Goal: Information Seeking & Learning: Learn about a topic

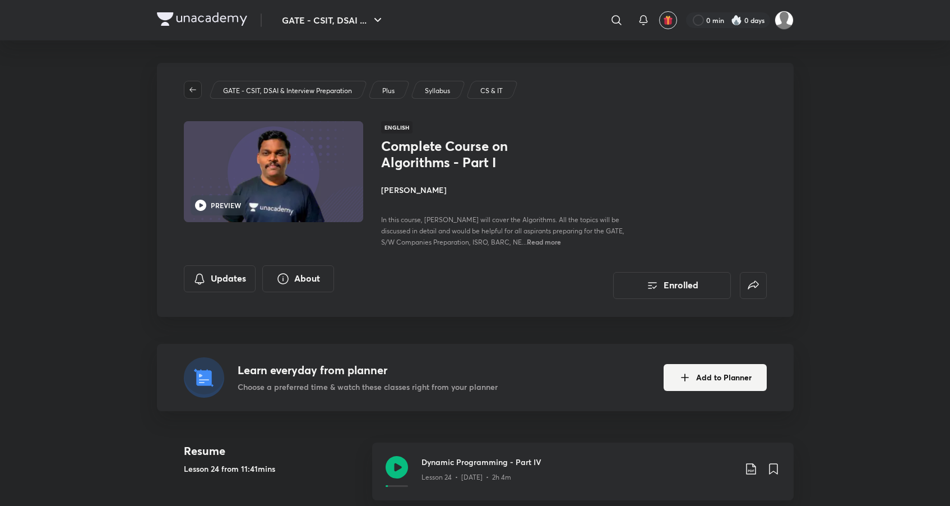
click at [196, 94] on icon "button" at bounding box center [192, 89] width 9 height 9
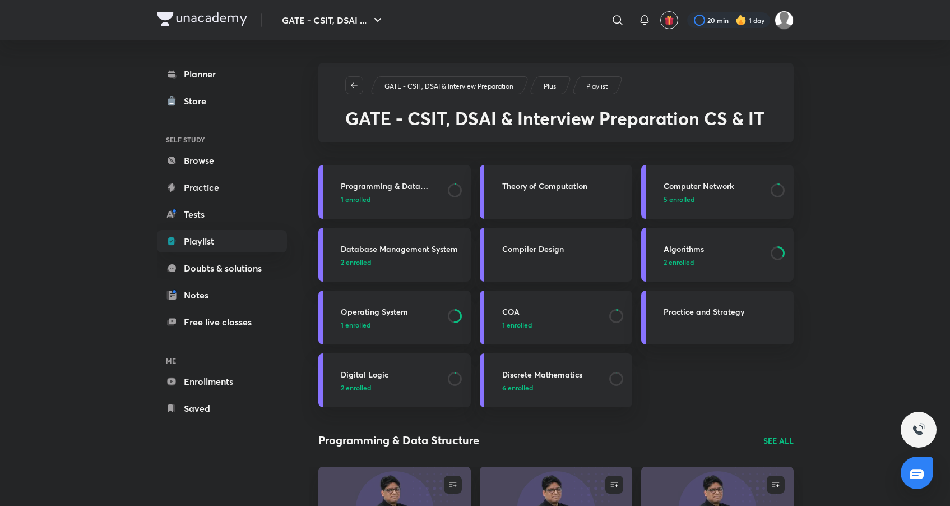
click at [696, 259] on p "2 enrolled" at bounding box center [714, 262] width 100 height 10
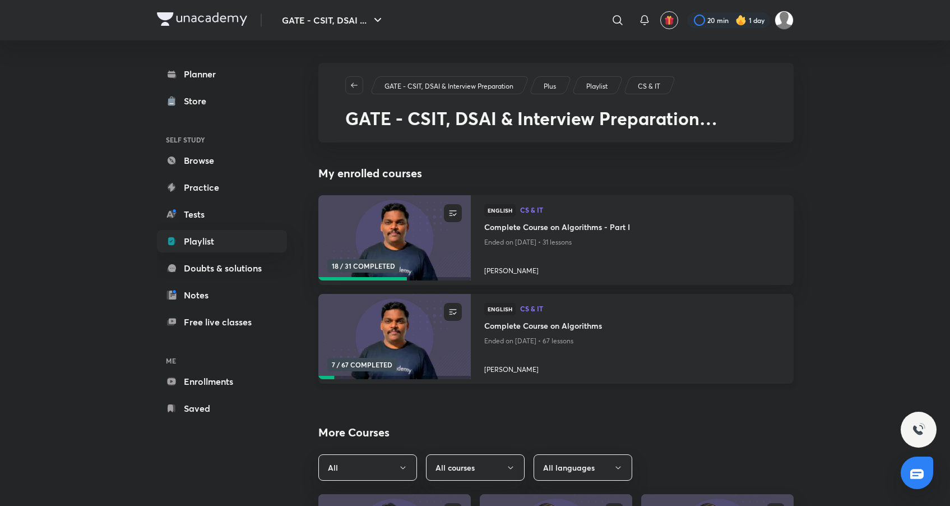
click at [407, 331] on img at bounding box center [394, 336] width 155 height 87
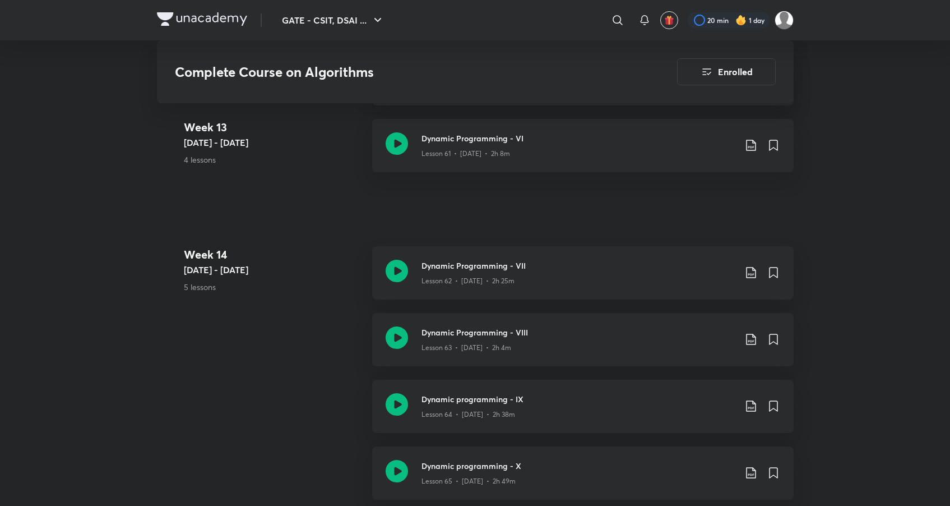
scroll to position [5183, 0]
click at [551, 277] on div "Lesson 62 • [DATE] • 2h 25m" at bounding box center [578, 279] width 314 height 15
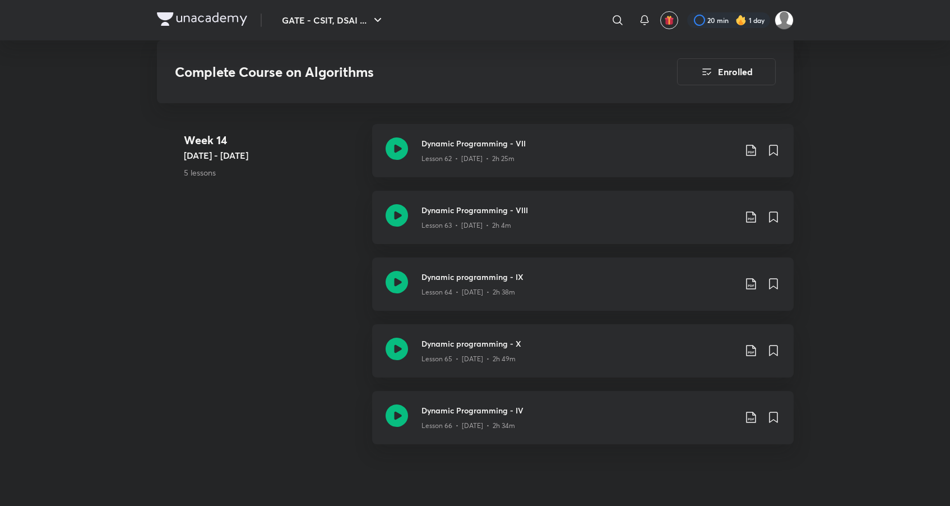
scroll to position [5329, 0]
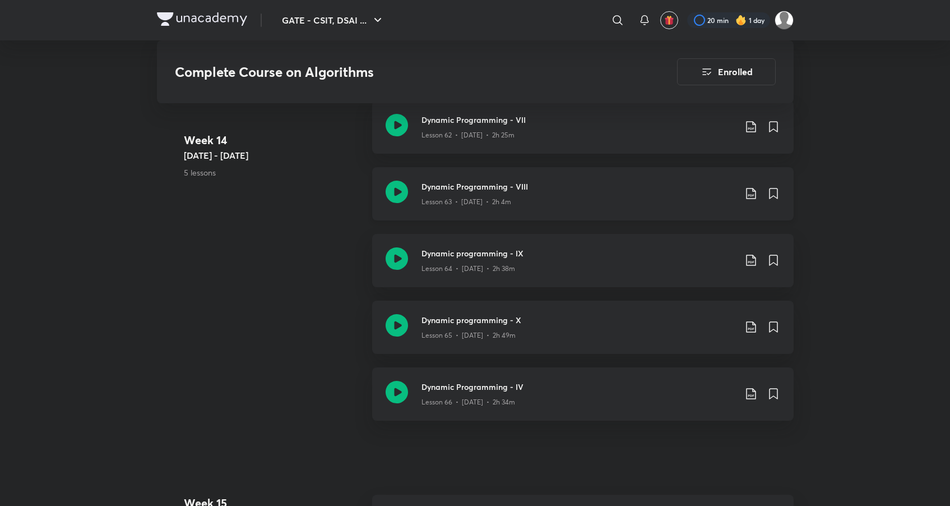
click at [499, 183] on h3 "Dynamic Programming - VIII" at bounding box center [578, 186] width 314 height 12
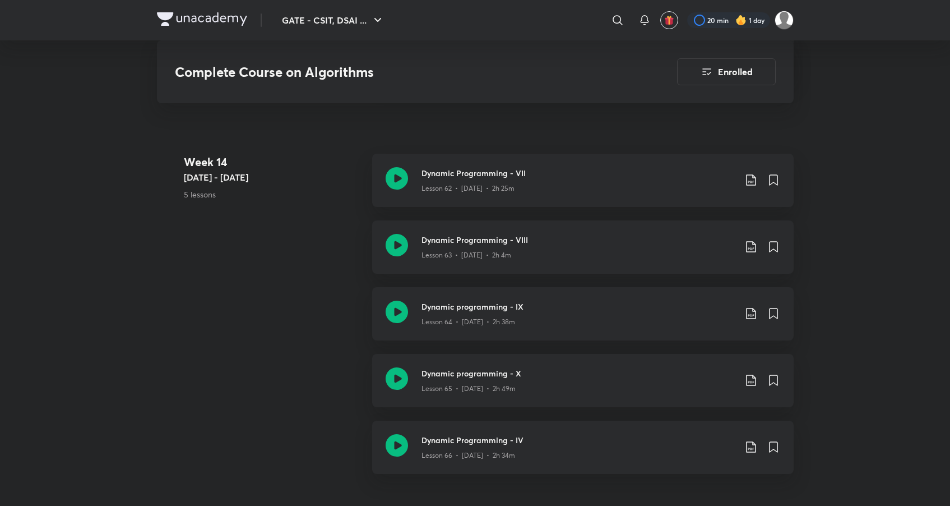
scroll to position [5296, 0]
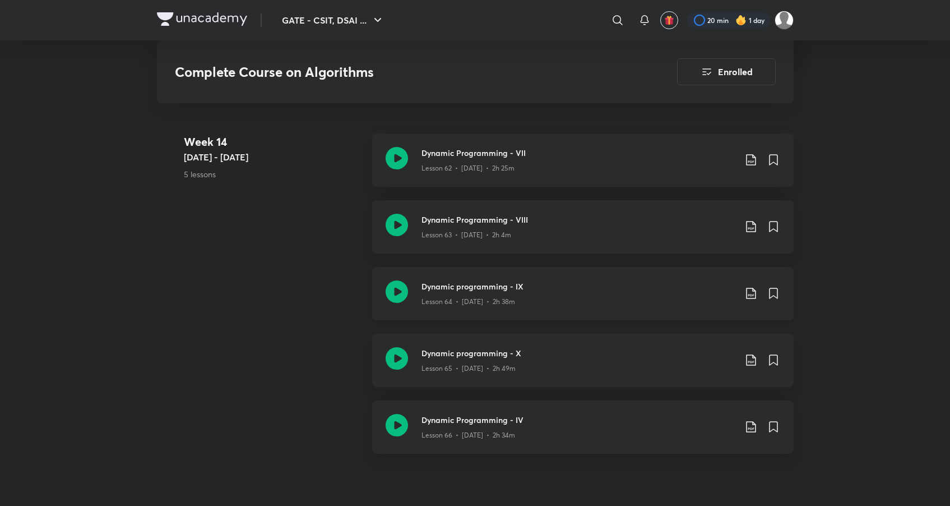
click at [529, 296] on div "Lesson 64 • Mar 23 • 2h 38m" at bounding box center [578, 299] width 314 height 15
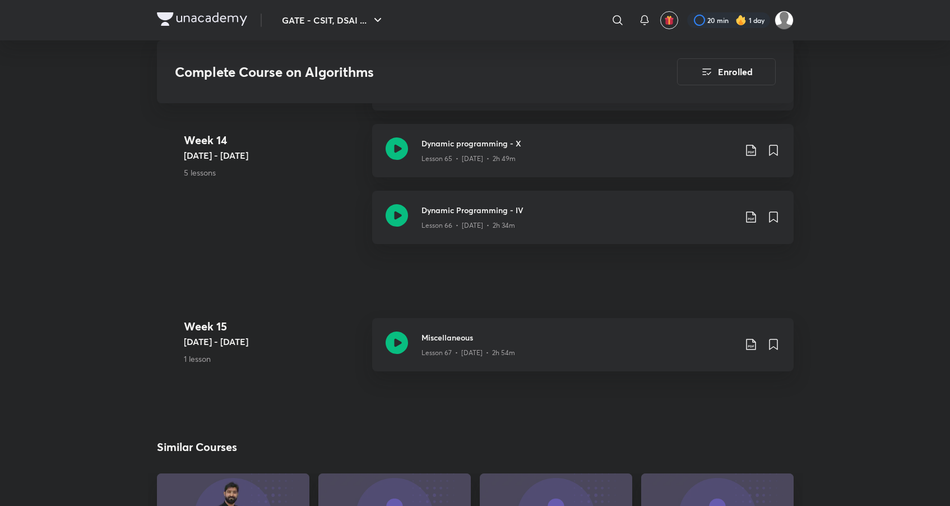
scroll to position [5543, 0]
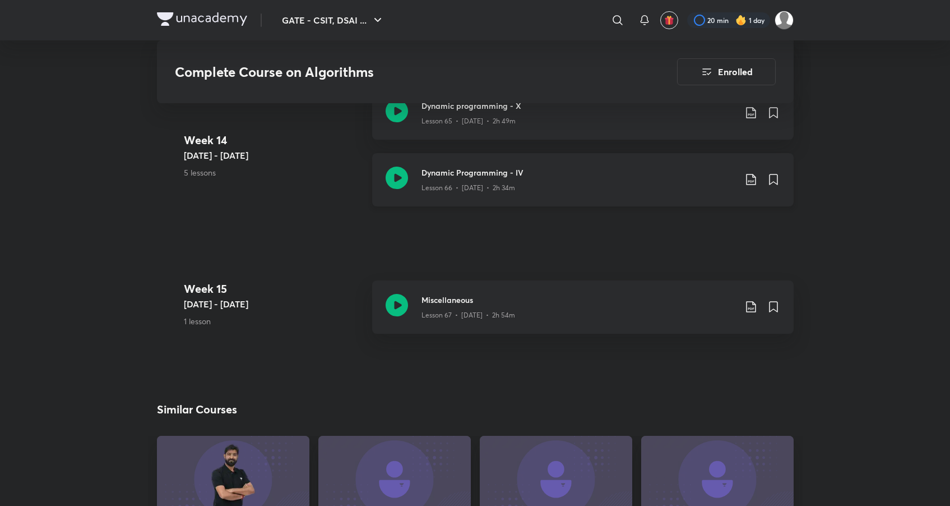
click at [477, 179] on div "Lesson 66 • Mar 25 • 2h 34m" at bounding box center [578, 185] width 314 height 15
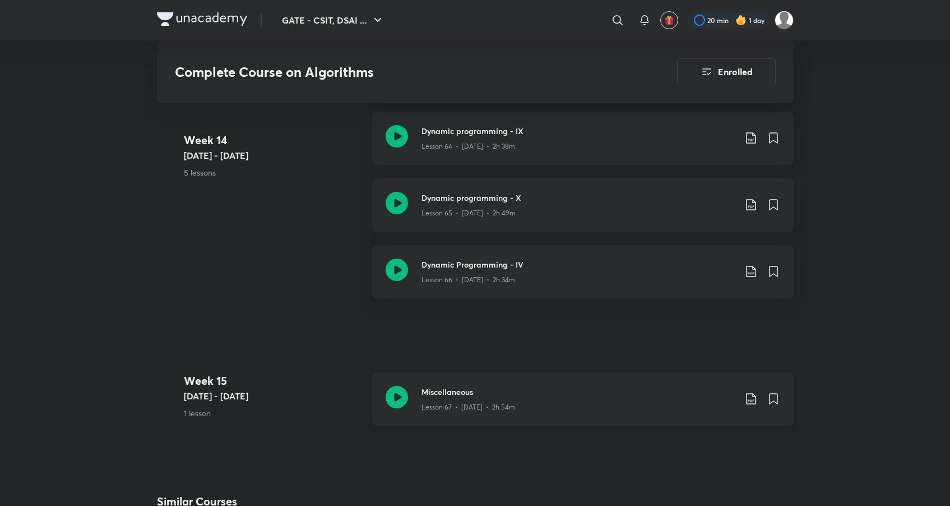
scroll to position [5464, 0]
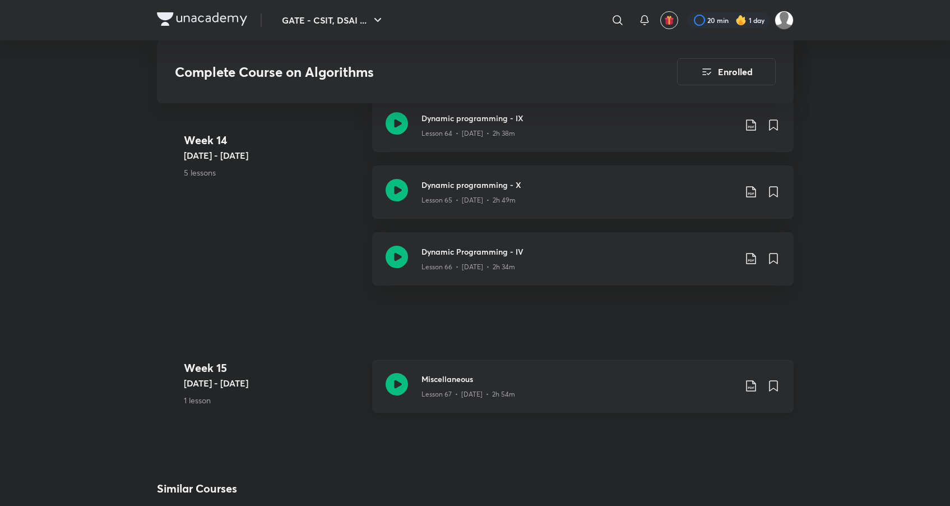
click at [485, 374] on h3 "Miscellaneous" at bounding box center [578, 379] width 314 height 12
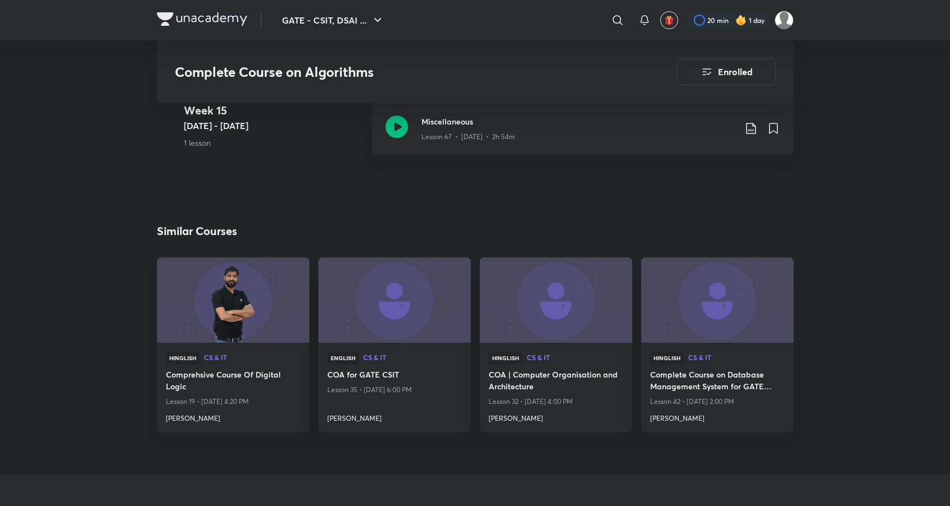
scroll to position [5913, 0]
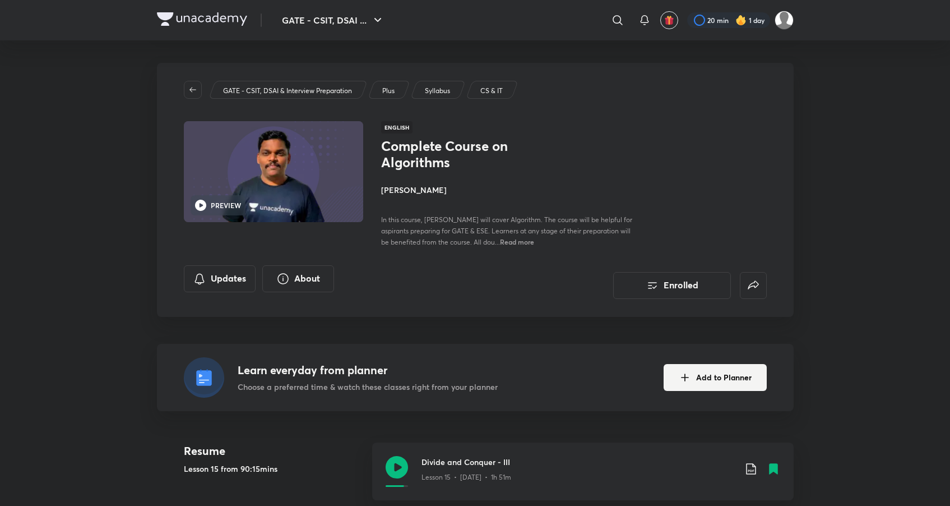
click at [744, 19] on img at bounding box center [740, 20] width 11 height 11
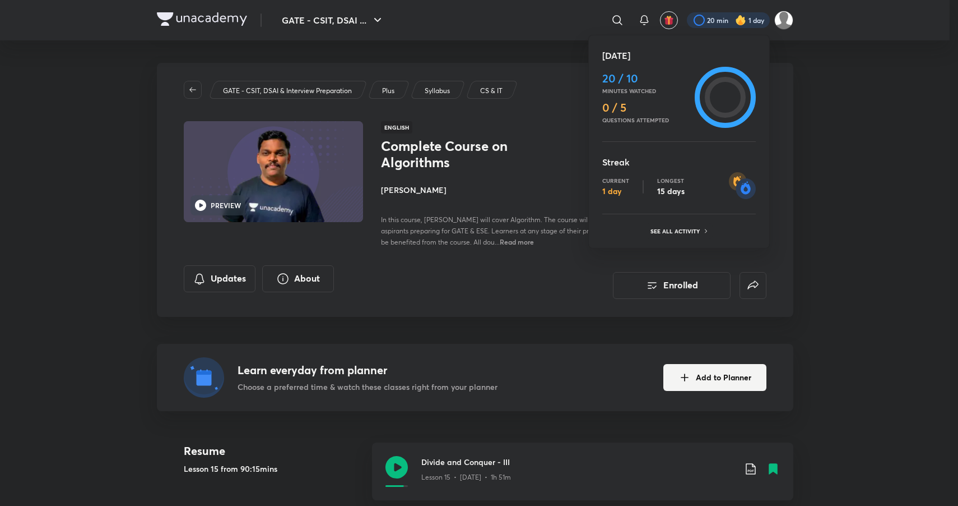
click at [855, 145] on div at bounding box center [479, 253] width 958 height 506
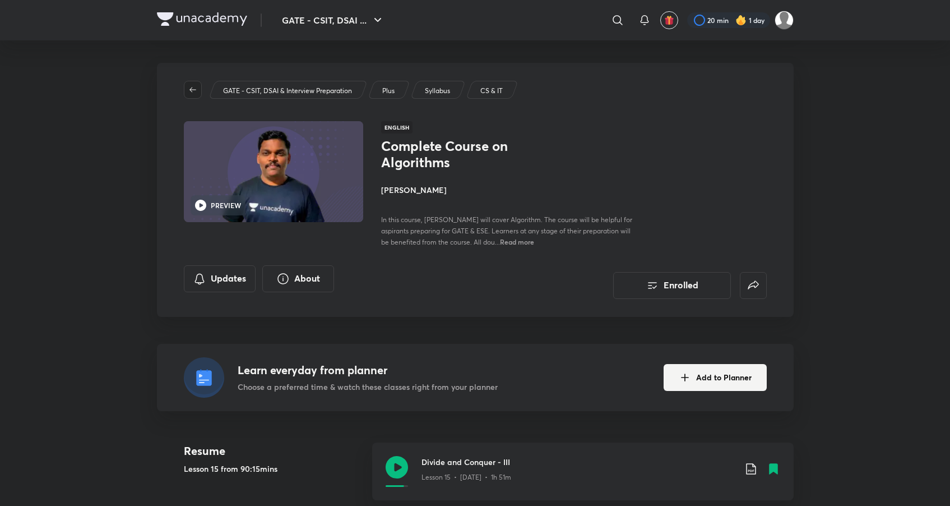
click at [192, 91] on icon "button" at bounding box center [192, 89] width 9 height 9
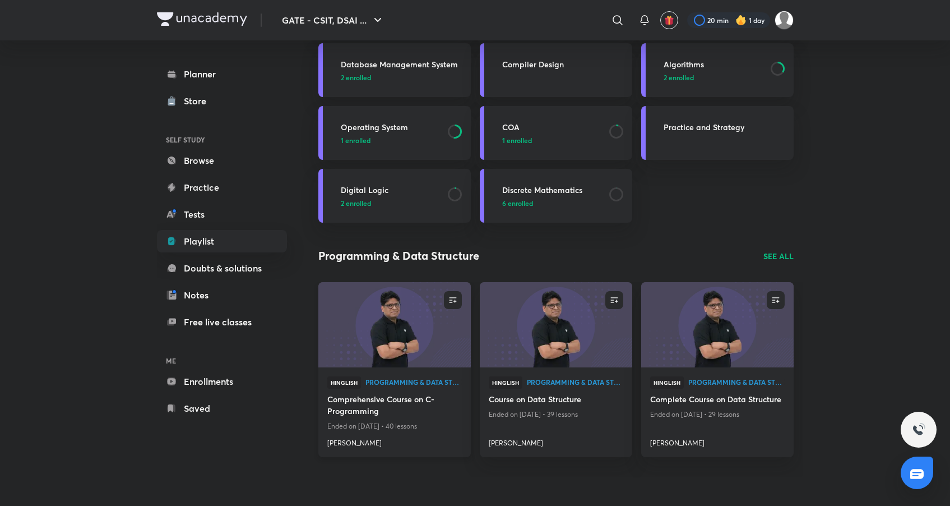
scroll to position [143, 0]
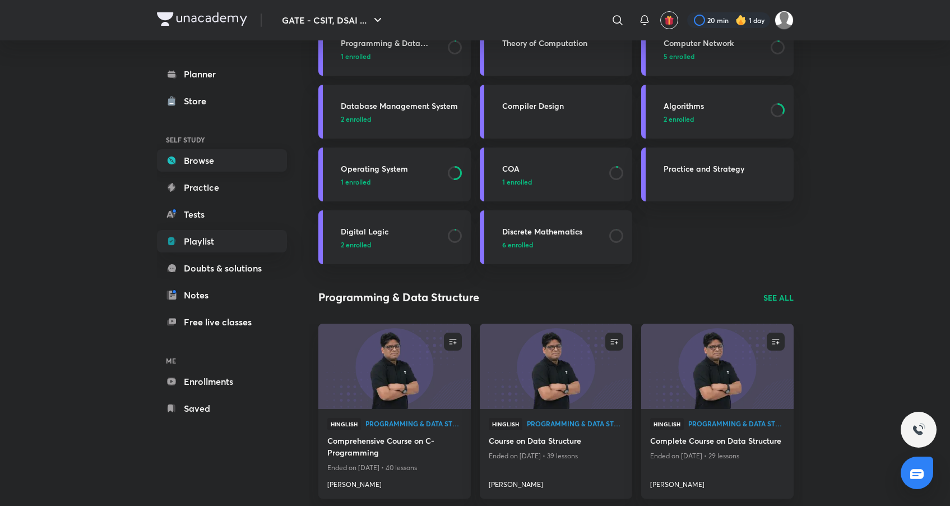
click at [188, 152] on link "Browse" at bounding box center [222, 160] width 130 height 22
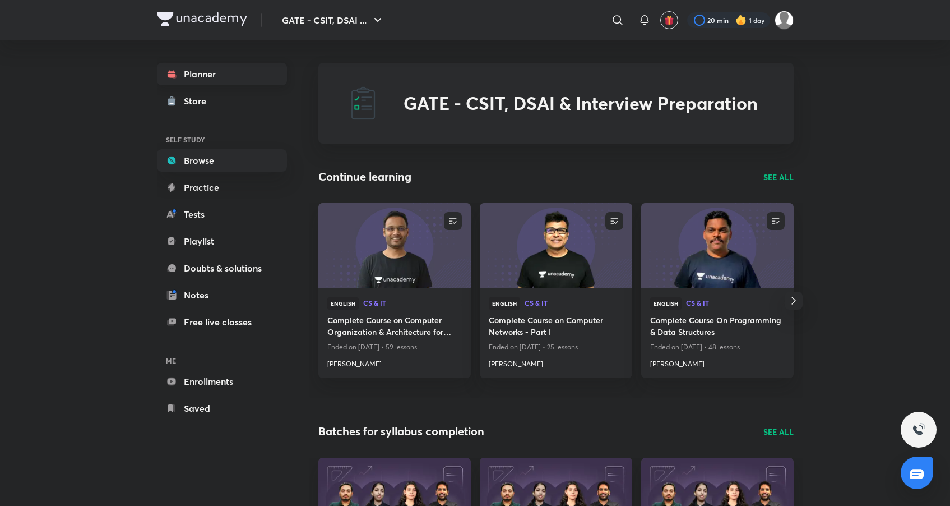
click at [235, 77] on link "Planner" at bounding box center [222, 74] width 130 height 22
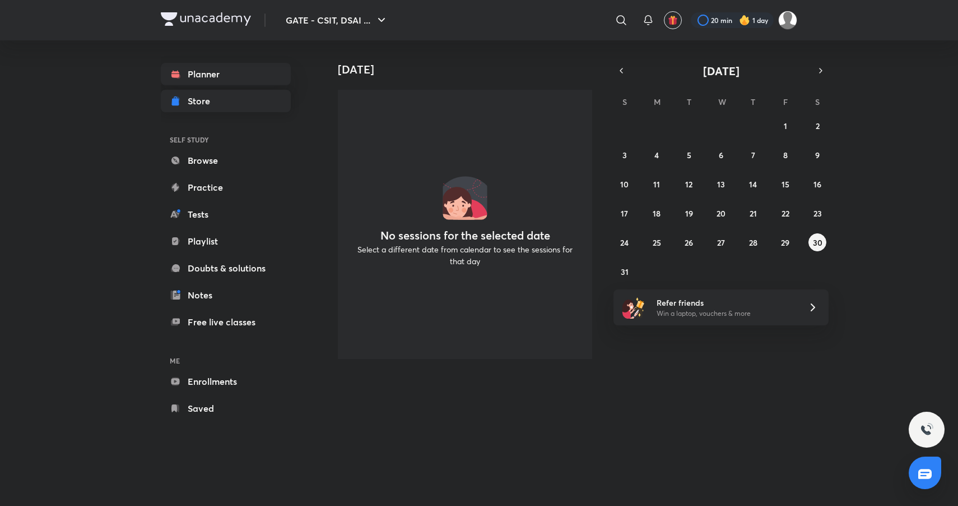
click at [211, 112] on link "Store" at bounding box center [226, 101] width 130 height 22
click at [198, 104] on div "Store" at bounding box center [202, 100] width 29 height 13
click at [194, 163] on link "Browse" at bounding box center [226, 160] width 130 height 22
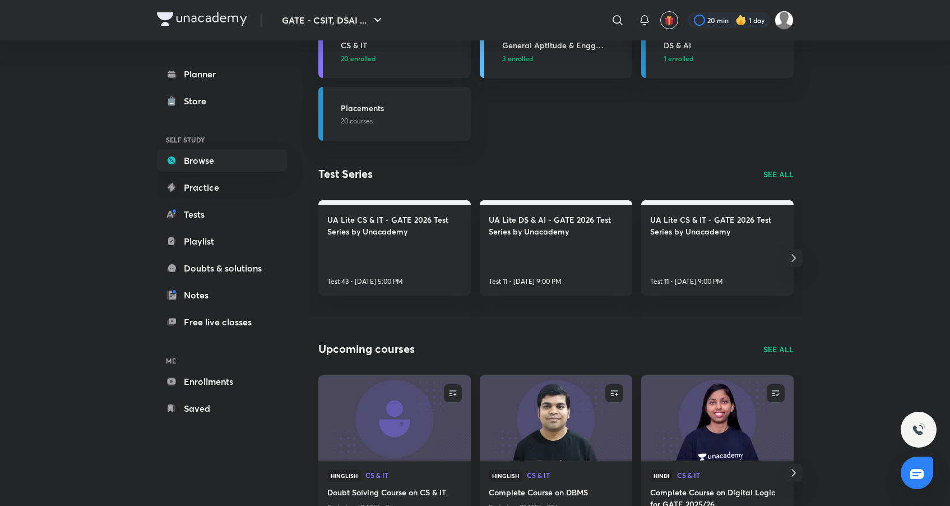
scroll to position [1574, 0]
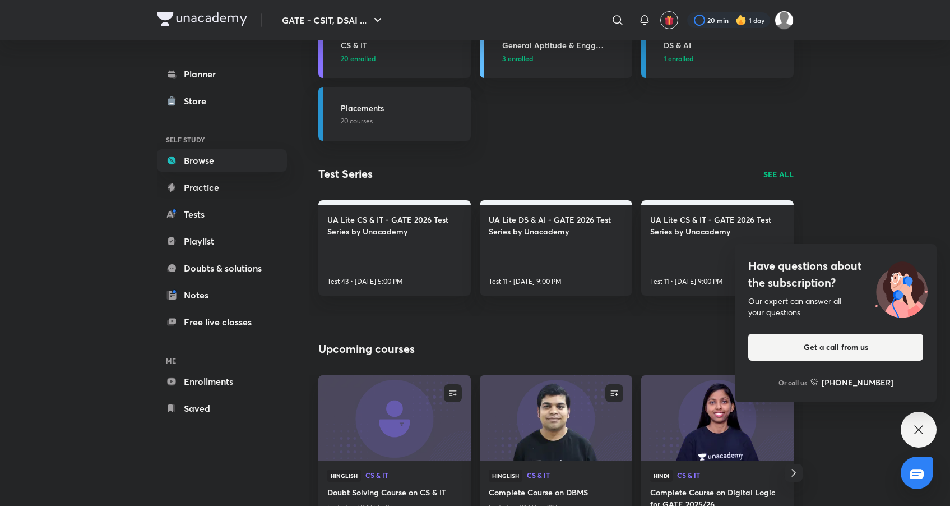
click at [777, 173] on p "SEE ALL" at bounding box center [778, 174] width 30 height 12
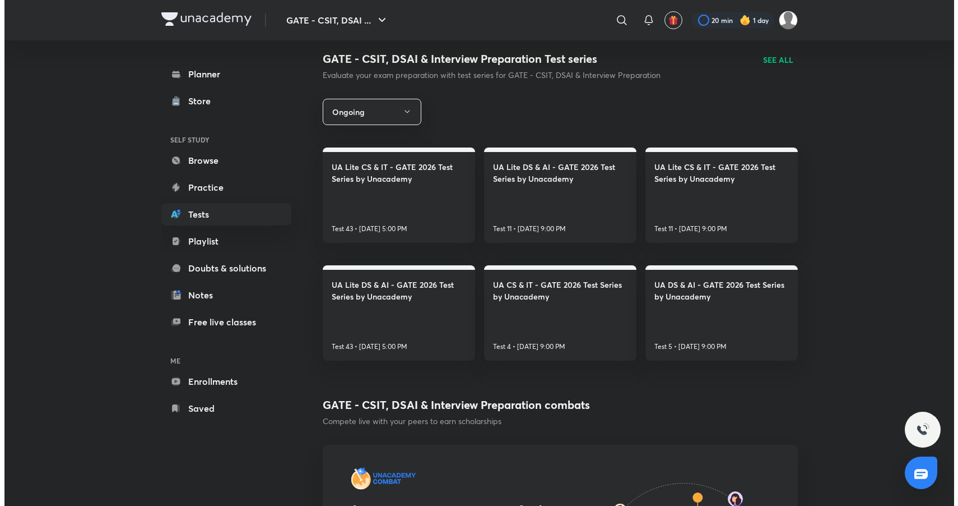
scroll to position [155, 0]
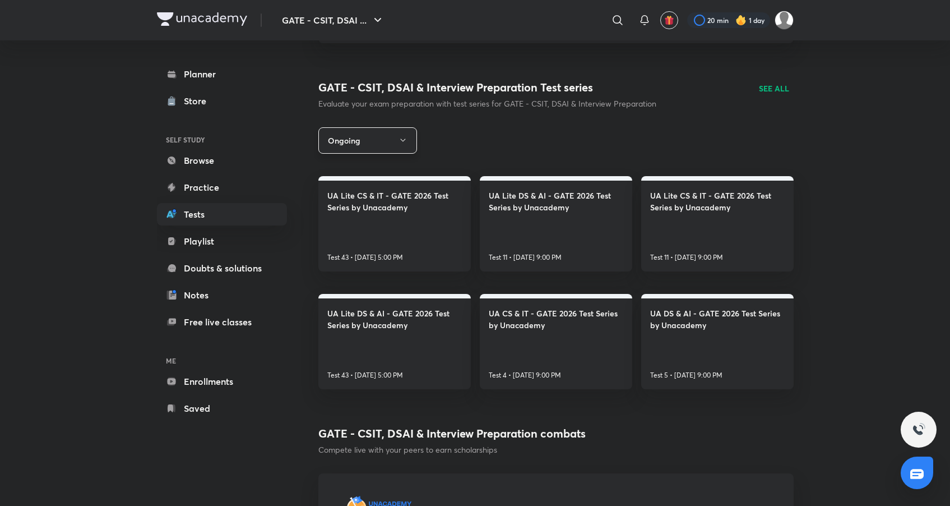
click at [390, 143] on button "Ongoing" at bounding box center [367, 140] width 99 height 26
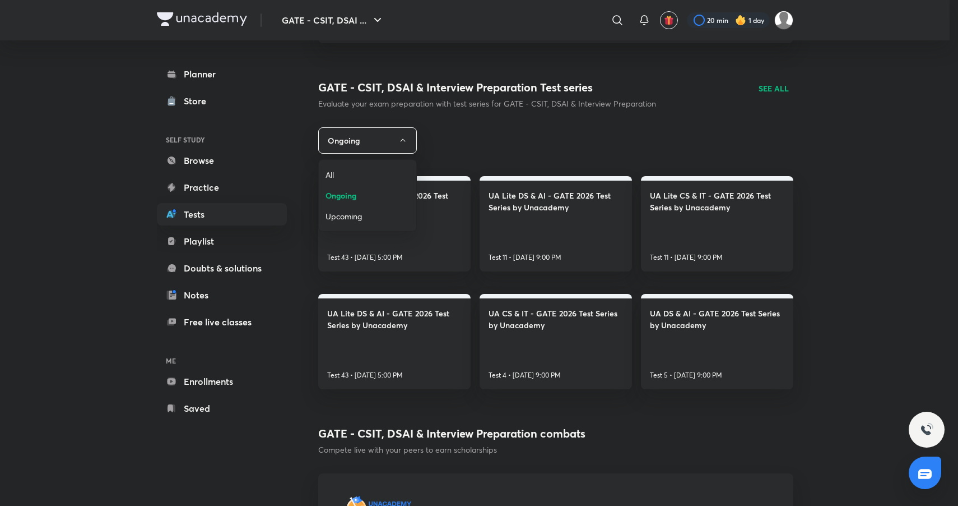
click at [352, 178] on span "All" at bounding box center [368, 175] width 84 height 12
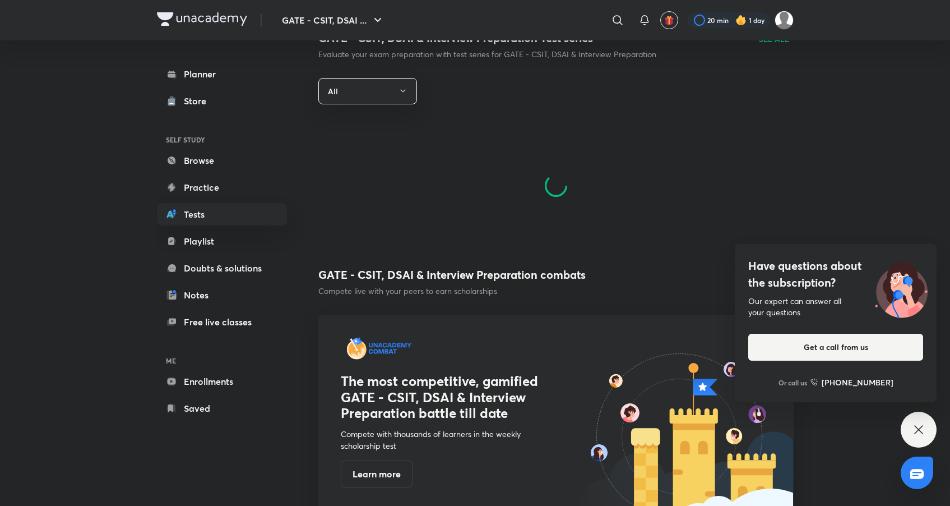
scroll to position [183, 0]
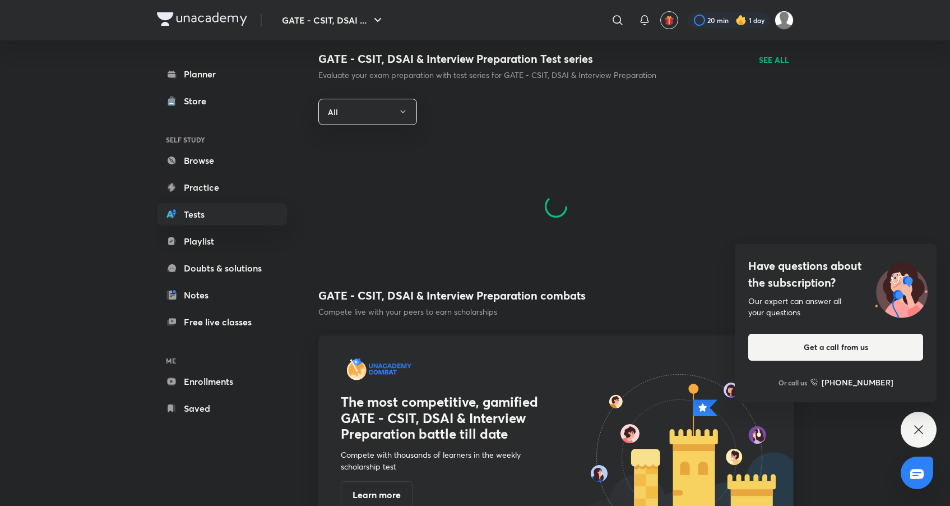
click at [921, 419] on div "Have questions about the subscription? Our expert can answer all your questions…" at bounding box center [919, 429] width 36 height 36
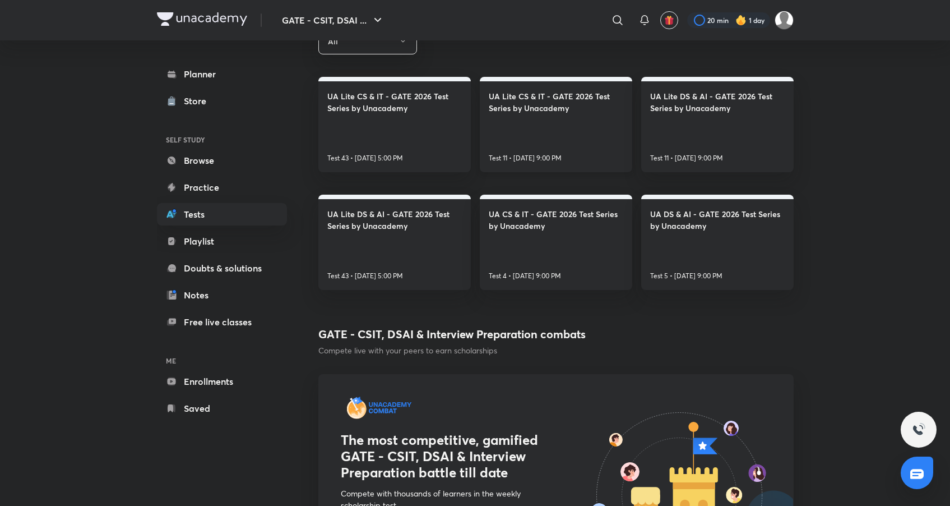
scroll to position [128, 0]
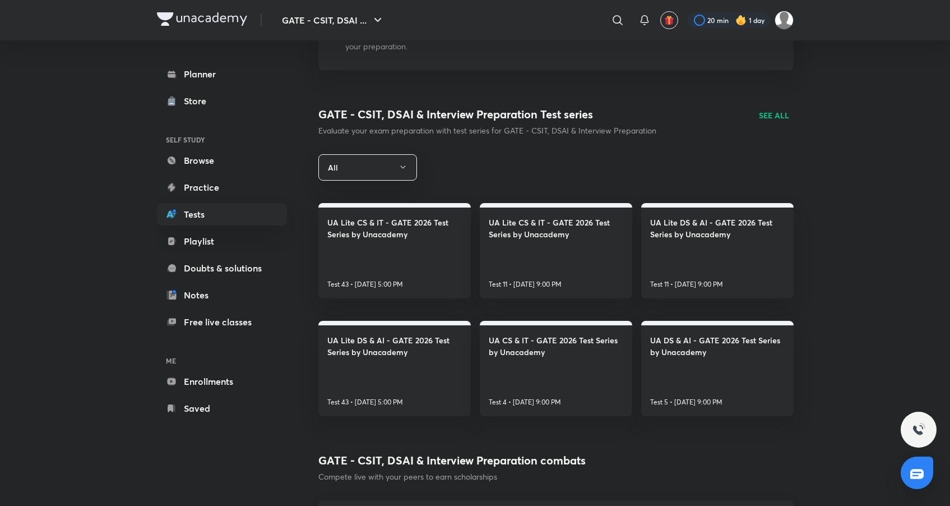
click at [777, 118] on p "SEE ALL" at bounding box center [774, 115] width 30 height 12
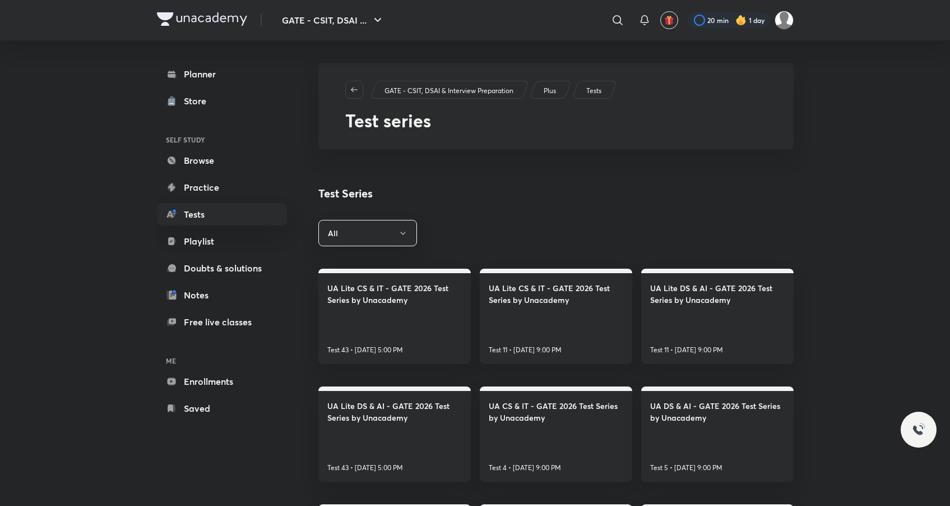
click at [772, 113] on div "GATE - CSIT, DSAI & Interview Preparation Plus Tests Test series" at bounding box center [555, 106] width 475 height 86
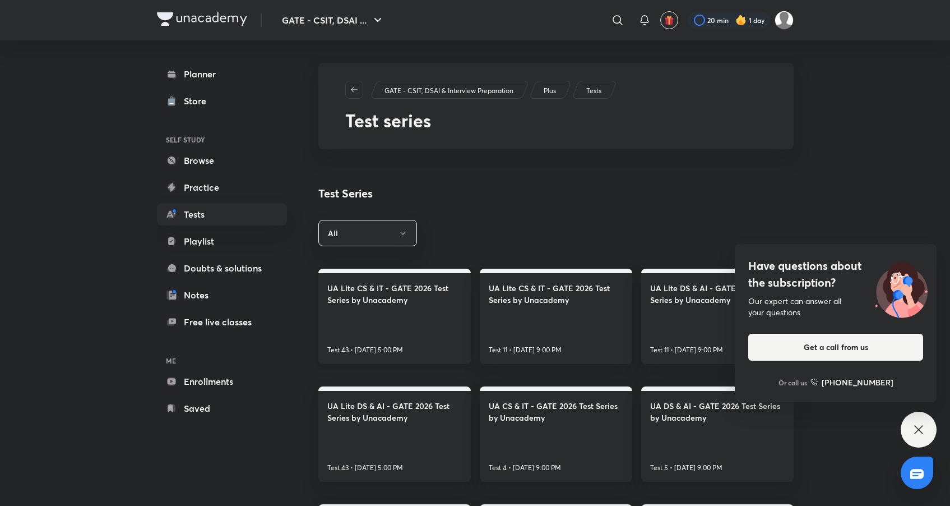
click at [394, 304] on h4 "UA Lite CS & IT - GATE 2026 Test Series by Unacademy" at bounding box center [394, 294] width 135 height 24
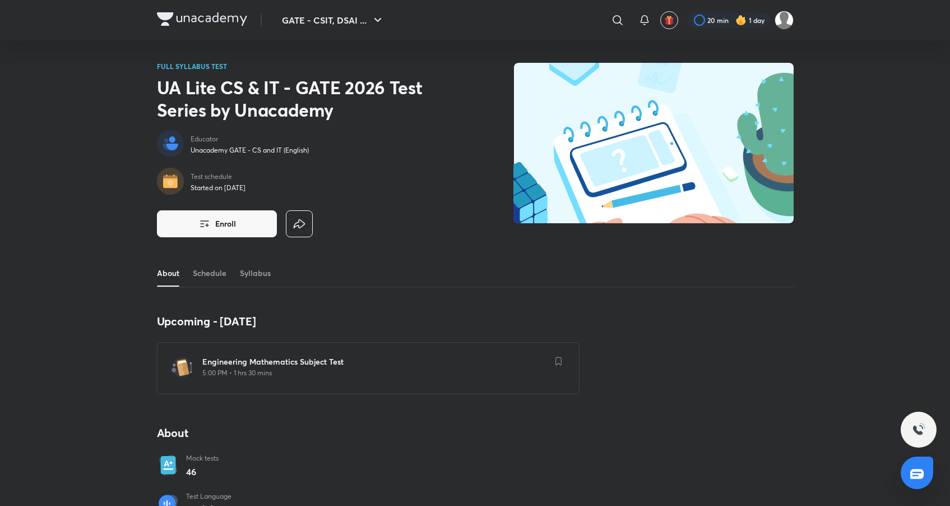
scroll to position [232, 0]
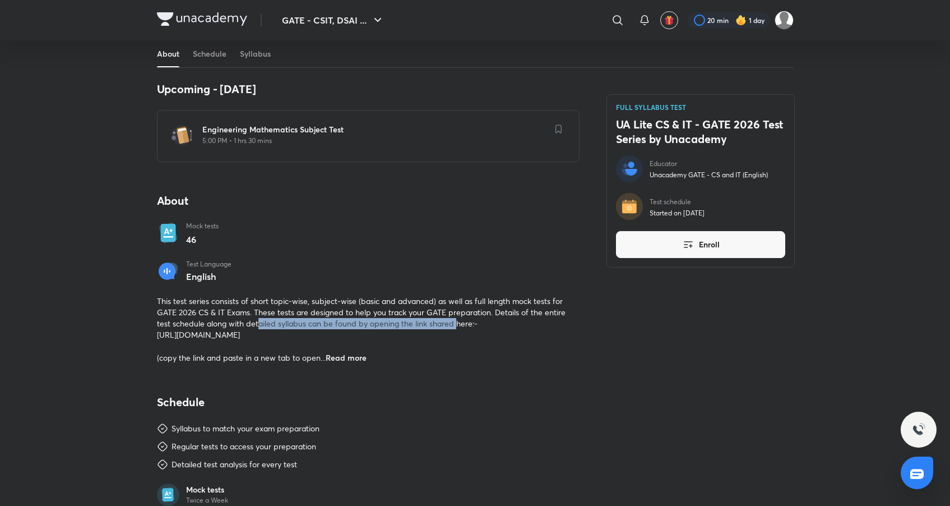
drag, startPoint x: 259, startPoint y: 325, endPoint x: 457, endPoint y: 319, distance: 198.5
click at [457, 319] on span "This test series consists of short topic-wise, subject-wise (basic and advanced…" at bounding box center [361, 328] width 409 height 67
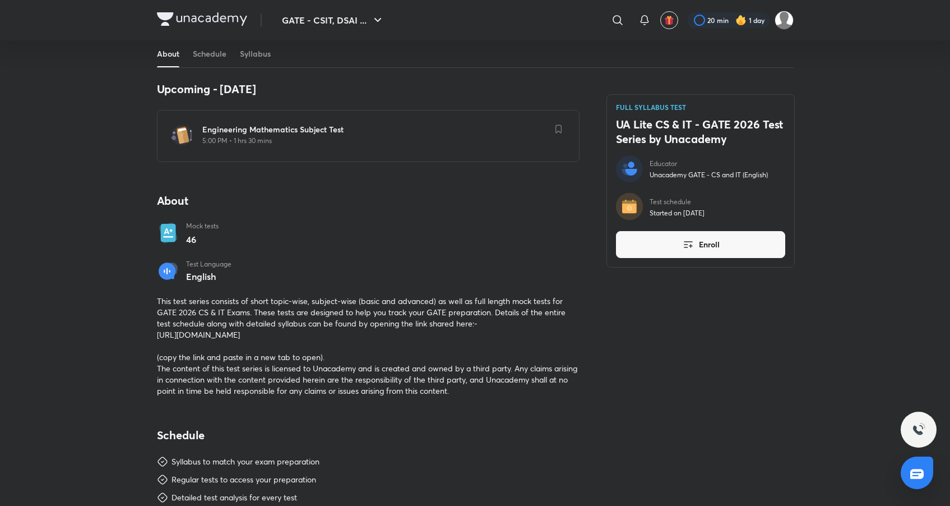
click at [457, 319] on span "This test series consists of short topic-wise, subject-wise (basic and advanced…" at bounding box center [367, 345] width 420 height 100
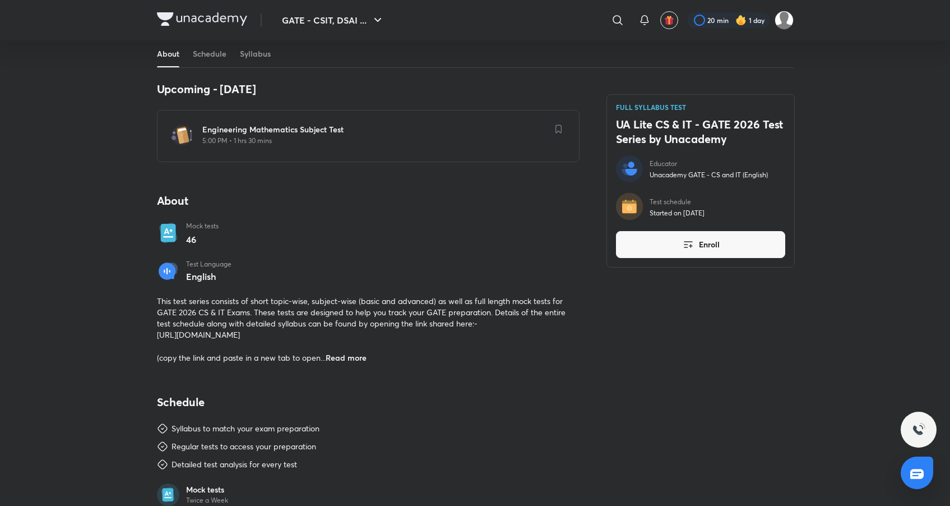
click at [457, 319] on span "This test series consists of short topic-wise, subject-wise (basic and advanced…" at bounding box center [361, 328] width 409 height 67
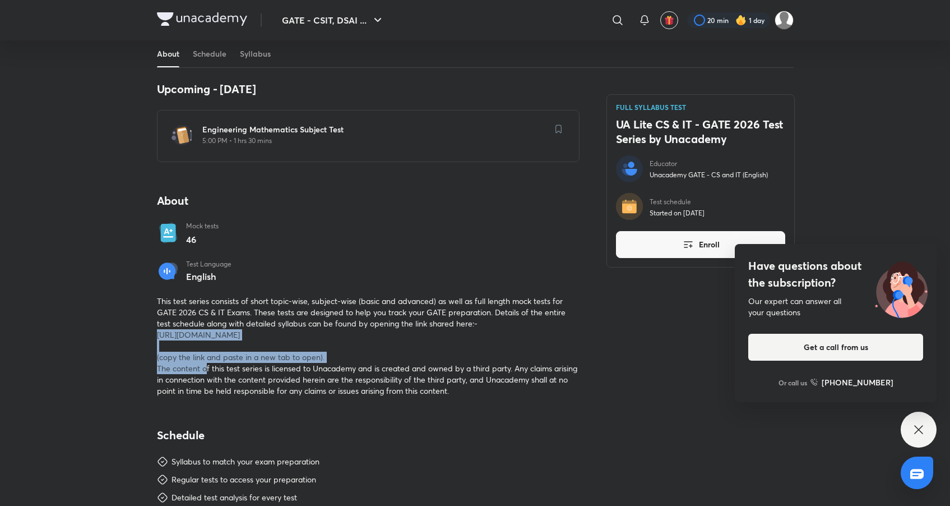
drag, startPoint x: 155, startPoint y: 333, endPoint x: 483, endPoint y: 338, distance: 327.3
click at [483, 338] on div "GATE - CSIT, DSAI ... ​ 20 min 1 day FULL SYLLABUS TEST UA Lite CS & IT - GATE …" at bounding box center [475, 419] width 950 height 1302
copy span "https://drive.google.com/file/d/1zWYiLPTfN5jMPq72wPSgMLnLKsh5K7D3/view?usp=shar…"
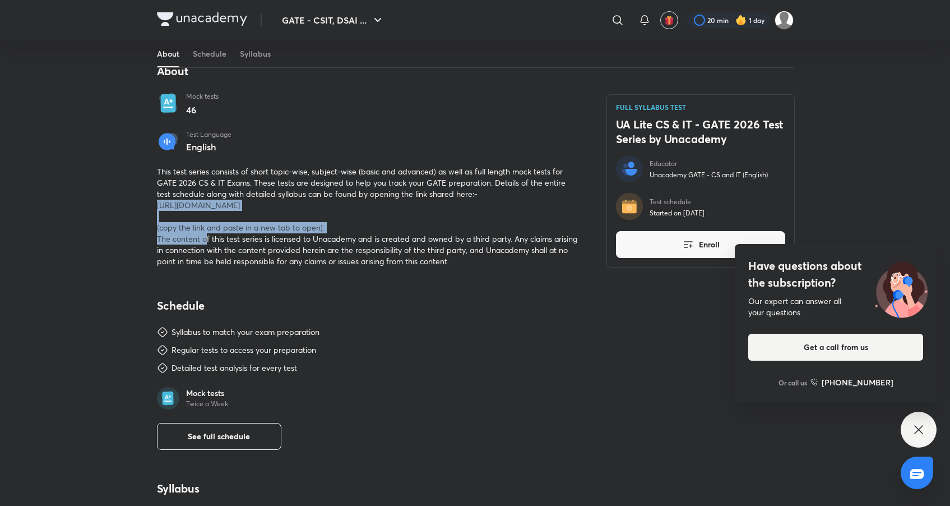
scroll to position [362, 0]
click at [389, 276] on div "Upcoming - 31 Aug Engineering Mathematics Subject Test 5:00 PM • 1 hrs 30 mins …" at bounding box center [368, 248] width 423 height 592
click at [377, 207] on span "This test series consists of short topic-wise, subject-wise (basic and advanced…" at bounding box center [367, 215] width 420 height 100
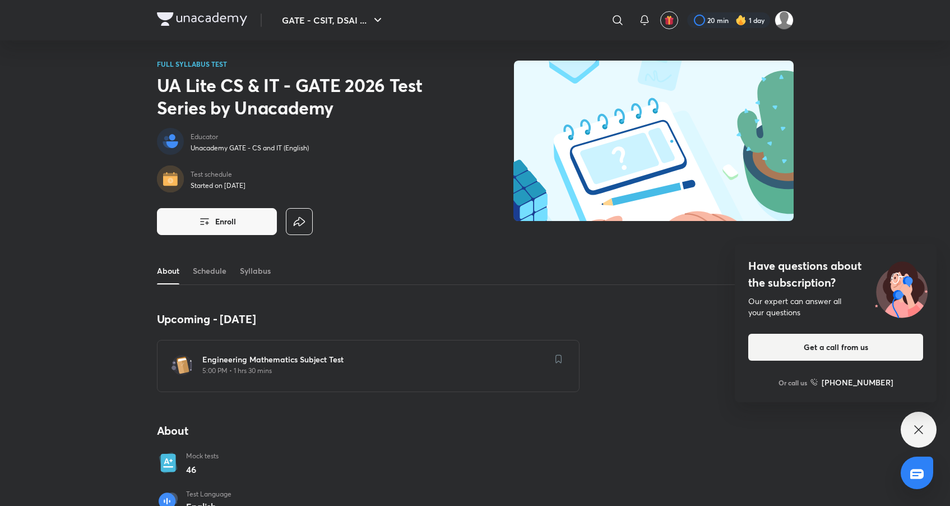
scroll to position [0, 0]
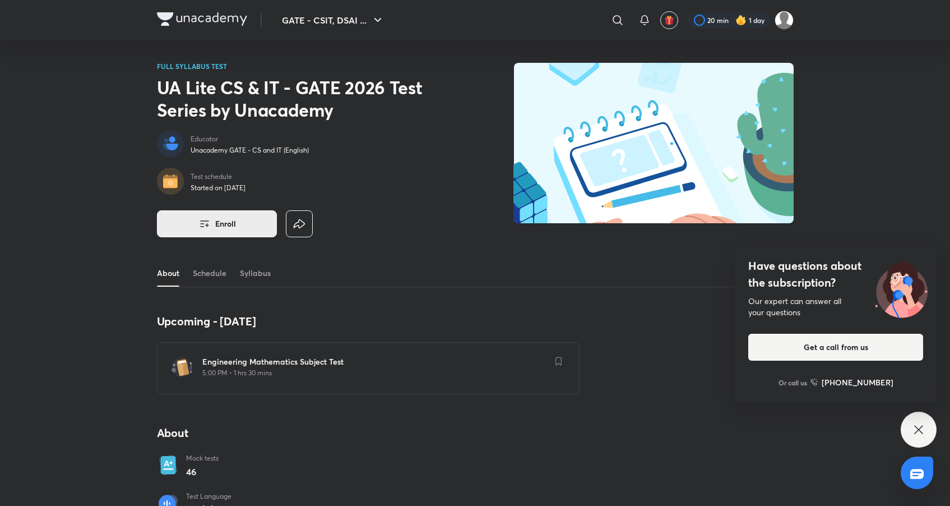
click at [233, 215] on button "Enroll" at bounding box center [217, 223] width 120 height 27
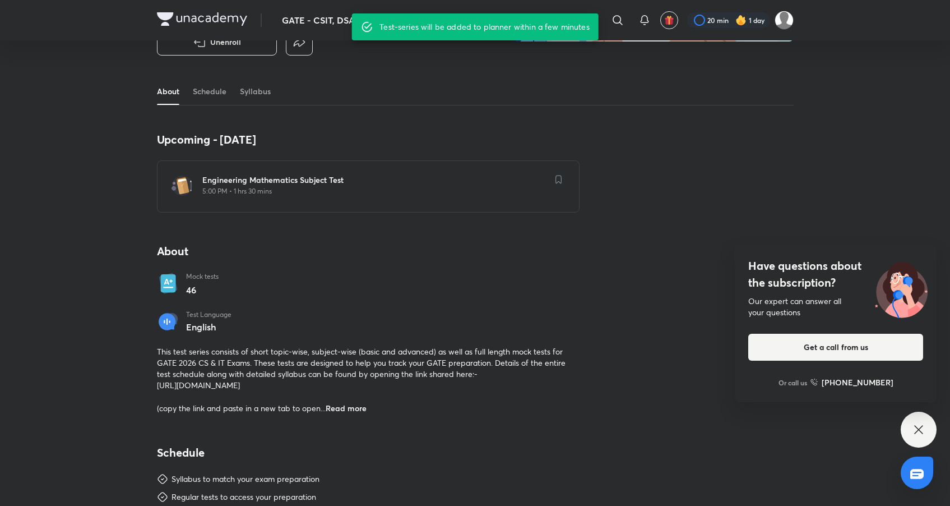
scroll to position [182, 0]
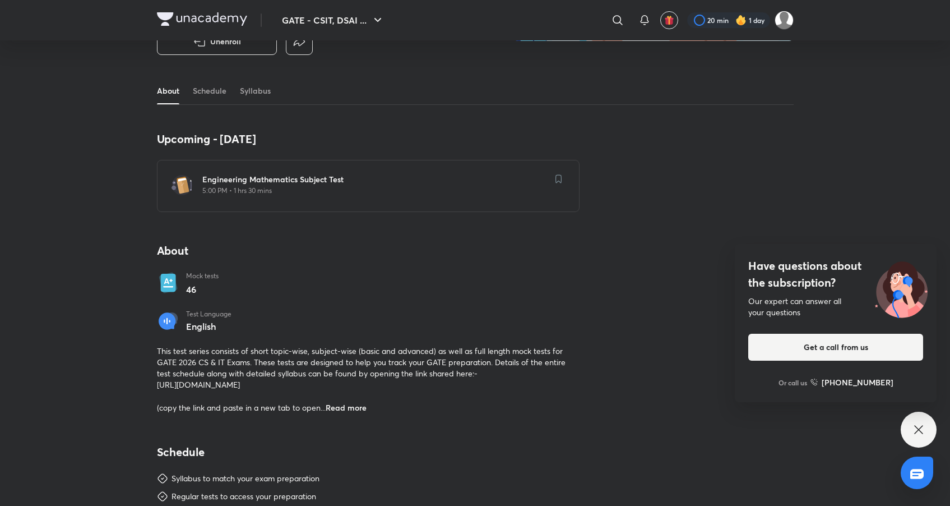
click at [203, 280] on p "Mock tests" at bounding box center [202, 275] width 33 height 9
click at [207, 326] on p "English" at bounding box center [208, 326] width 45 height 10
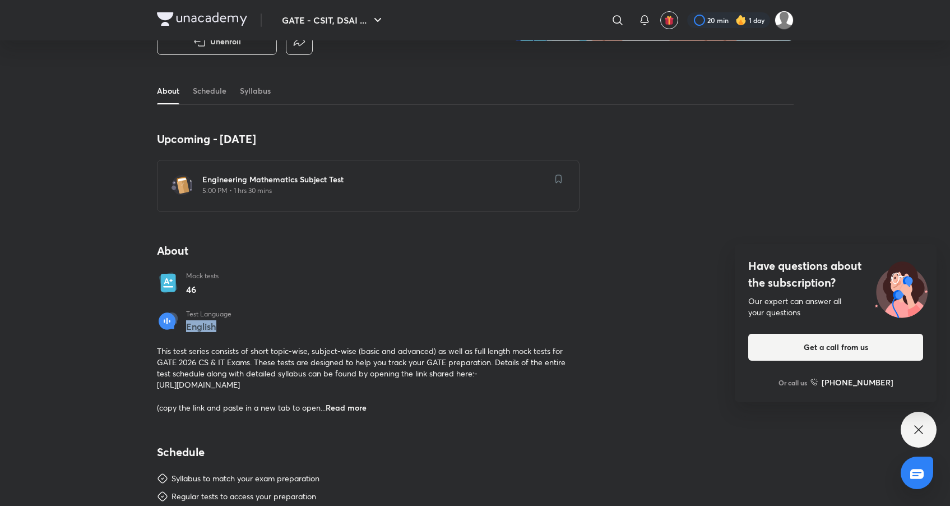
click at [207, 326] on p "English" at bounding box center [208, 326] width 45 height 10
click at [228, 370] on span "This test series consists of short topic-wise, subject-wise (basic and advanced…" at bounding box center [361, 378] width 409 height 67
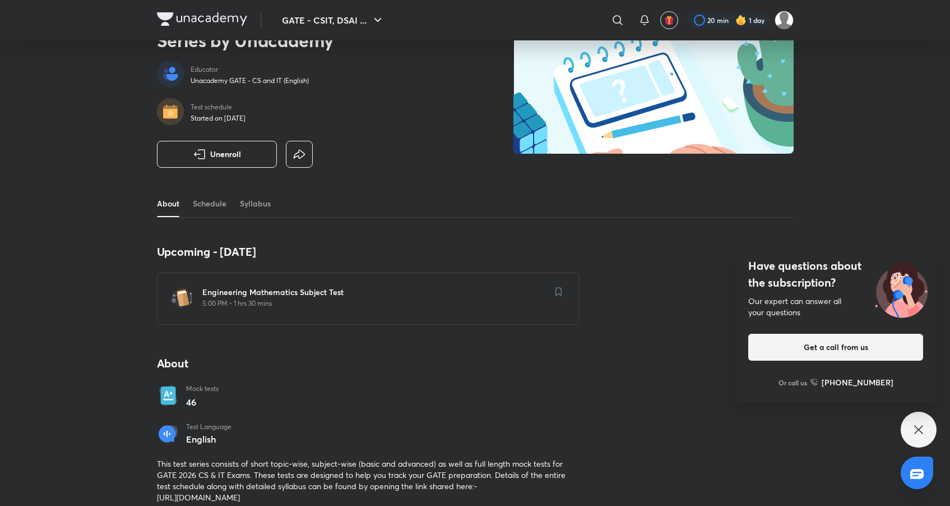
scroll to position [0, 0]
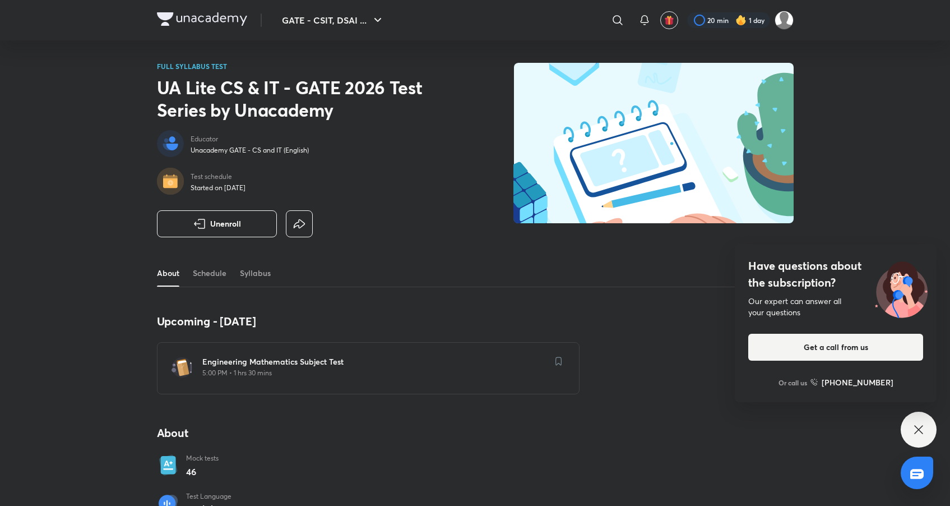
click at [236, 362] on h6 "Engineering Mathematics Subject Test" at bounding box center [374, 361] width 345 height 11
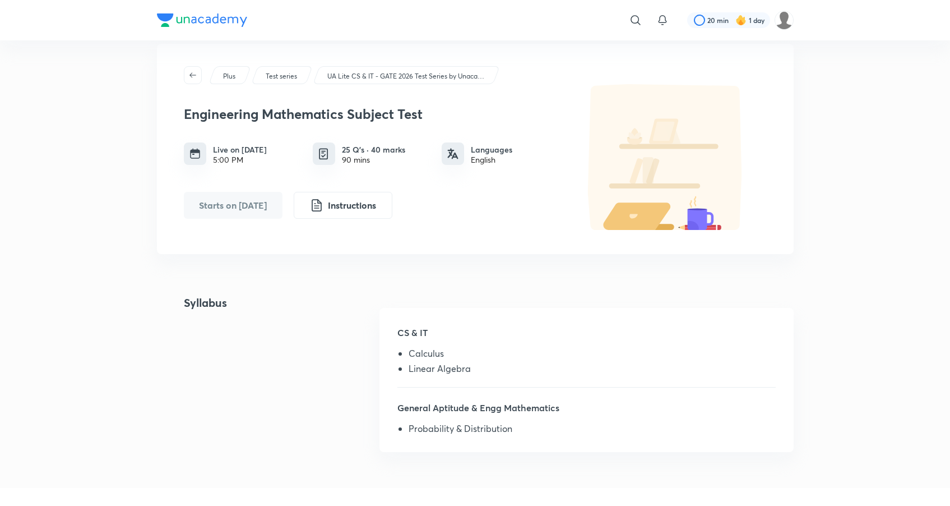
scroll to position [17, 0]
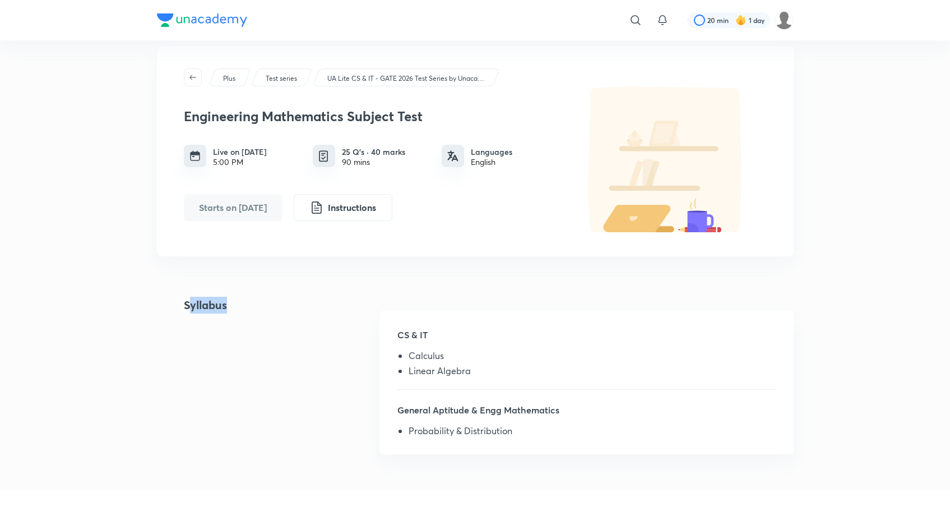
drag, startPoint x: 187, startPoint y: 308, endPoint x: 266, endPoint y: 308, distance: 79.0
click at [266, 308] on div "Syllabus CS & IT Calculus Linear Algebra General Aptitude & Engg Mathematics Pr…" at bounding box center [475, 381] width 637 height 170
click at [312, 317] on div "Syllabus CS & IT Calculus Linear Algebra General Aptitude & Engg Mathematics Pr…" at bounding box center [475, 381] width 637 height 170
drag, startPoint x: 398, startPoint y: 334, endPoint x: 433, endPoint y: 336, distance: 34.8
click at [427, 335] on h5 "CS & IT" at bounding box center [586, 339] width 378 height 22
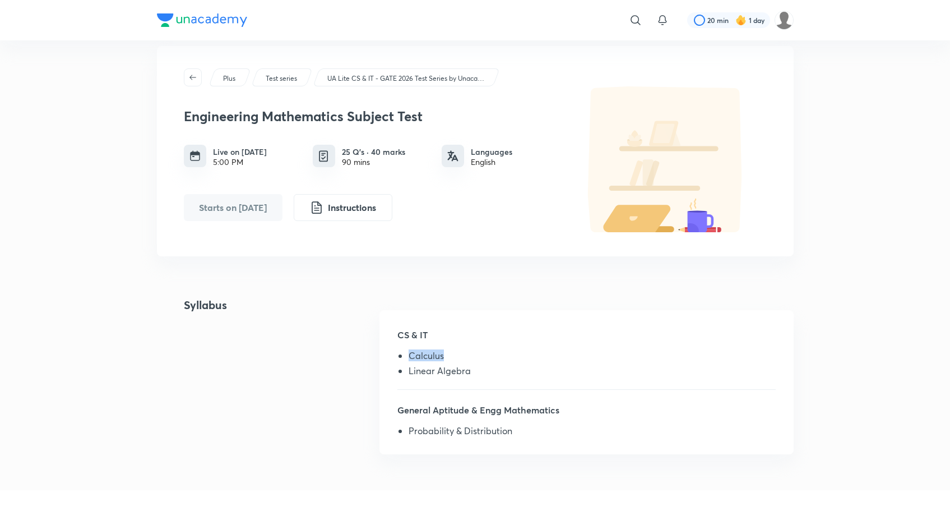
drag, startPoint x: 449, startPoint y: 355, endPoint x: 470, endPoint y: 355, distance: 21.3
click at [470, 355] on li "Calculus" at bounding box center [592, 357] width 367 height 15
drag, startPoint x: 419, startPoint y: 373, endPoint x: 483, endPoint y: 372, distance: 63.9
click at [483, 372] on li "Linear Algebra" at bounding box center [592, 372] width 367 height 15
drag, startPoint x: 395, startPoint y: 402, endPoint x: 580, endPoint y: 407, distance: 185.0
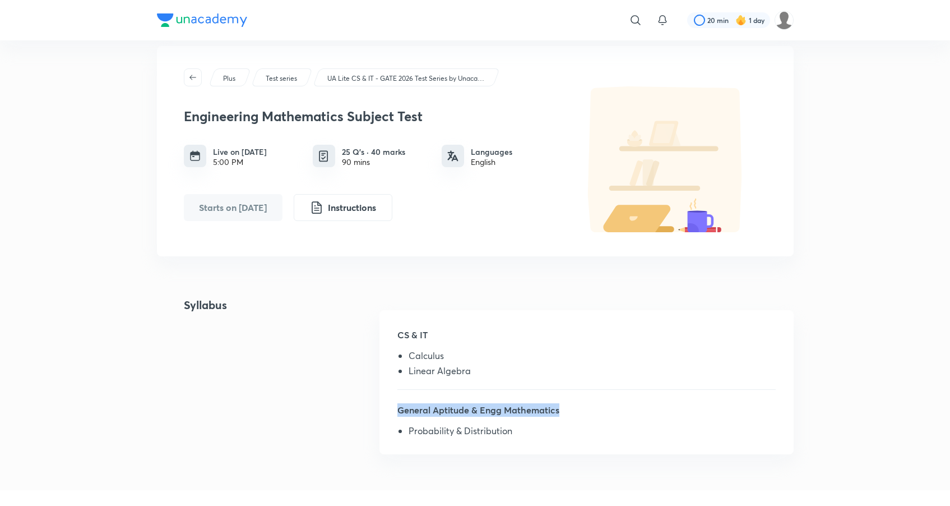
click at [580, 407] on div "CS & IT Calculus Linear Algebra General Aptitude & Engg Mathematics Probability…" at bounding box center [586, 381] width 414 height 143
drag, startPoint x: 532, startPoint y: 426, endPoint x: 390, endPoint y: 425, distance: 142.9
click at [390, 425] on div "CS & IT Calculus Linear Algebra General Aptitude & Engg Mathematics Probability…" at bounding box center [586, 381] width 414 height 143
click at [389, 425] on div "CS & IT Calculus Linear Algebra General Aptitude & Engg Mathematics Probability…" at bounding box center [586, 381] width 414 height 143
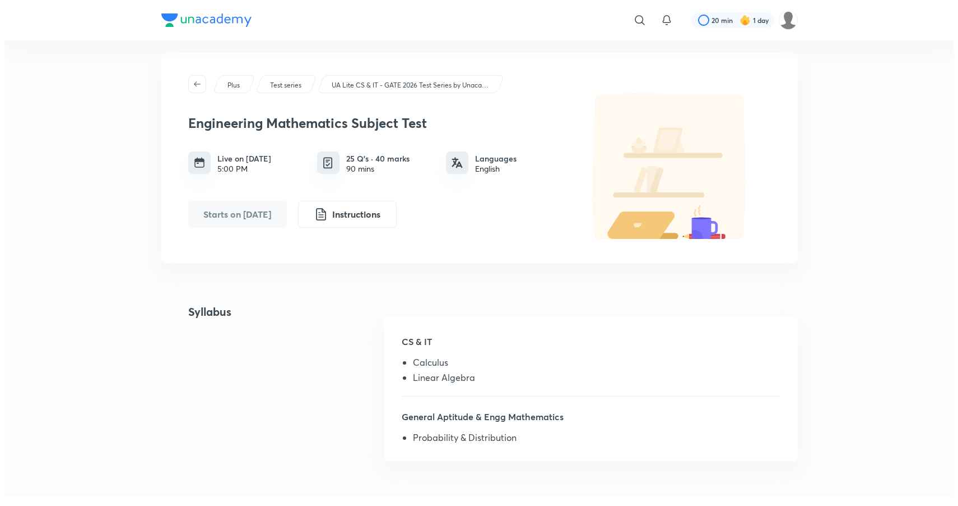
scroll to position [0, 0]
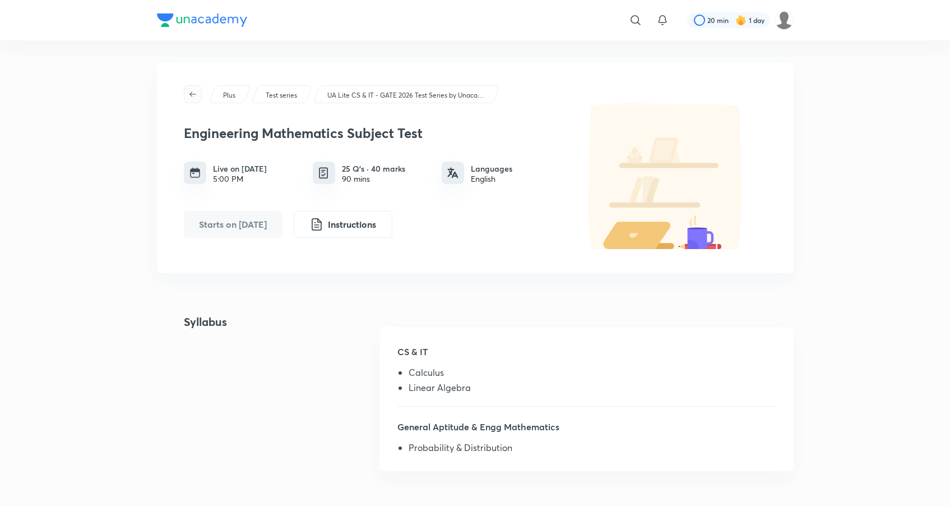
click at [197, 94] on span "button" at bounding box center [192, 94] width 17 height 9
click at [189, 99] on button "button" at bounding box center [193, 94] width 18 height 18
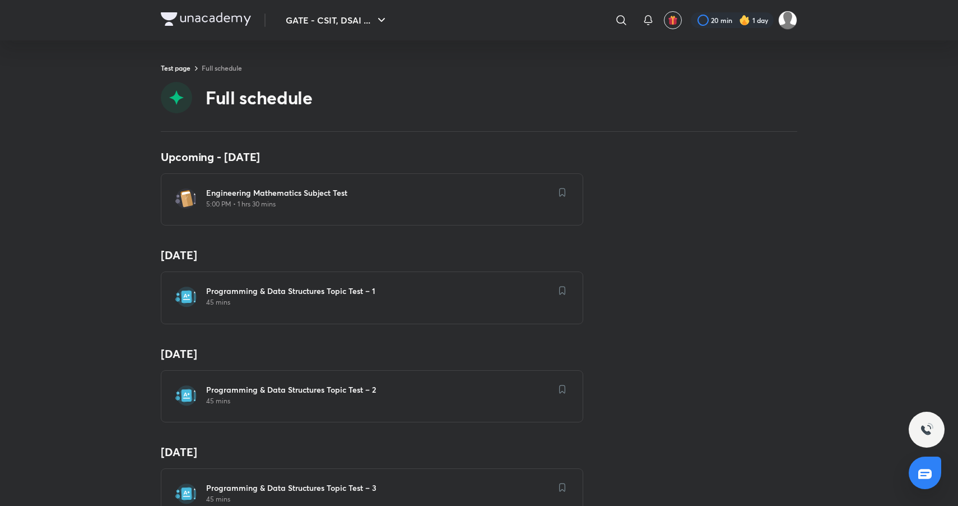
click at [399, 293] on h6 "Programming & Data Structures Topic Test – 1" at bounding box center [378, 290] width 345 height 11
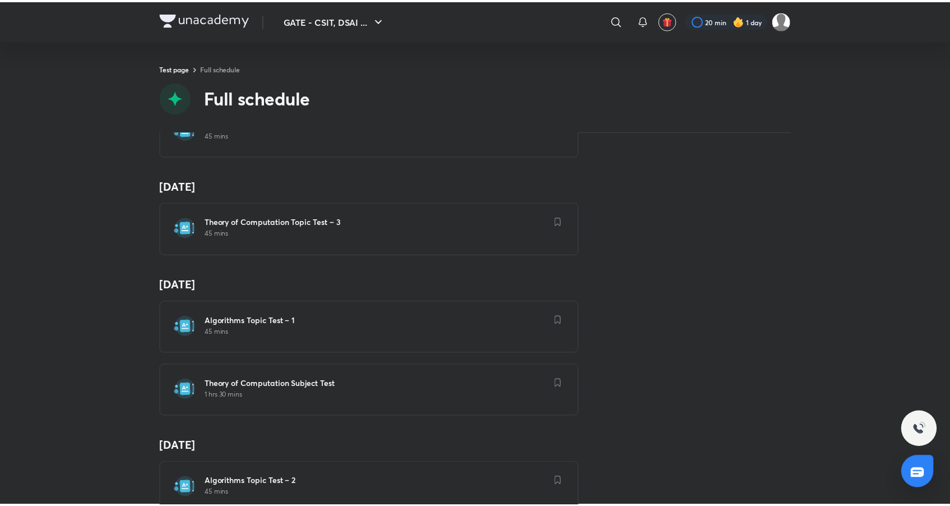
scroll to position [1545, 0]
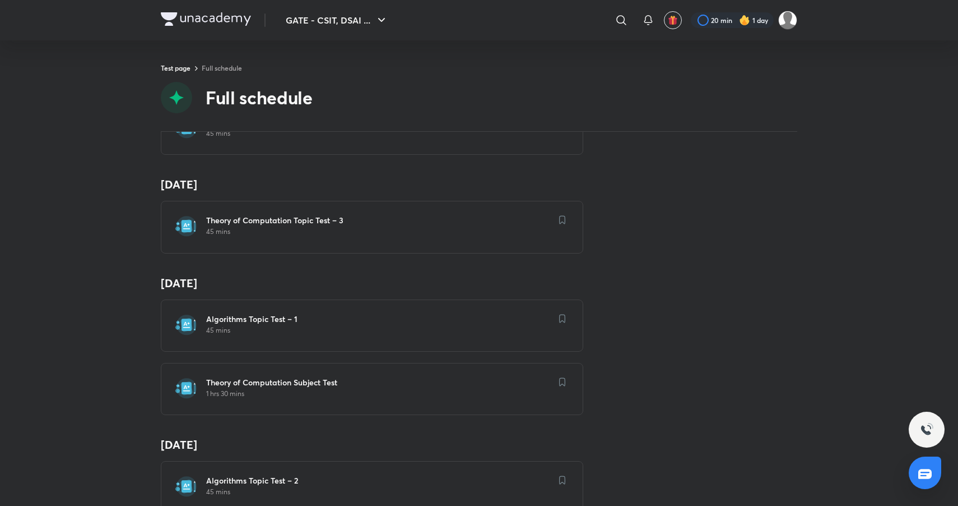
click at [454, 320] on h6 "Algorithms Topic Test – 1" at bounding box center [378, 318] width 345 height 11
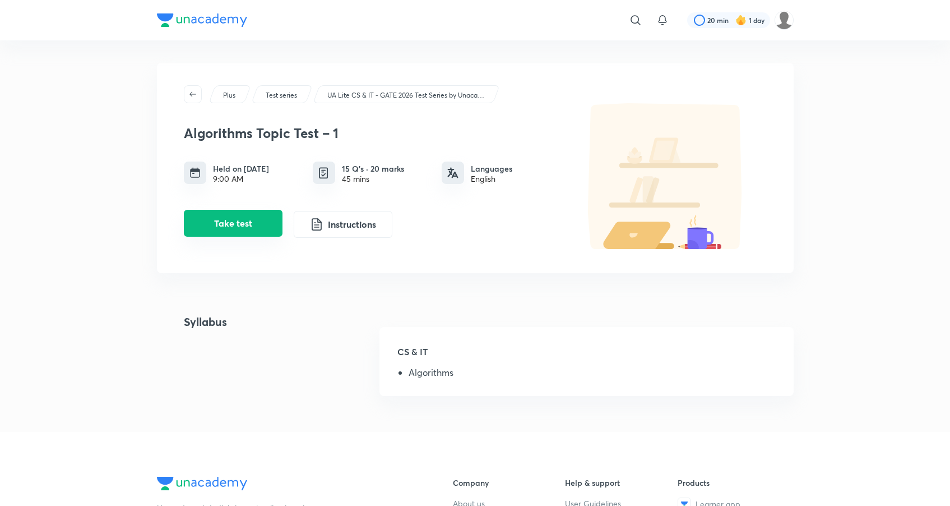
click at [232, 232] on button "Take test" at bounding box center [233, 223] width 99 height 27
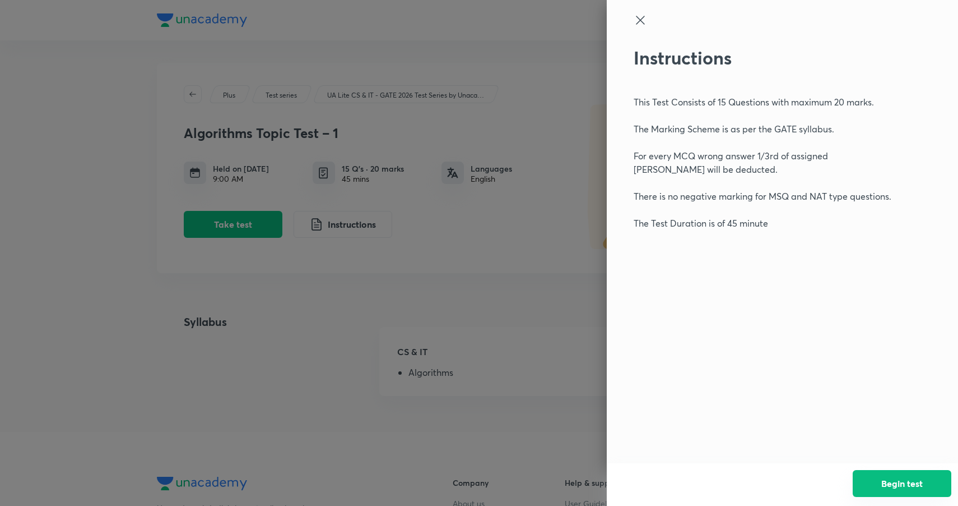
click at [885, 479] on button "Begin test" at bounding box center [902, 483] width 99 height 27
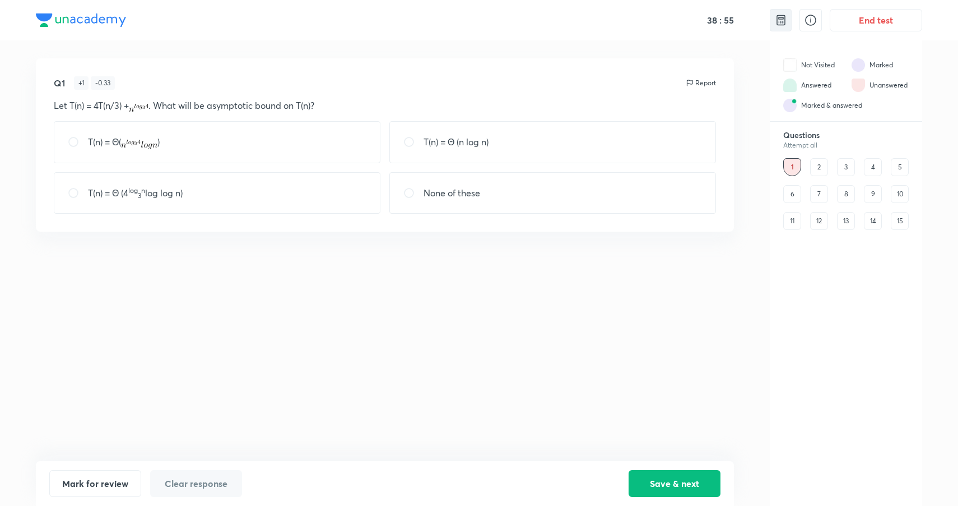
click at [780, 24] on img at bounding box center [781, 19] width 13 height 13
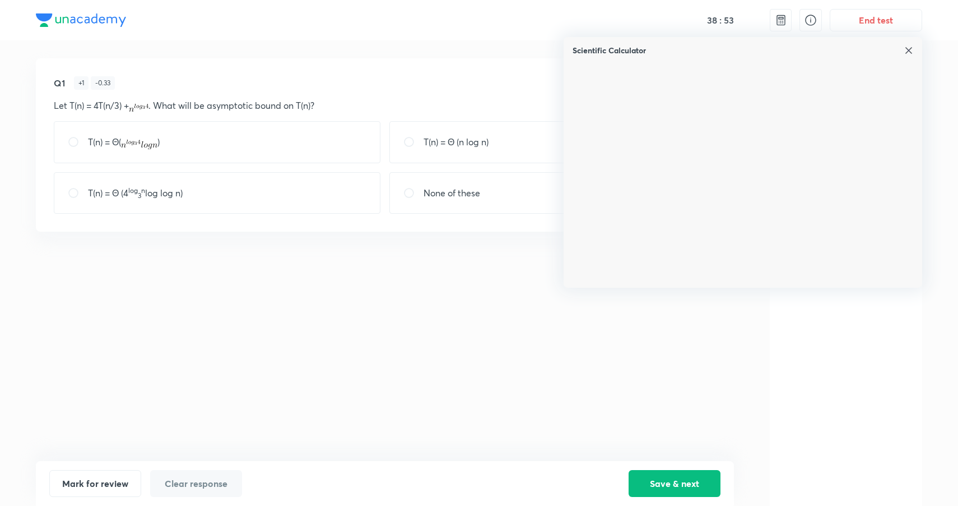
click at [912, 52] on img at bounding box center [909, 50] width 9 height 9
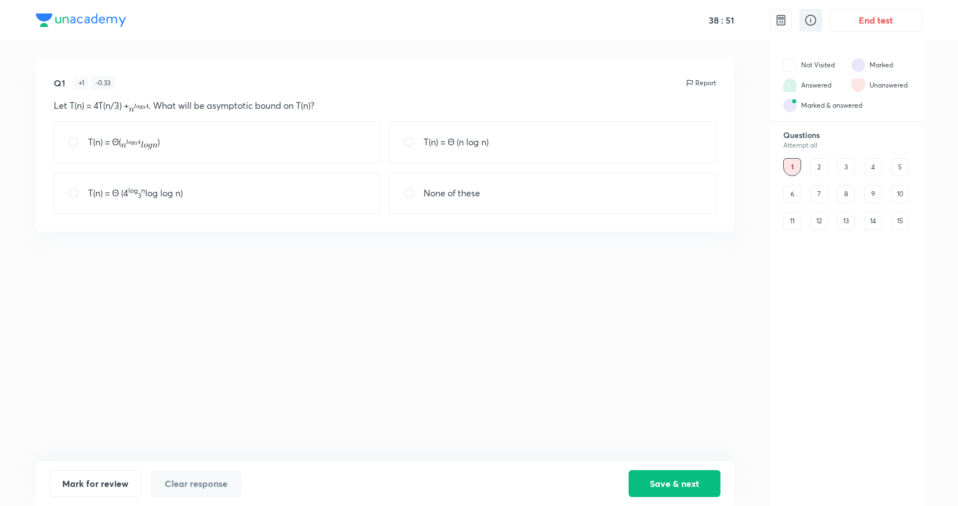
click at [806, 20] on icon at bounding box center [810, 20] width 11 height 11
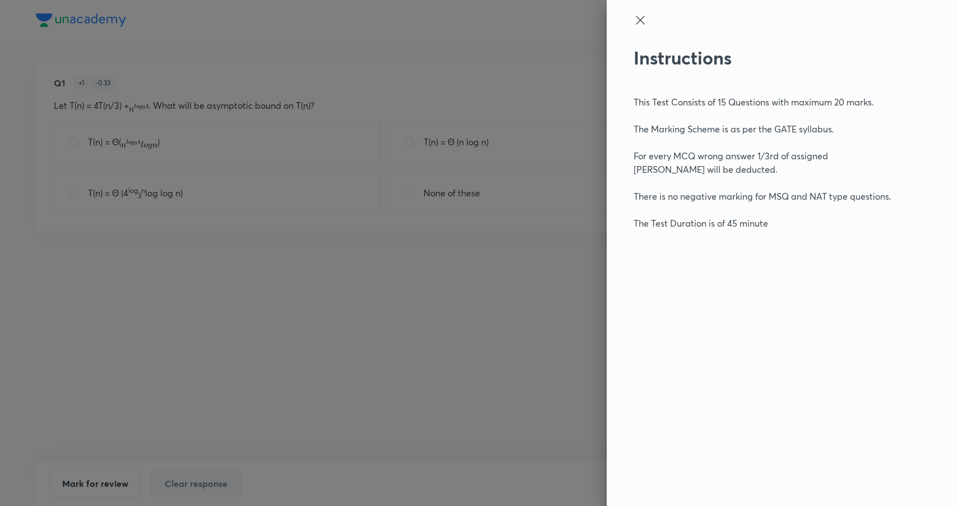
click at [636, 24] on icon at bounding box center [640, 19] width 13 height 13
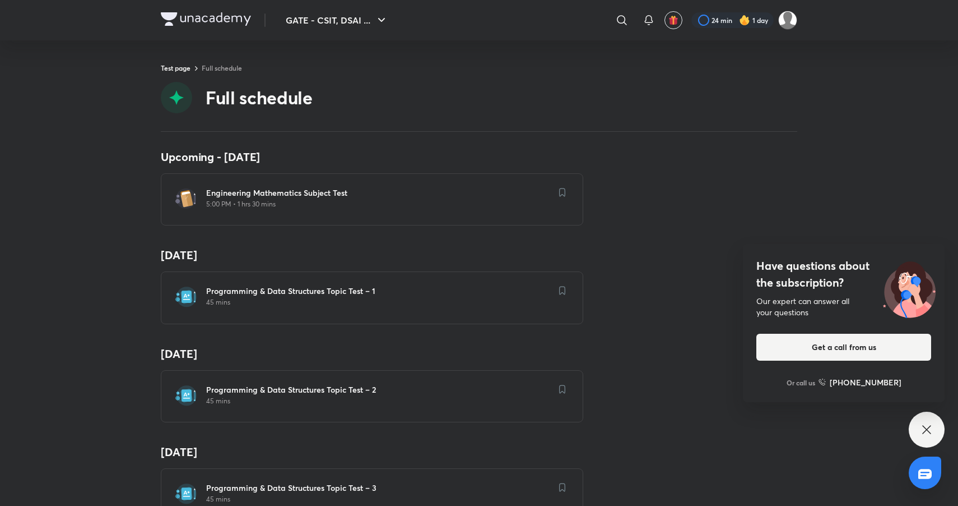
click at [313, 203] on p "5:00 PM • 1 hrs 30 mins" at bounding box center [378, 204] width 345 height 9
click at [291, 197] on h6 "Engineering Mathematics Subject Test" at bounding box center [378, 192] width 345 height 11
click at [217, 196] on h6 "Engineering Mathematics Subject Test" at bounding box center [378, 192] width 345 height 11
click at [219, 196] on h6 "Engineering Mathematics Subject Test" at bounding box center [378, 192] width 345 height 11
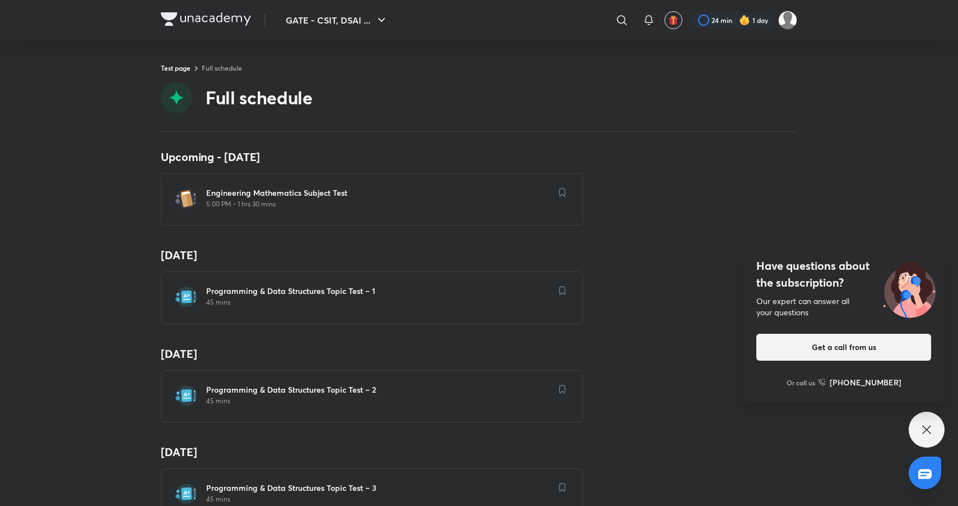
click at [309, 250] on h4 "27 Apr" at bounding box center [479, 255] width 637 height 15
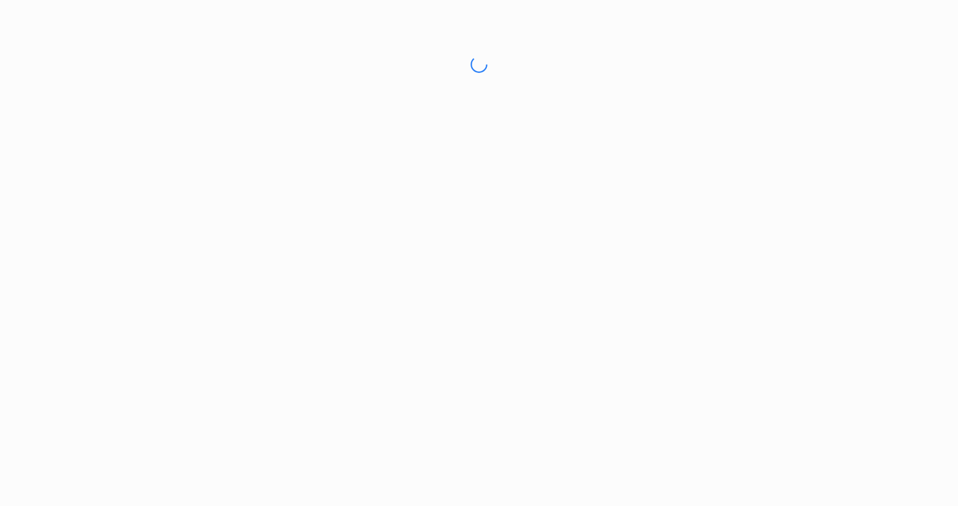
click at [446, 129] on html "No internet connection Engineering Mathematics Subject Test | Unacademy" at bounding box center [479, 64] width 958 height 129
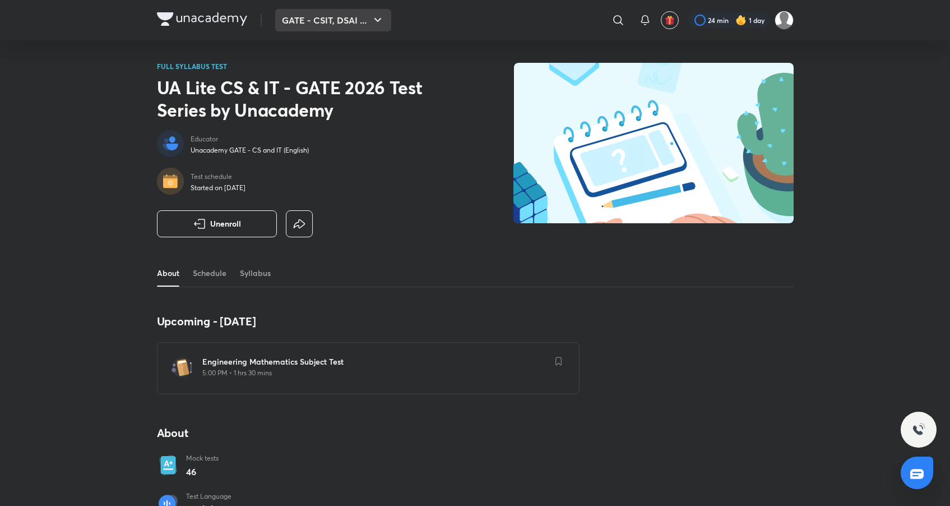
click at [298, 17] on button "GATE - CSIT, DSAI ..." at bounding box center [333, 20] width 116 height 22
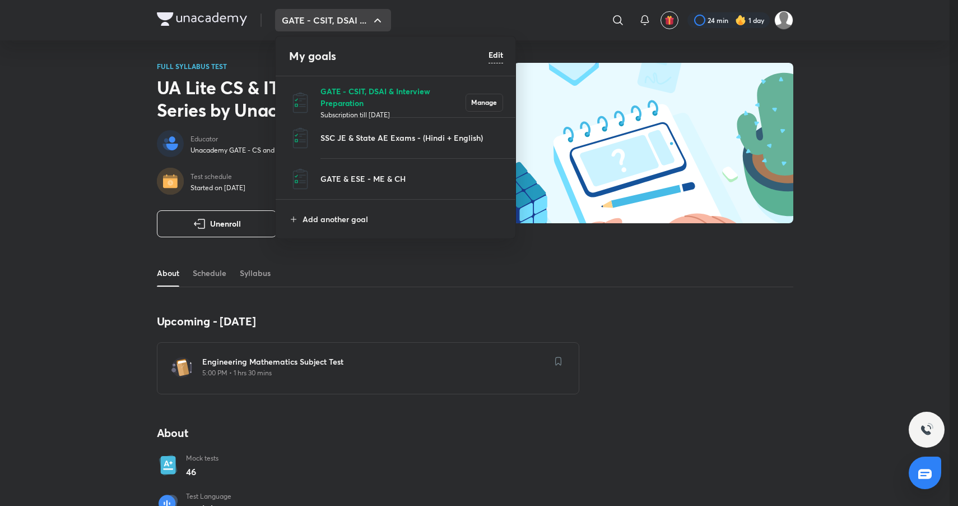
click at [323, 89] on p "GATE - CSIT, DSAI & Interview Preparation" at bounding box center [393, 97] width 145 height 24
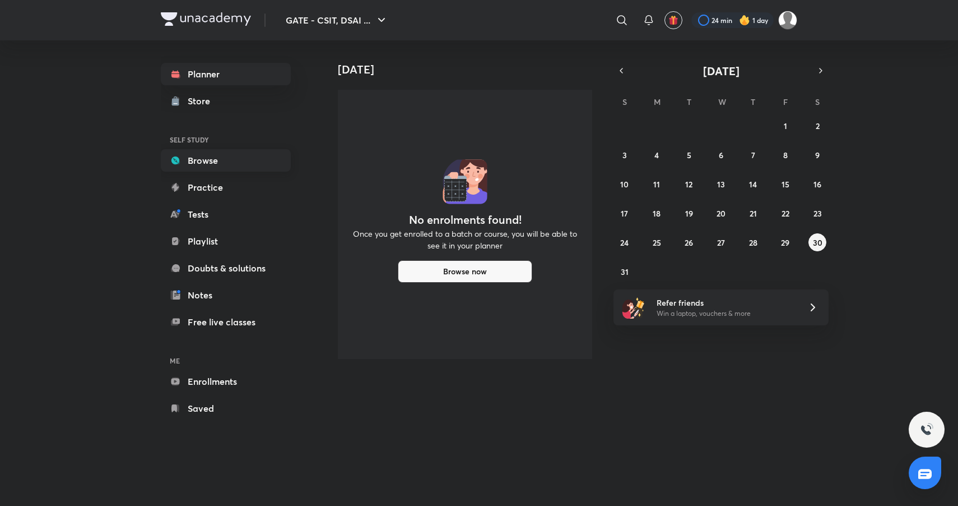
click at [226, 151] on link "Browse" at bounding box center [226, 160] width 130 height 22
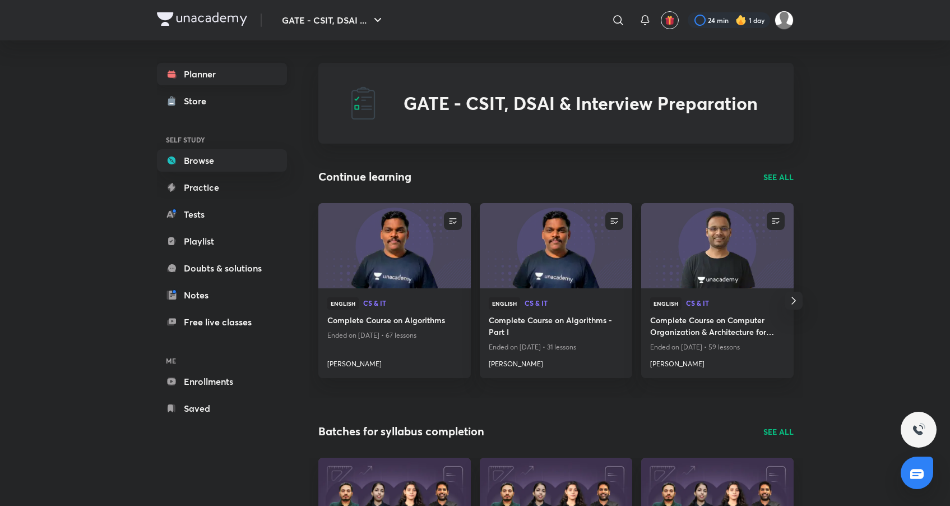
click at [208, 75] on link "Planner" at bounding box center [222, 74] width 130 height 22
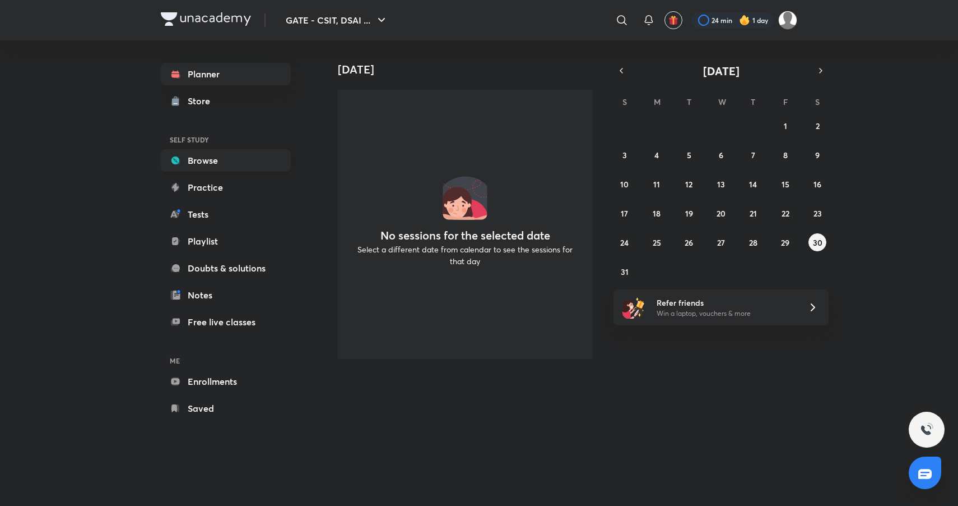
click at [223, 156] on link "Browse" at bounding box center [226, 160] width 130 height 22
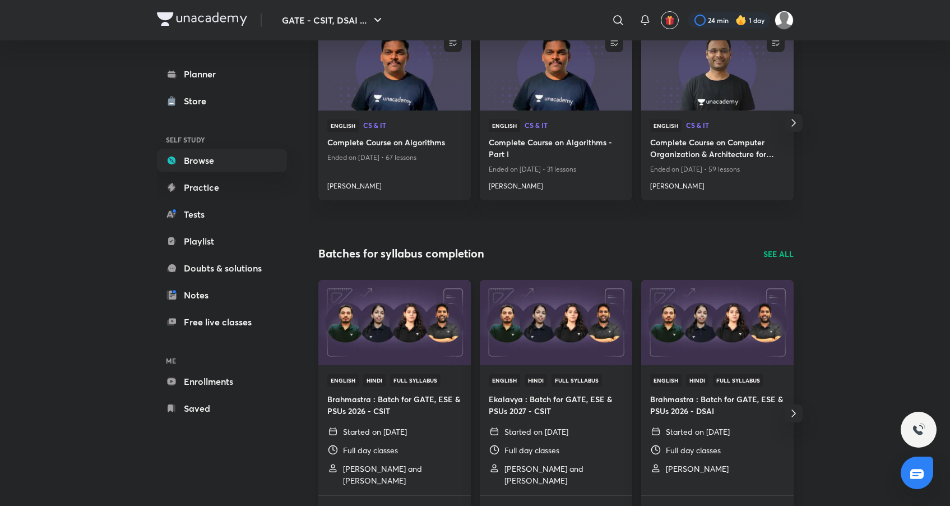
scroll to position [328, 0]
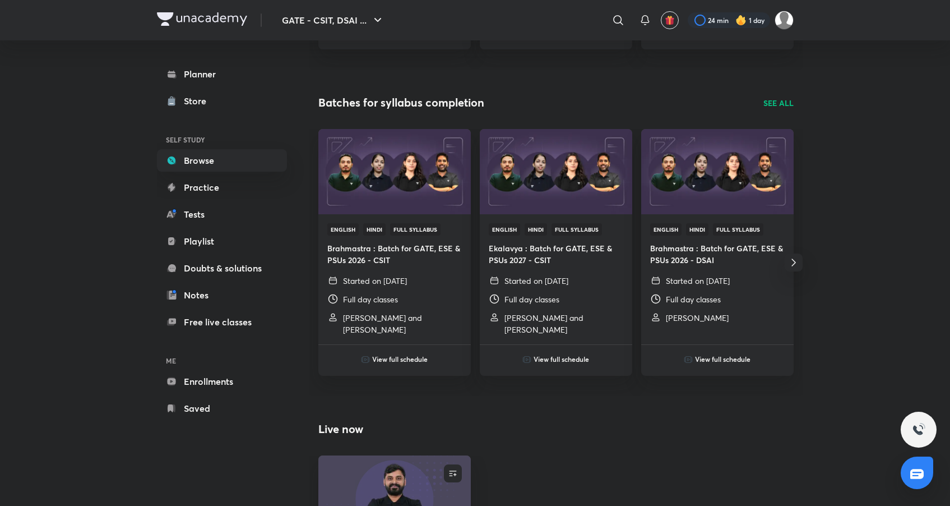
click at [795, 257] on icon "button" at bounding box center [793, 262] width 13 height 13
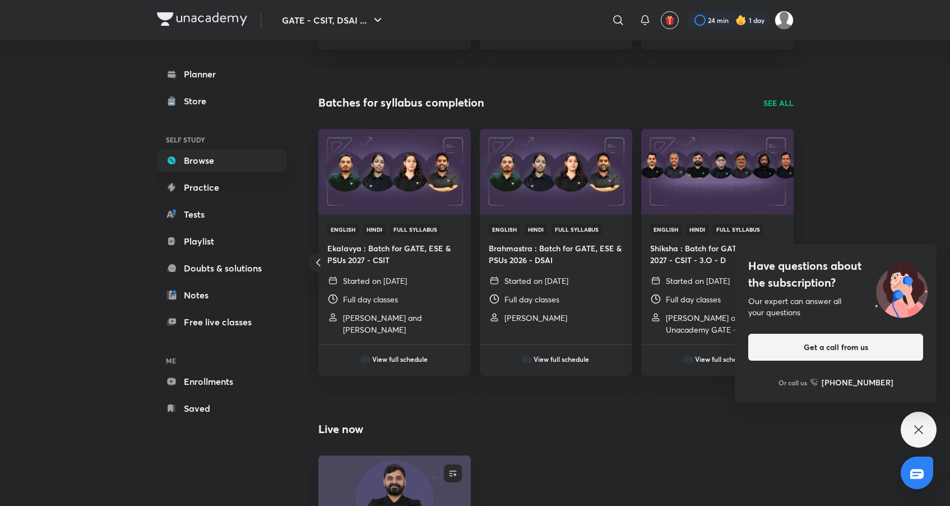
click at [317, 260] on icon "button" at bounding box center [318, 262] width 13 height 13
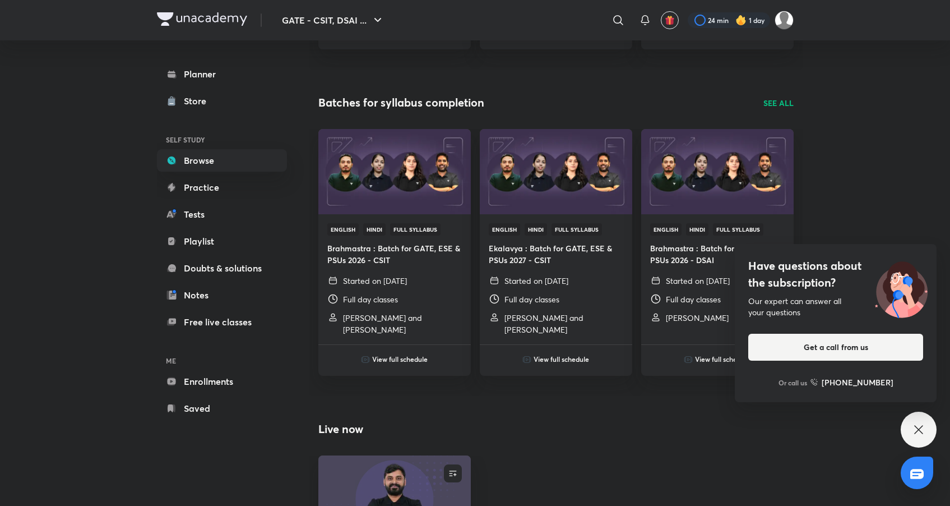
click at [773, 428] on div "Live now" at bounding box center [555, 428] width 475 height 17
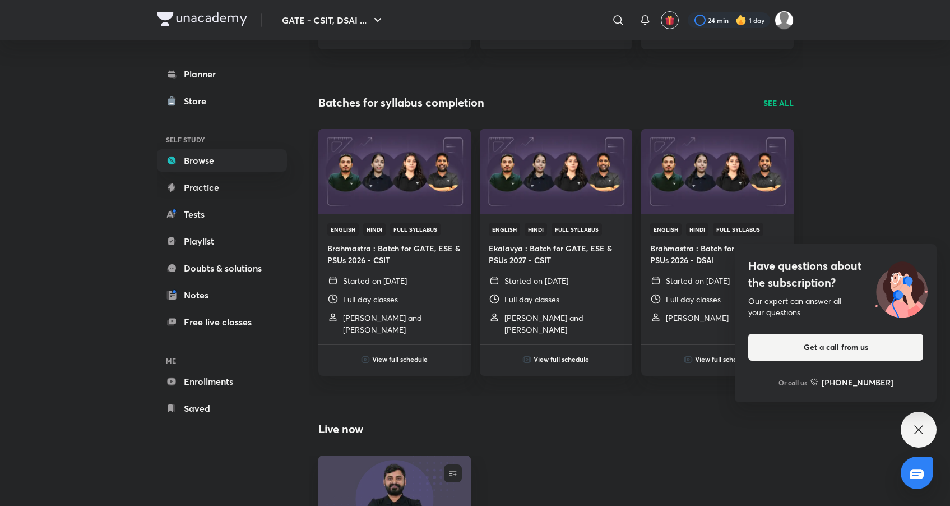
click at [766, 107] on p "SEE ALL" at bounding box center [778, 103] width 30 height 12
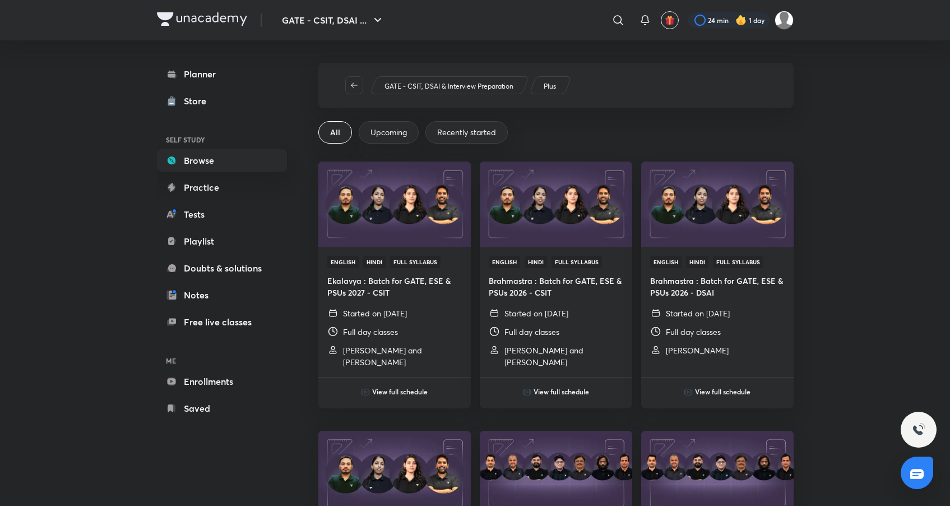
click at [362, 137] on div "Upcoming" at bounding box center [389, 132] width 60 height 22
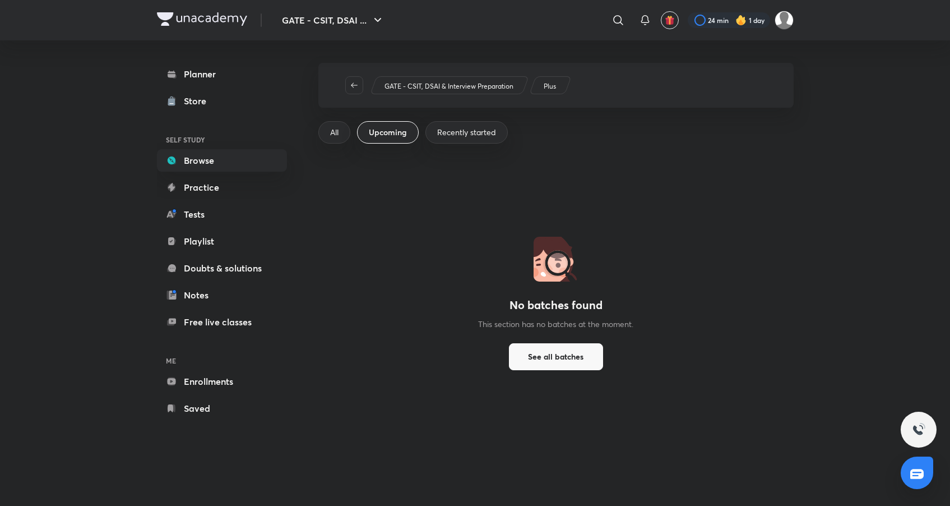
click at [347, 140] on div "All Upcoming Recently started" at bounding box center [555, 132] width 475 height 22
click at [341, 136] on div "All" at bounding box center [334, 132] width 32 height 22
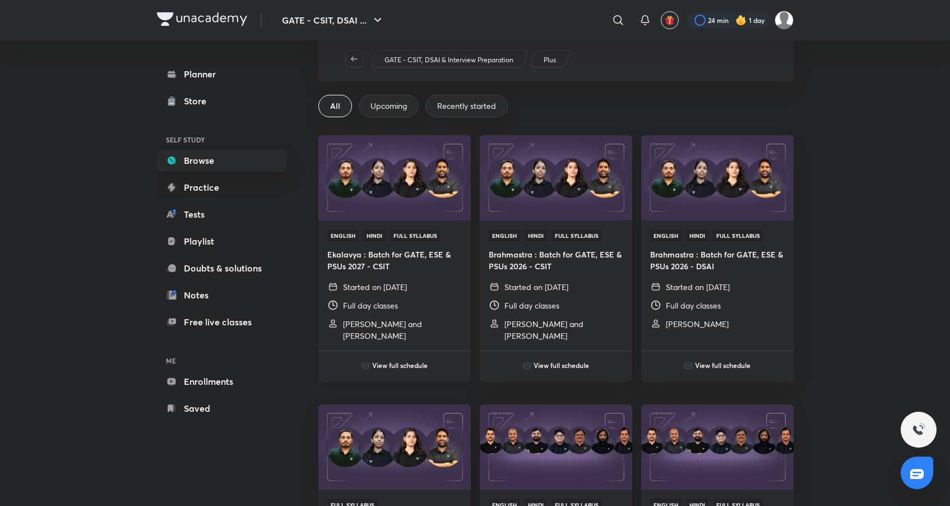
scroll to position [26, 0]
click at [469, 110] on span "Recently started" at bounding box center [466, 105] width 59 height 11
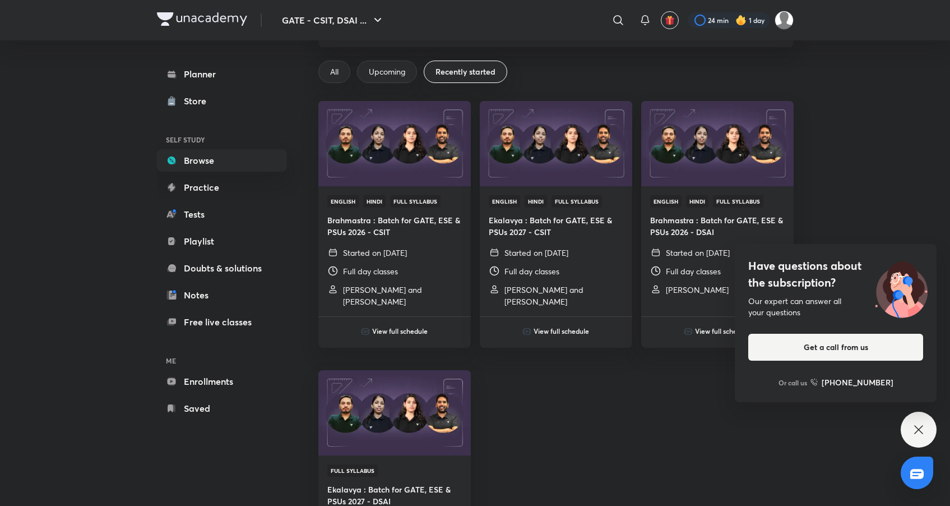
scroll to position [40, 0]
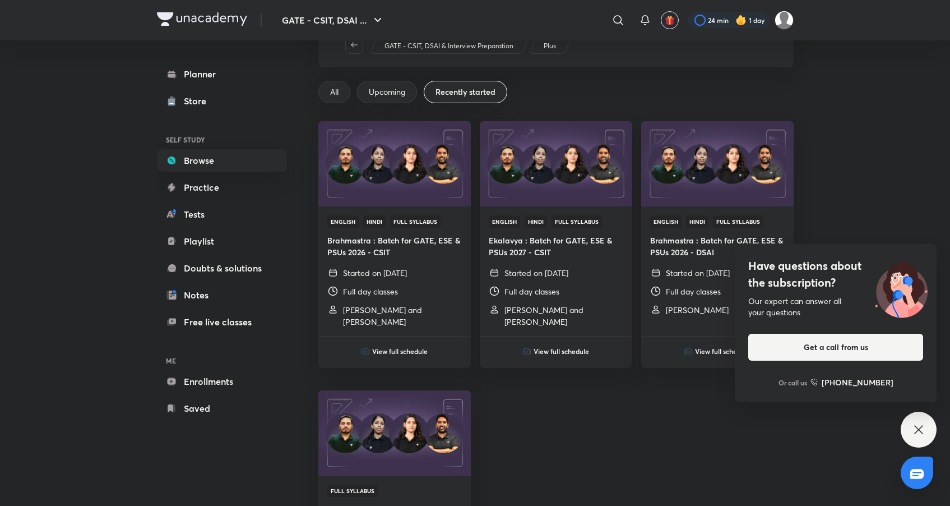
click at [403, 90] on span "Upcoming" at bounding box center [387, 91] width 36 height 11
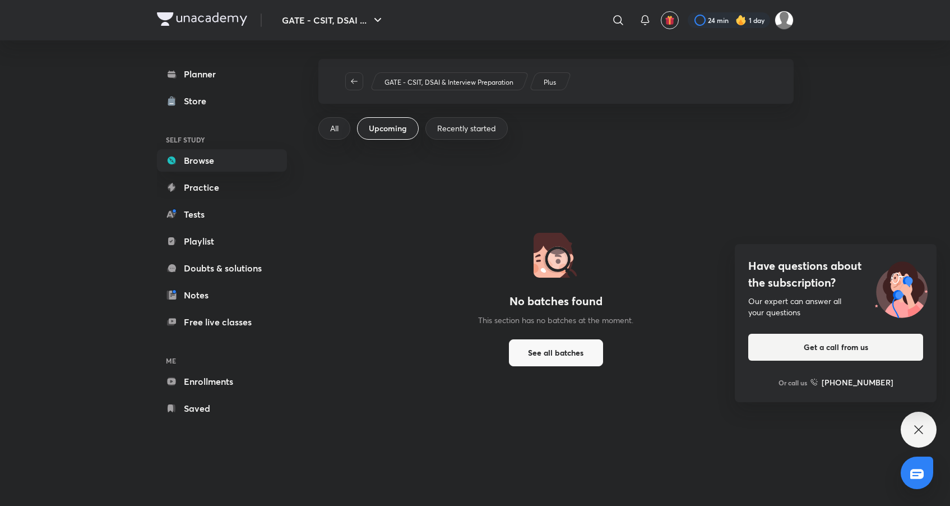
scroll to position [4, 0]
click at [335, 132] on span "All" at bounding box center [334, 128] width 8 height 11
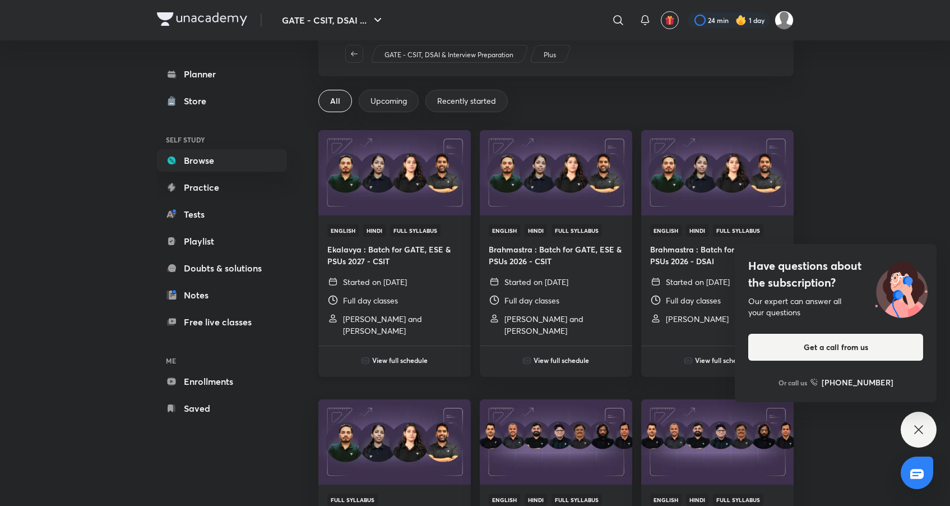
scroll to position [32, 0]
click at [548, 358] on h6 "View full schedule" at bounding box center [561, 359] width 55 height 10
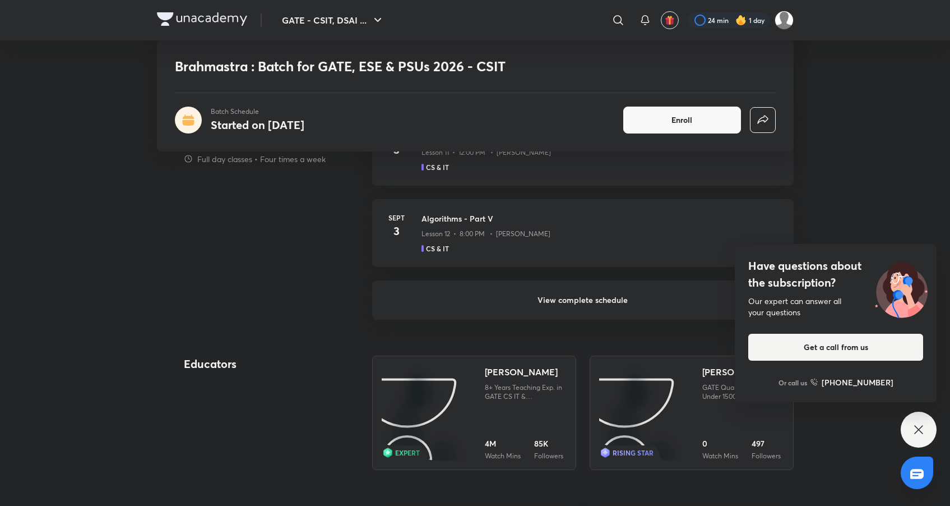
scroll to position [903, 0]
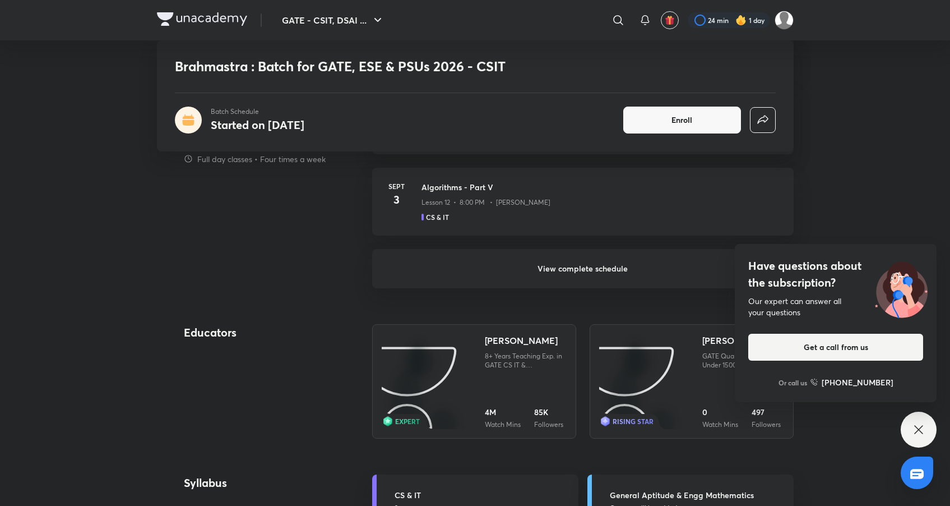
click at [567, 275] on h6 "View complete schedule" at bounding box center [582, 268] width 421 height 39
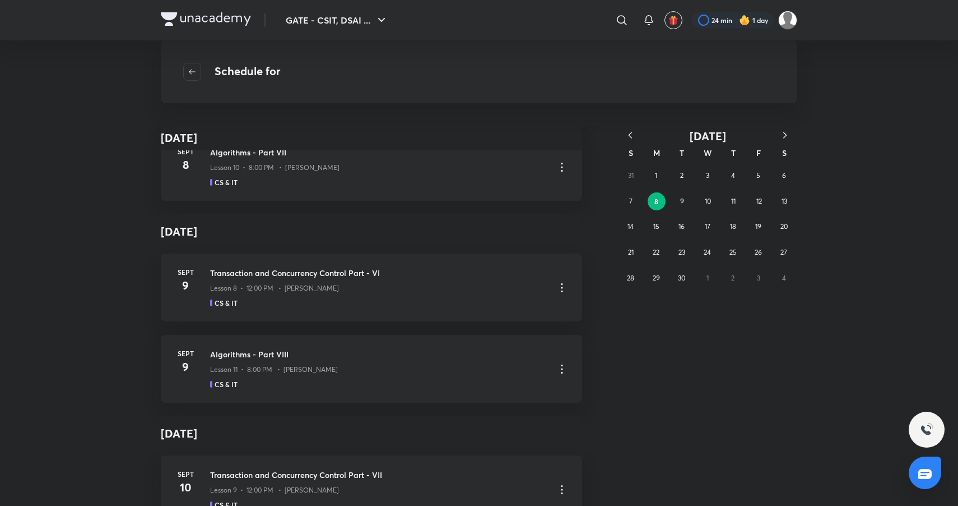
scroll to position [1157, 0]
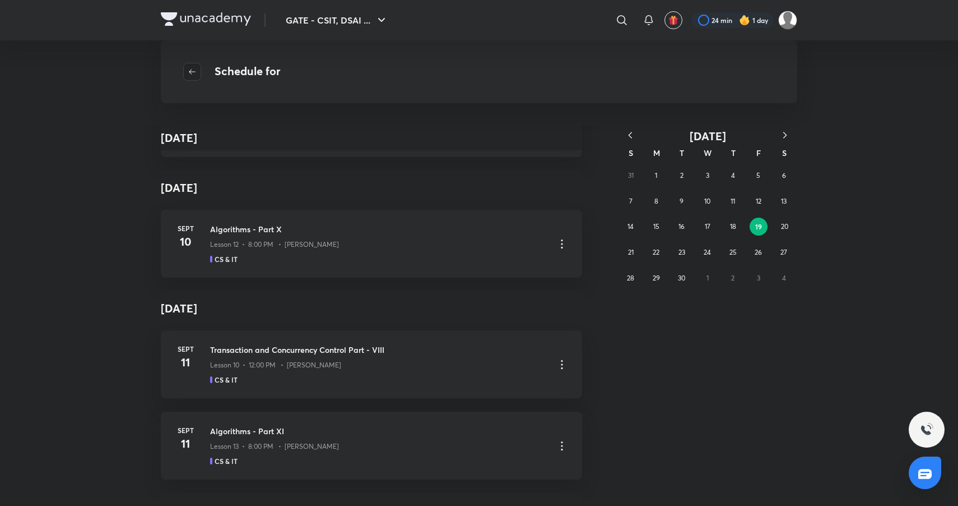
click at [191, 70] on icon "button" at bounding box center [192, 71] width 9 height 9
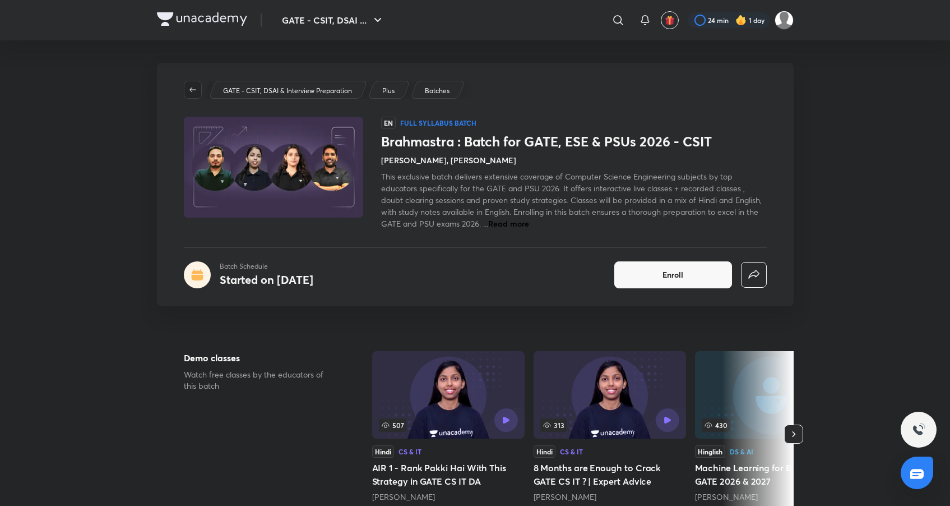
click at [191, 94] on button "button" at bounding box center [193, 90] width 18 height 18
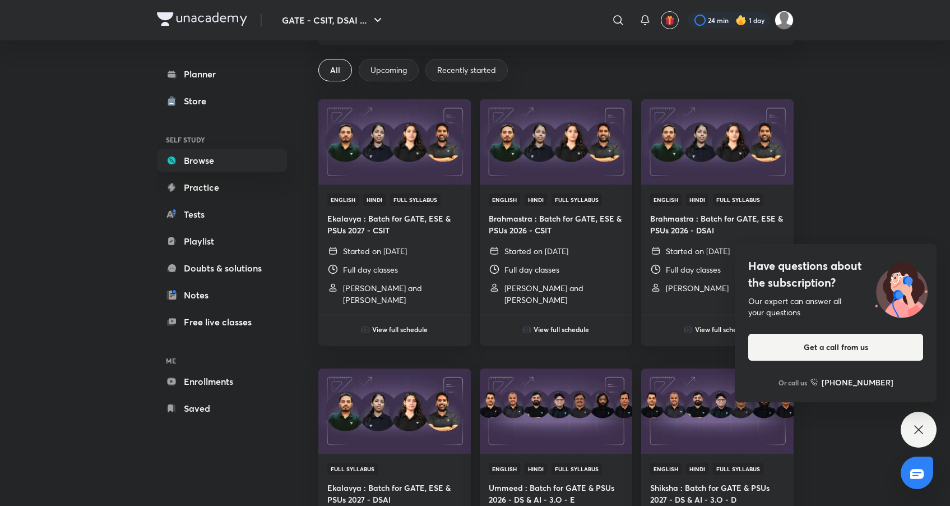
scroll to position [63, 0]
click at [537, 153] on img at bounding box center [555, 141] width 155 height 87
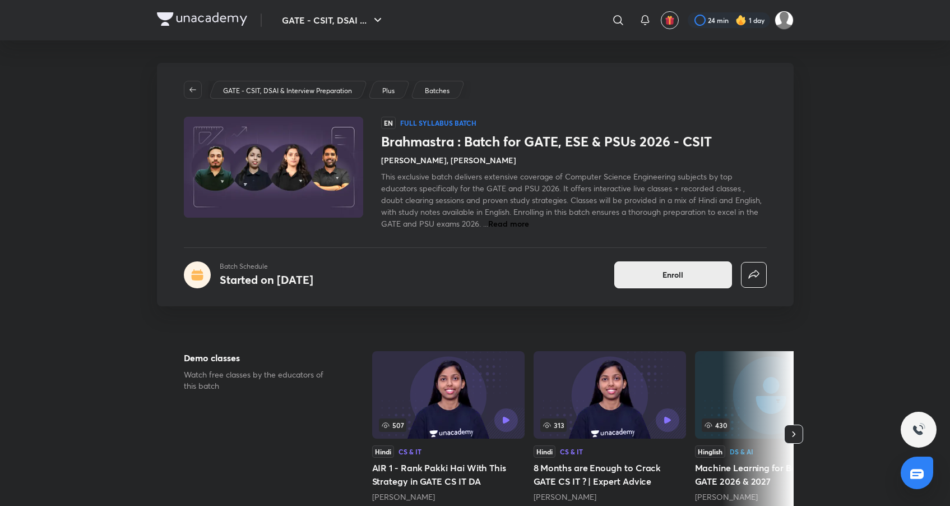
click at [629, 274] on button "Enroll" at bounding box center [673, 274] width 118 height 27
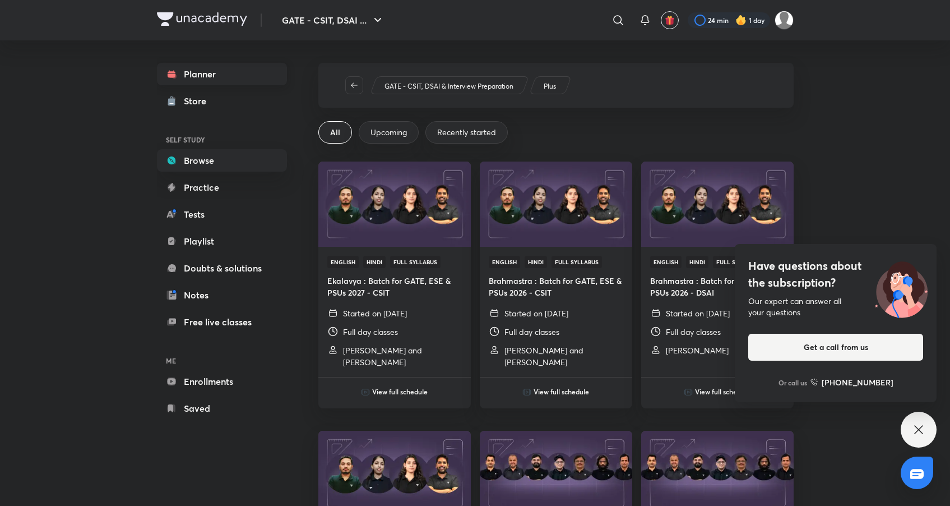
click at [196, 81] on link "Planner" at bounding box center [222, 74] width 130 height 22
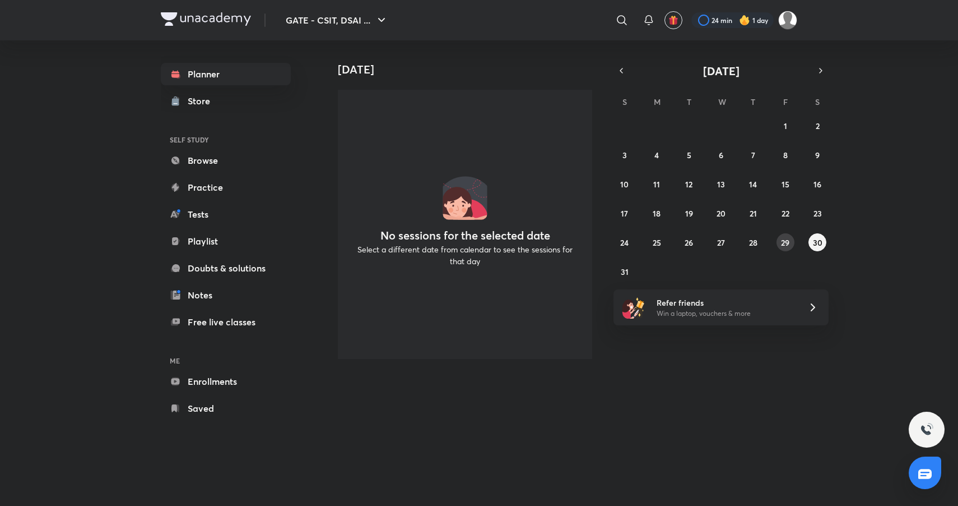
click at [782, 242] on abbr "29" at bounding box center [785, 242] width 8 height 11
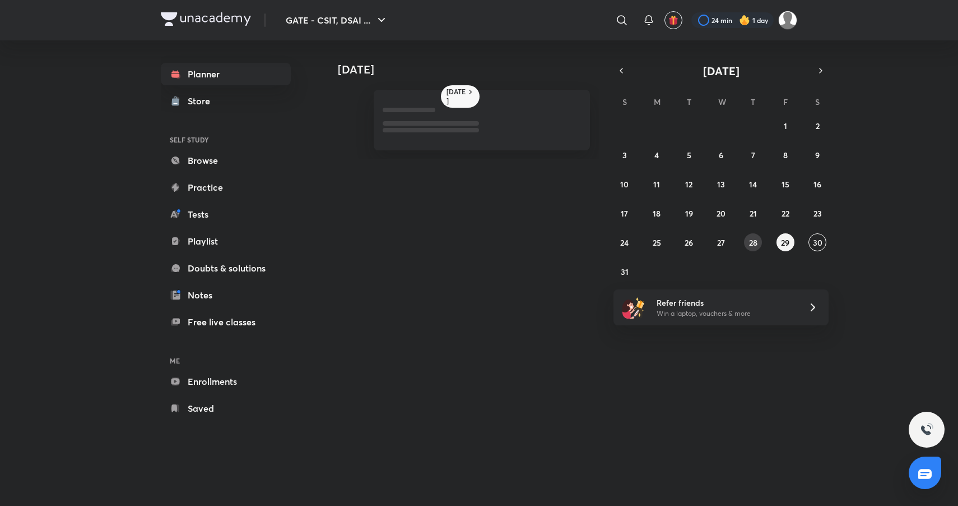
click at [758, 247] on button "28" at bounding box center [753, 242] width 18 height 18
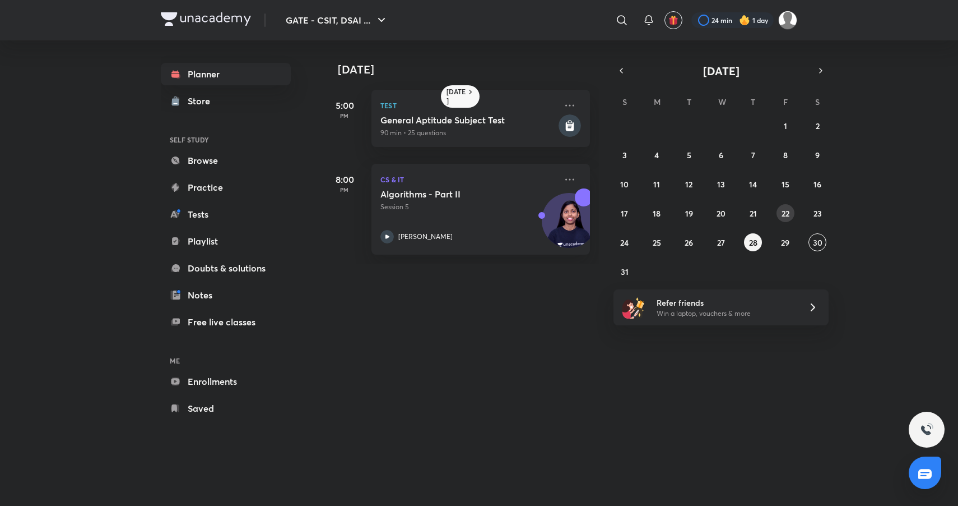
click at [785, 212] on abbr "22" at bounding box center [786, 213] width 8 height 11
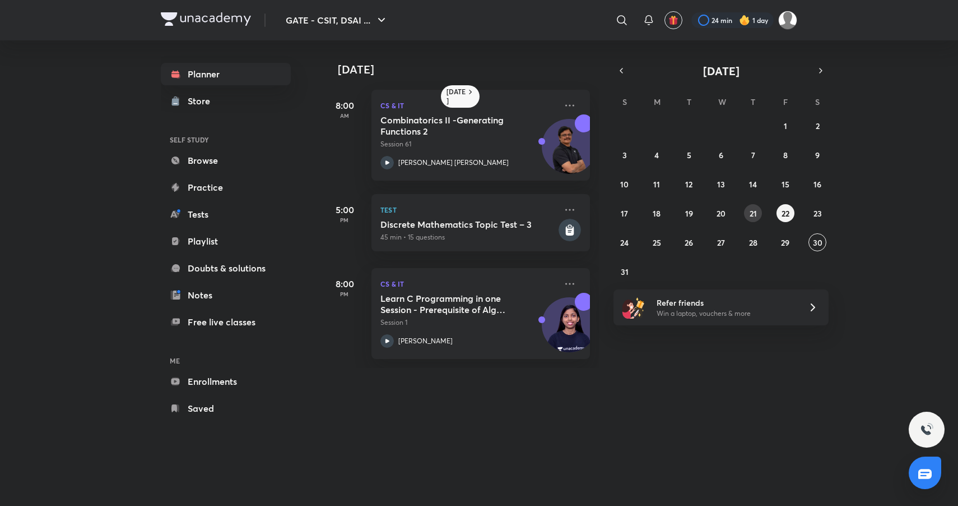
click at [762, 215] on button "21" at bounding box center [753, 213] width 18 height 18
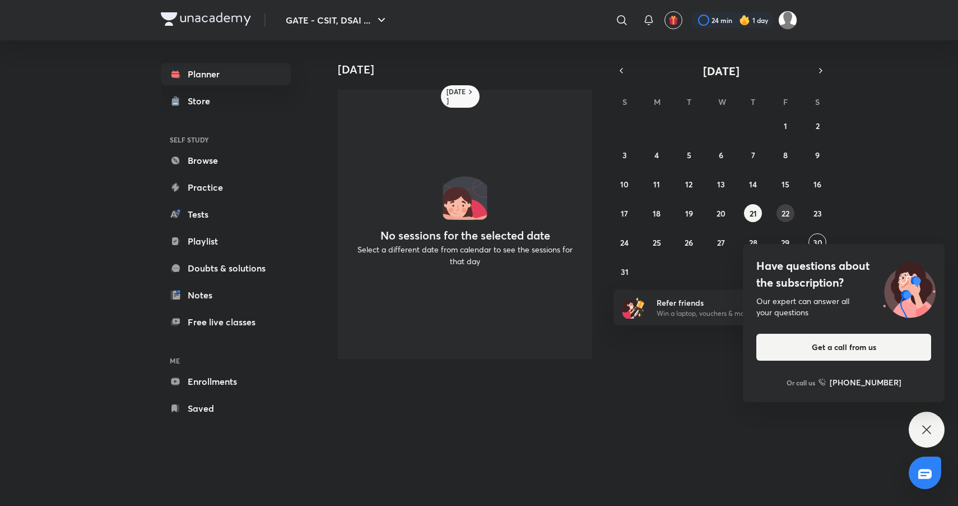
click at [782, 213] on abbr "22" at bounding box center [786, 213] width 8 height 11
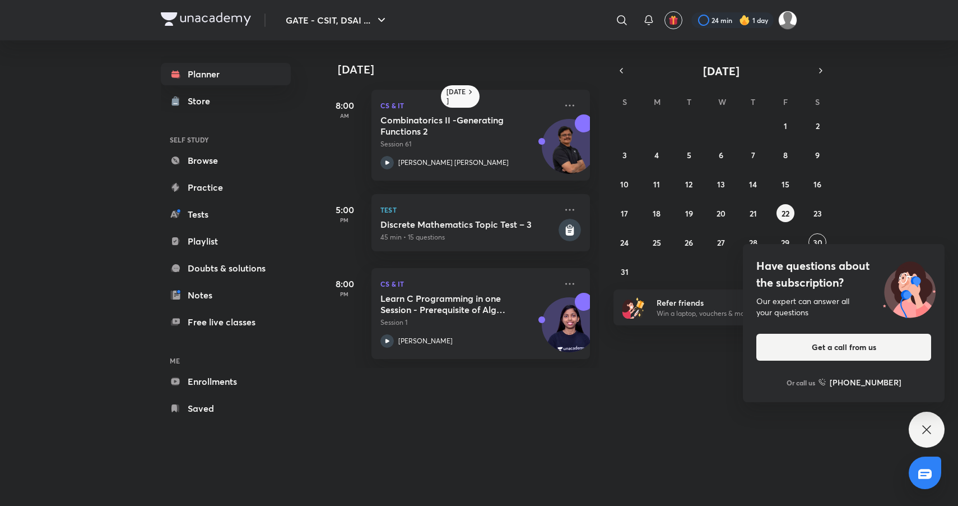
click at [670, 401] on div "Today 22 August 8:00 AM CS & IT Combinatorics II -Generating Functions 2 Sessio…" at bounding box center [559, 261] width 475 height 443
click at [461, 121] on h5 "Combinatorics II -Generating Functions 2" at bounding box center [451, 125] width 140 height 22
click at [192, 159] on link "Browse" at bounding box center [226, 160] width 130 height 22
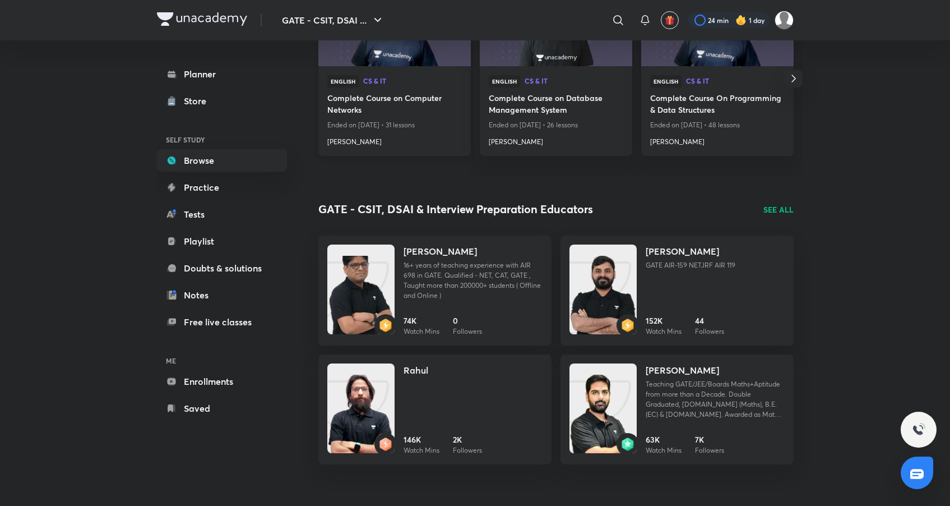
scroll to position [847, 0]
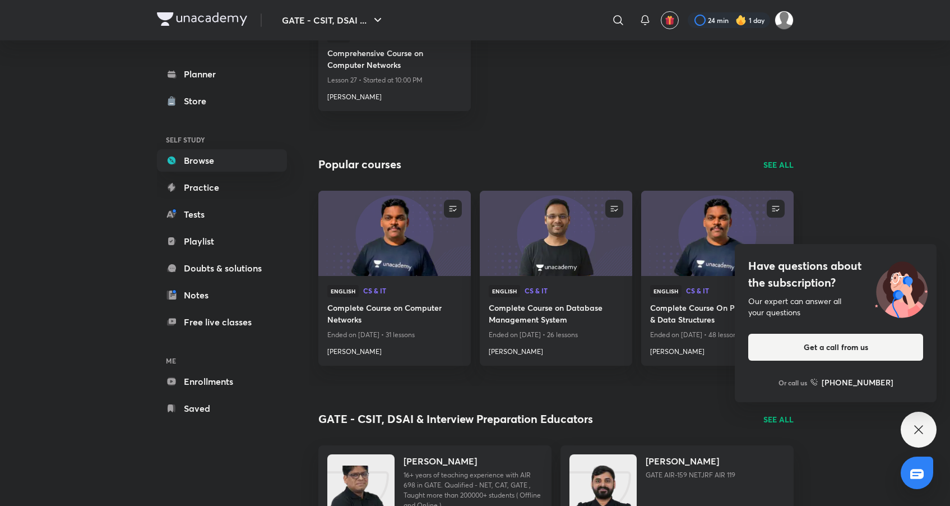
click at [774, 164] on p "SEE ALL" at bounding box center [778, 165] width 30 height 12
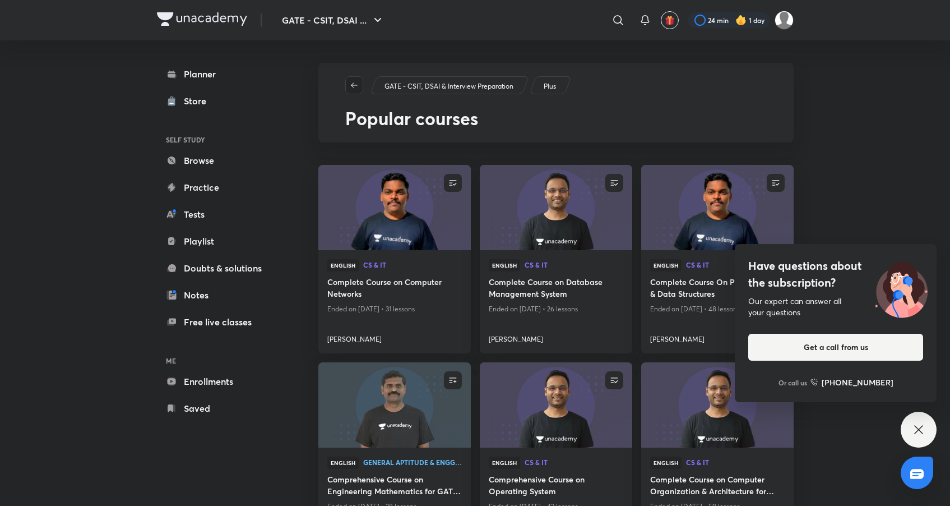
click at [358, 82] on span "button" at bounding box center [354, 85] width 17 height 9
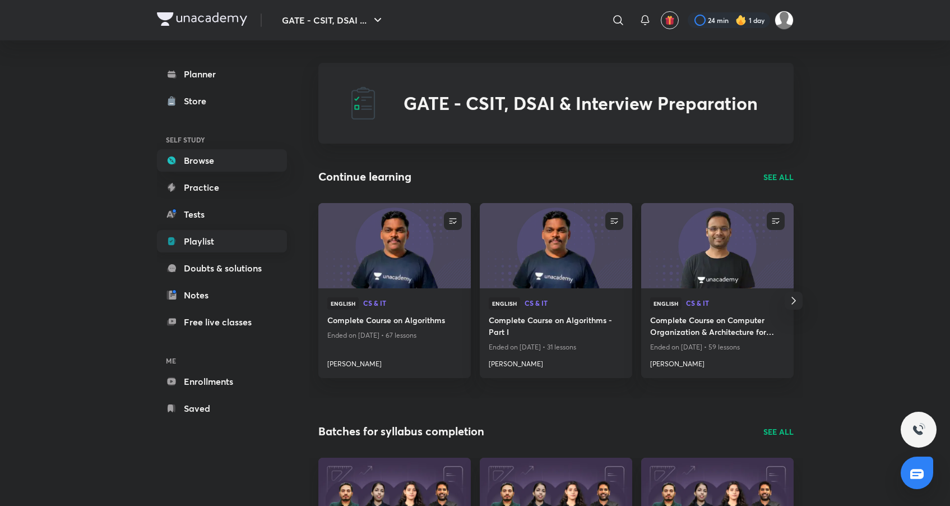
click at [261, 246] on link "Playlist" at bounding box center [222, 241] width 130 height 22
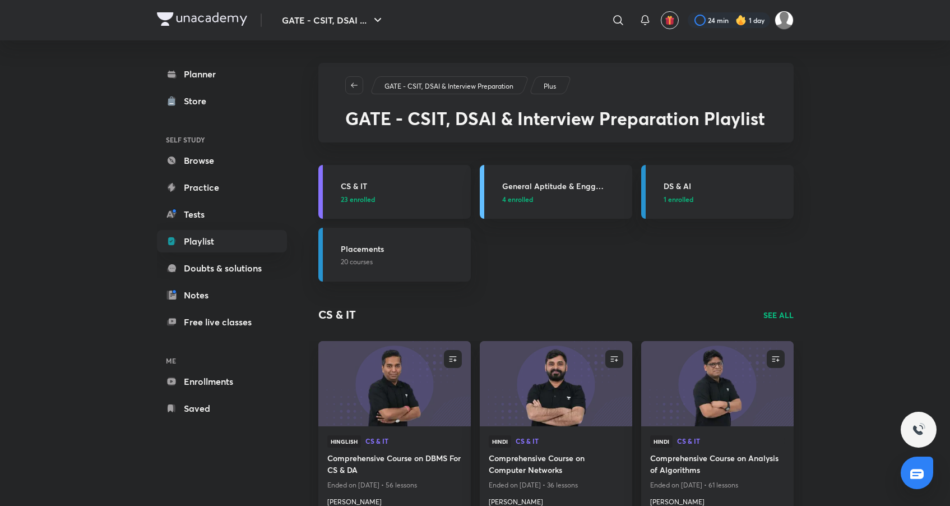
click at [409, 194] on p "23 enrolled" at bounding box center [402, 199] width 123 height 10
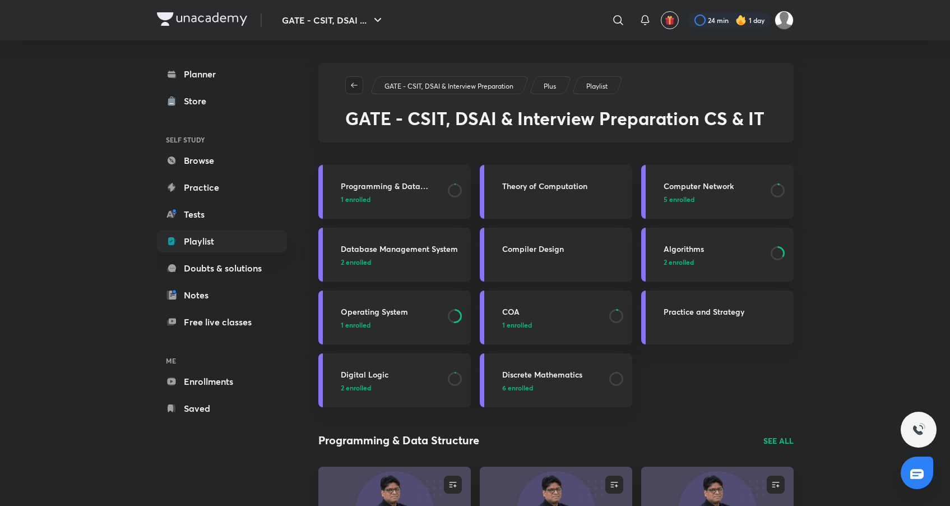
click at [359, 82] on span "button" at bounding box center [354, 85] width 17 height 9
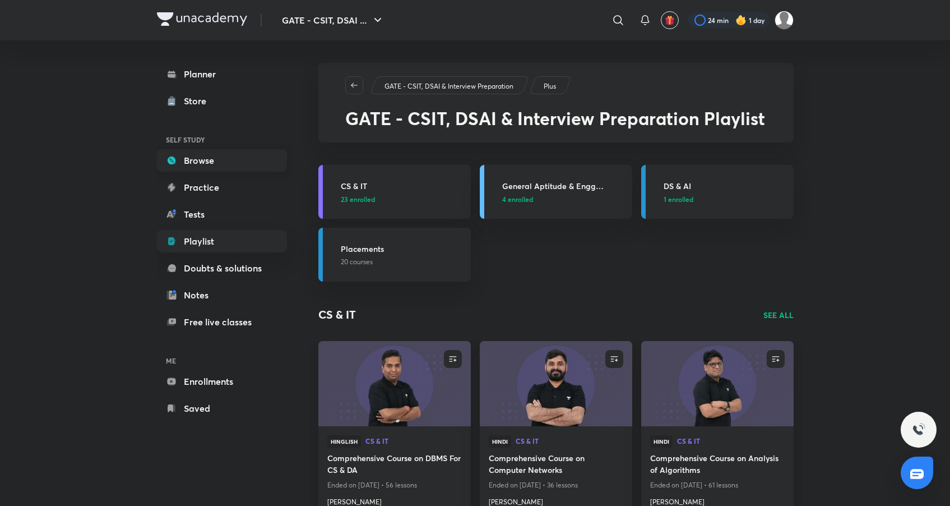
click at [242, 162] on link "Browse" at bounding box center [222, 160] width 130 height 22
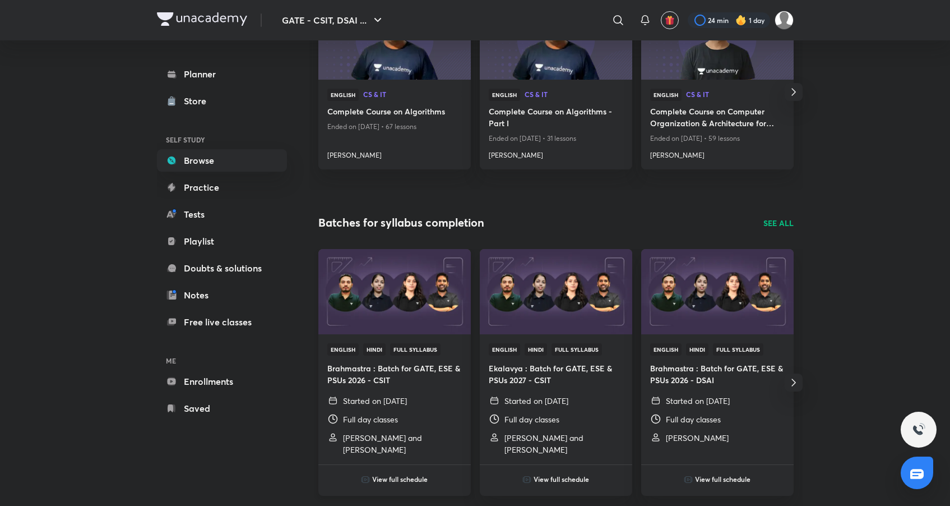
scroll to position [239, 0]
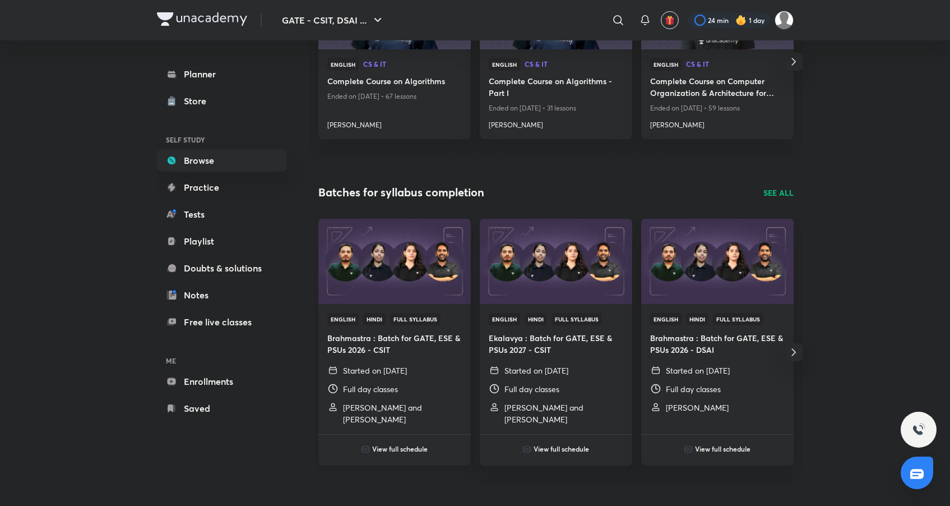
click at [378, 274] on img at bounding box center [394, 260] width 155 height 87
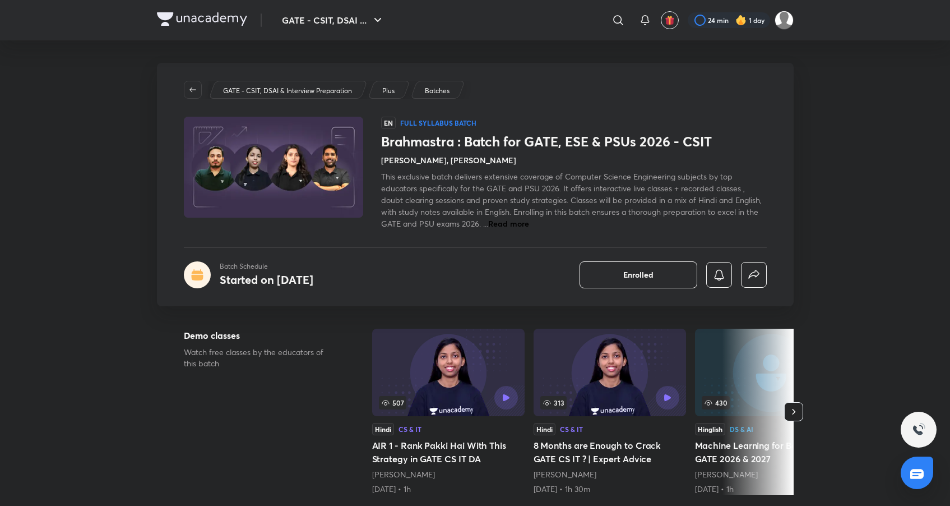
click at [796, 407] on icon "button" at bounding box center [793, 411] width 11 height 11
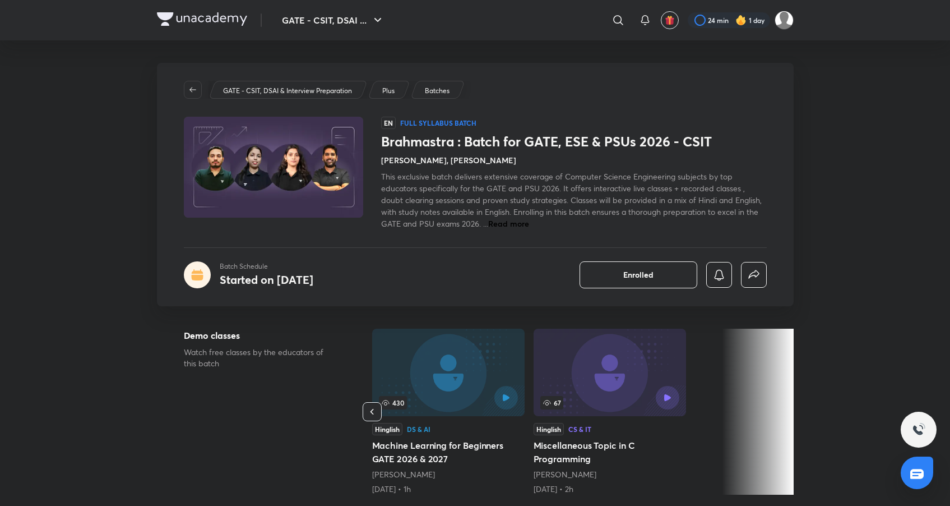
click at [362, 407] on div "Demo classes Watch free classes by the educators of this batch 507 Hindi CS & I…" at bounding box center [475, 413] width 637 height 170
click at [367, 408] on icon "button" at bounding box center [372, 411] width 11 height 11
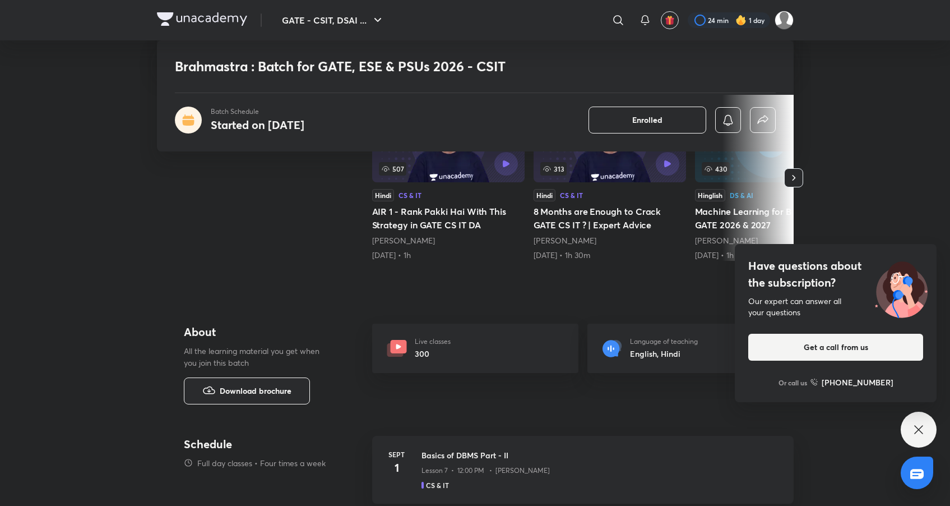
scroll to position [234, 0]
click at [787, 180] on button "button" at bounding box center [793, 177] width 19 height 19
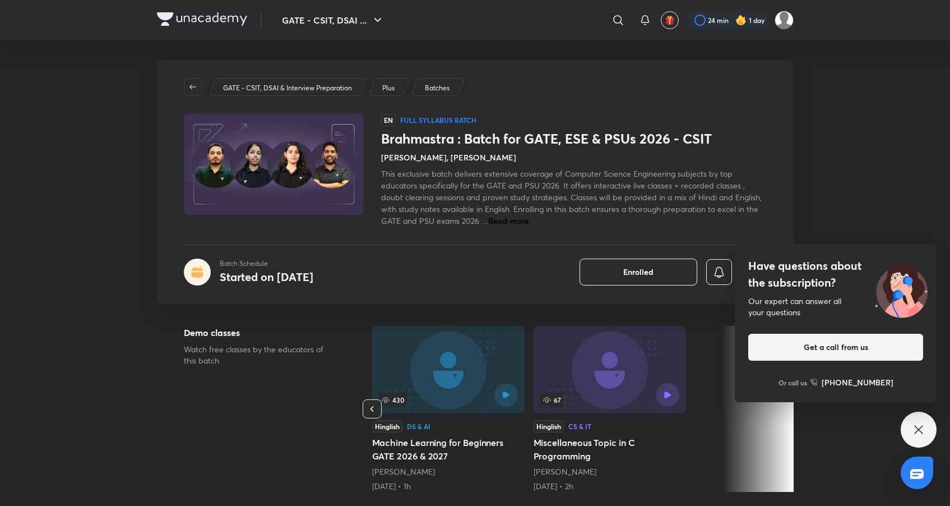
scroll to position [0, 0]
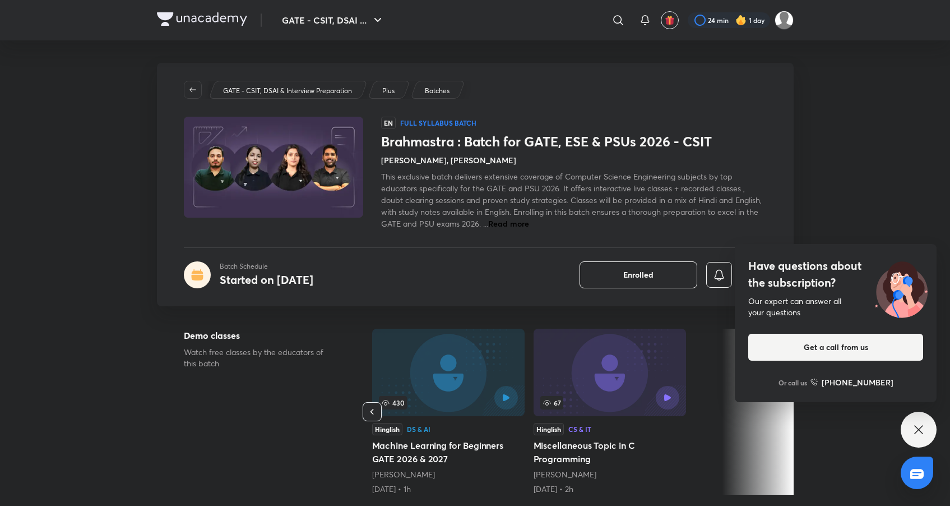
click at [498, 225] on span "Read more" at bounding box center [508, 223] width 41 height 11
drag, startPoint x: 193, startPoint y: 89, endPoint x: 197, endPoint y: 99, distance: 11.3
click at [193, 89] on icon "button" at bounding box center [192, 89] width 9 height 9
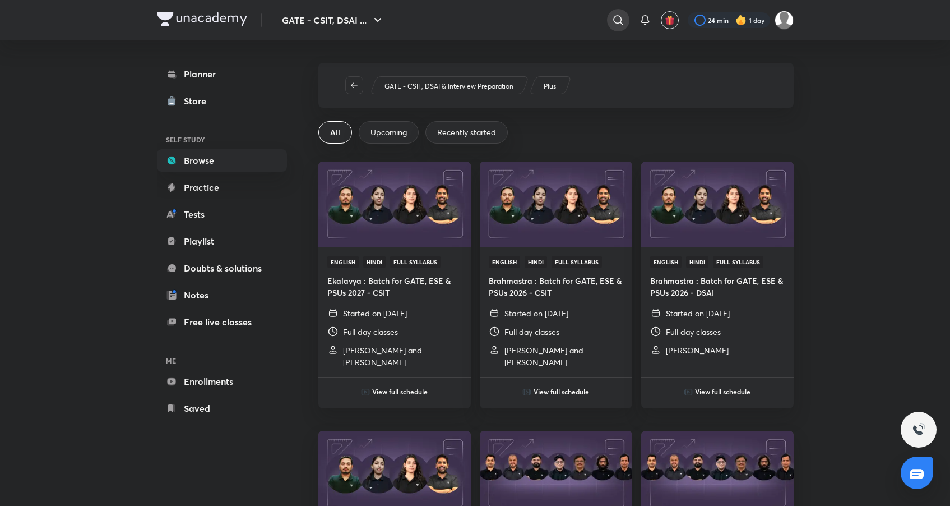
click at [622, 11] on div at bounding box center [618, 20] width 22 height 22
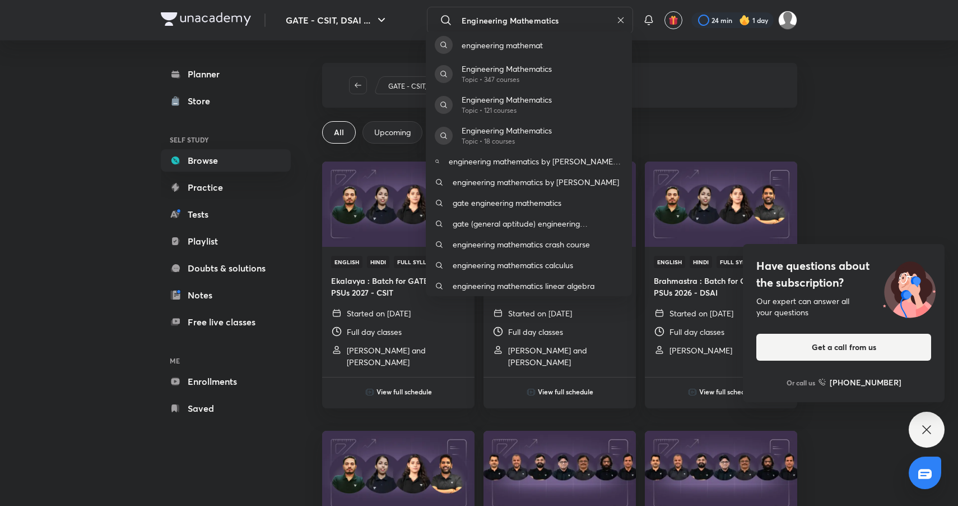
type input "Engineering Mathematics"
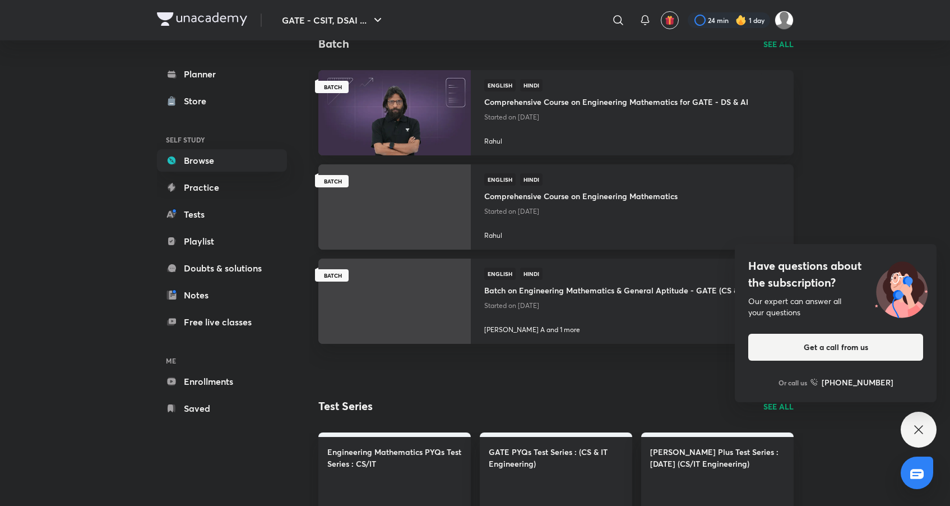
scroll to position [1034, 0]
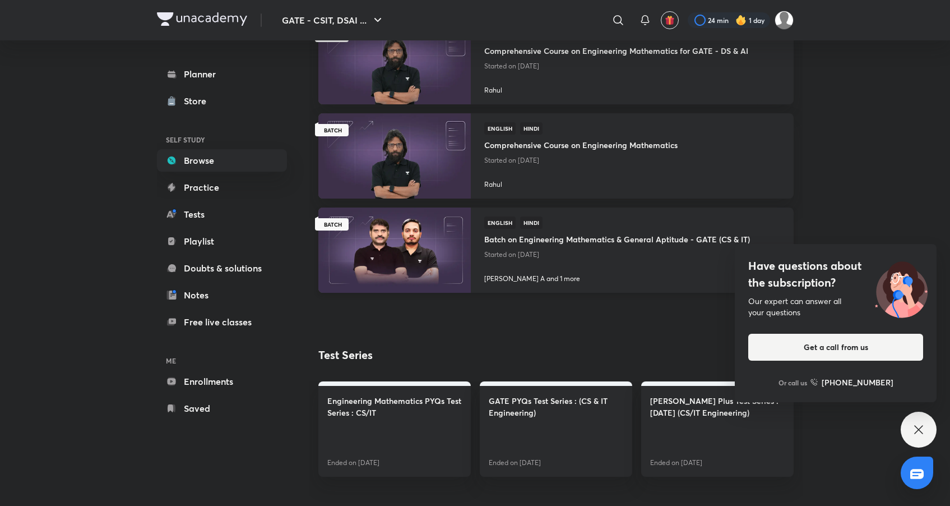
click at [571, 257] on p "Started on Feb 28" at bounding box center [617, 254] width 266 height 15
click at [504, 267] on div "English Hindi Batch on Engineering Mathematics & General Aptitude - GATE (CS & …" at bounding box center [617, 249] width 293 height 85
click at [391, 239] on img at bounding box center [394, 249] width 155 height 87
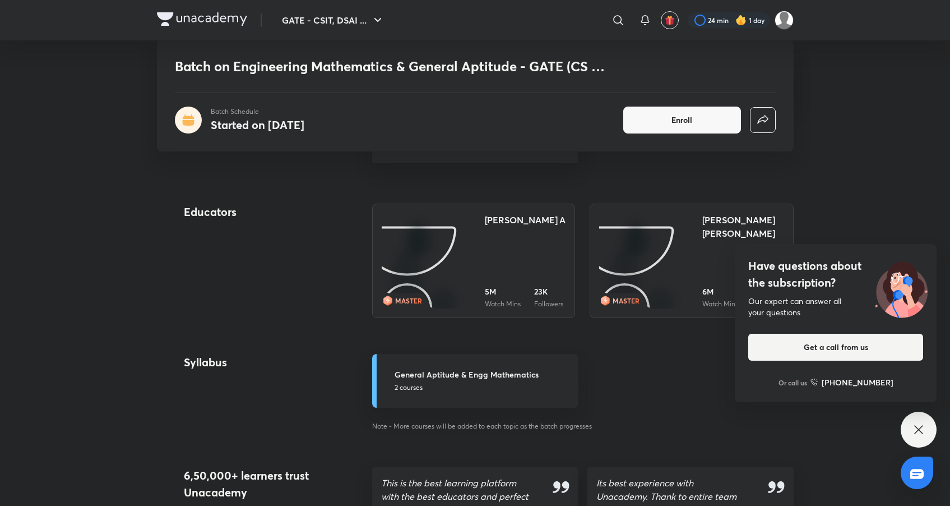
scroll to position [298, 0]
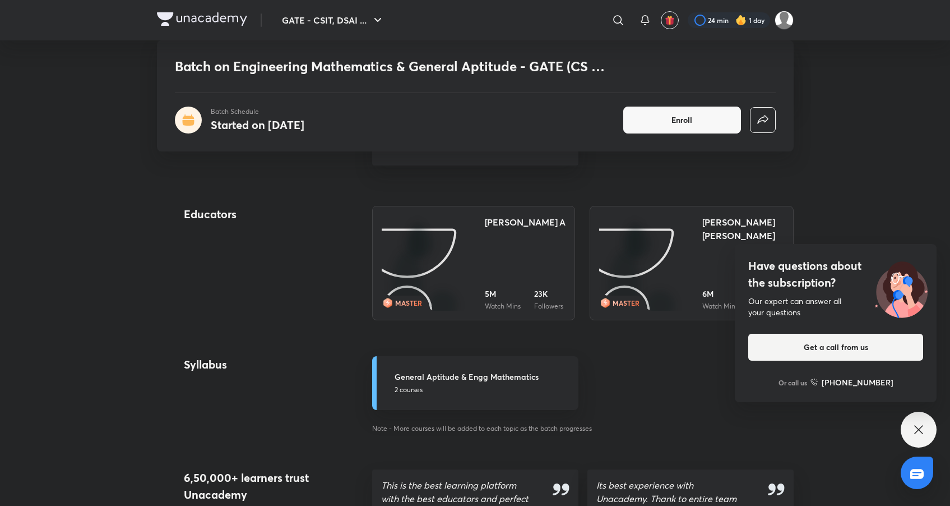
click at [646, 312] on img at bounding box center [646, 312] width 0 height 0
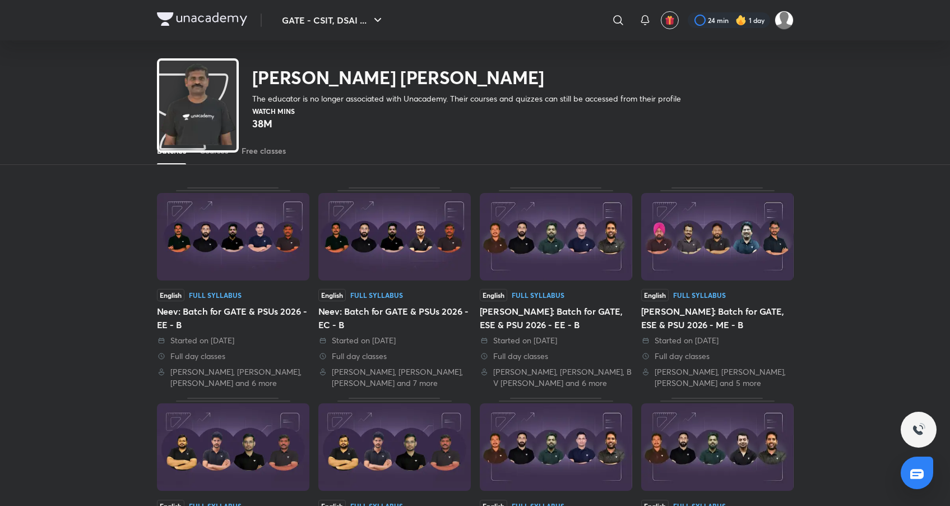
scroll to position [34, 0]
click at [207, 160] on link "Courses" at bounding box center [214, 151] width 29 height 27
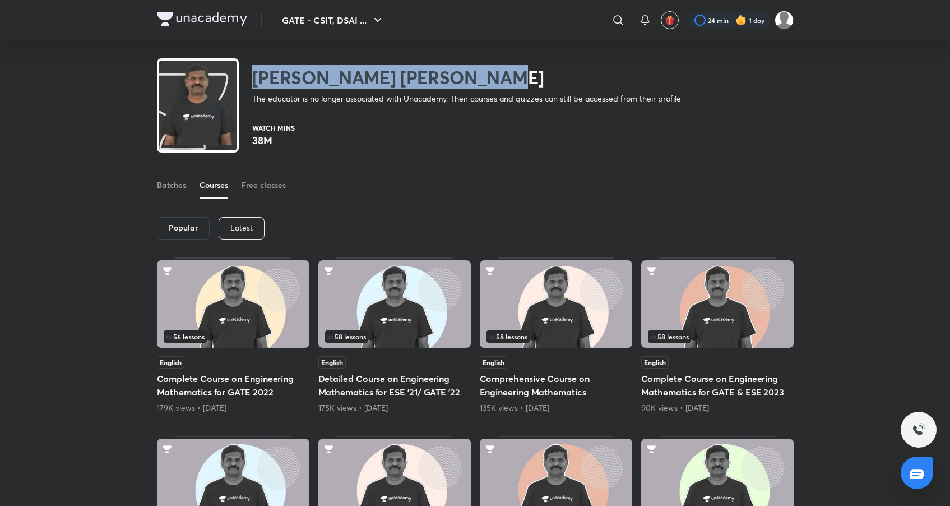
drag, startPoint x: 256, startPoint y: 85, endPoint x: 524, endPoint y: 84, distance: 268.5
click at [524, 84] on h2 "[PERSON_NAME] [PERSON_NAME]" at bounding box center [466, 77] width 429 height 22
copy h2 "[PERSON_NAME] [PERSON_NAME]"
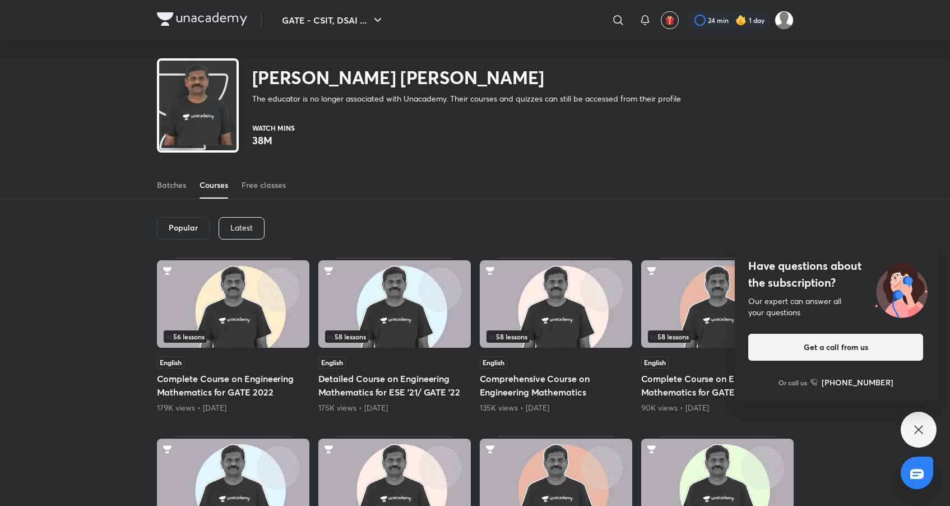
click at [383, 170] on div "Batches Courses Free classes" at bounding box center [475, 173] width 950 height 52
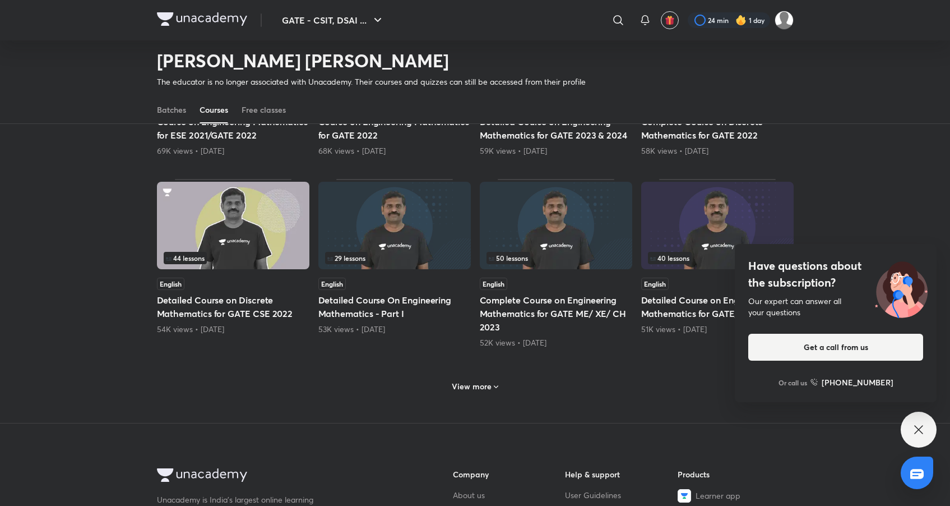
scroll to position [441, 0]
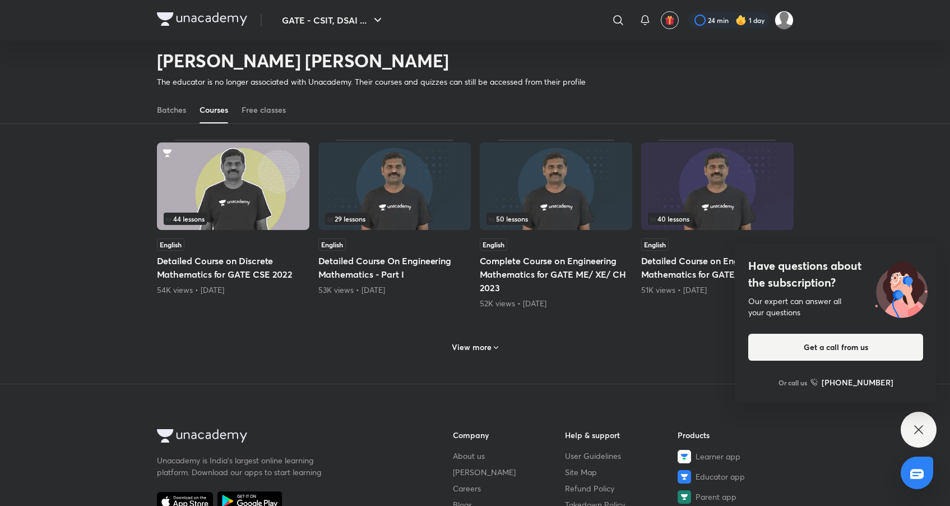
click at [492, 347] on icon at bounding box center [496, 347] width 9 height 9
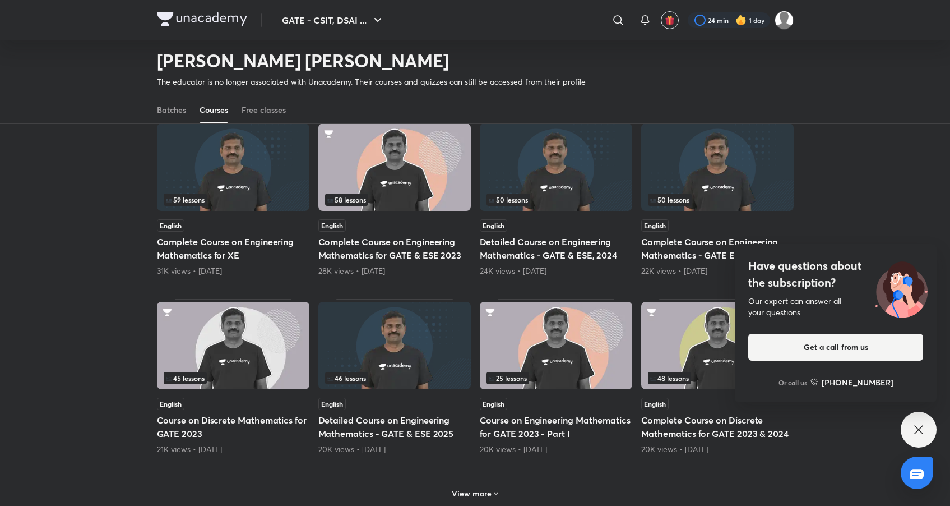
scroll to position [1052, 0]
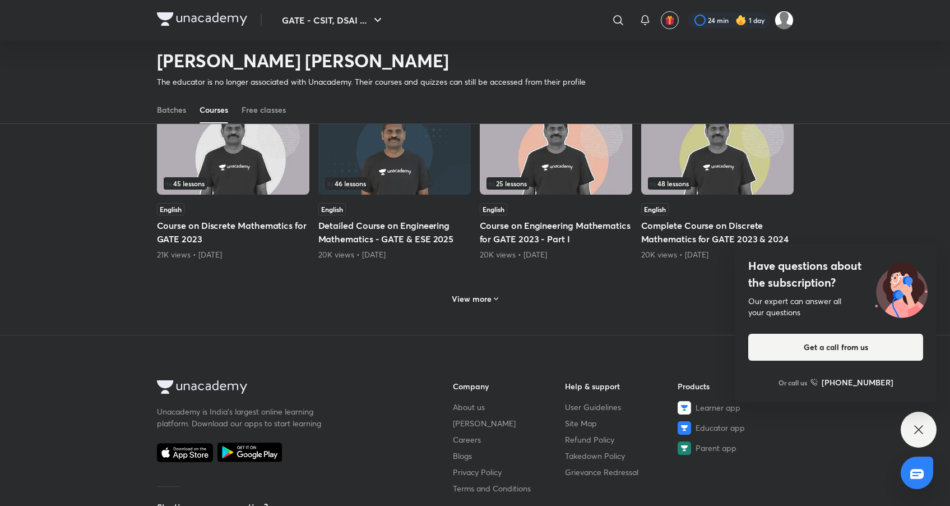
click at [485, 293] on h6 "View more" at bounding box center [472, 298] width 40 height 11
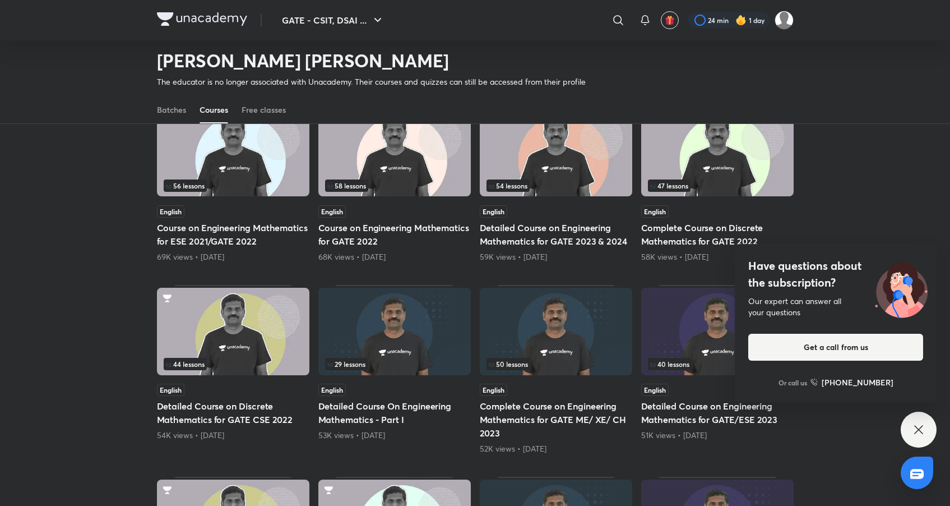
scroll to position [277, 0]
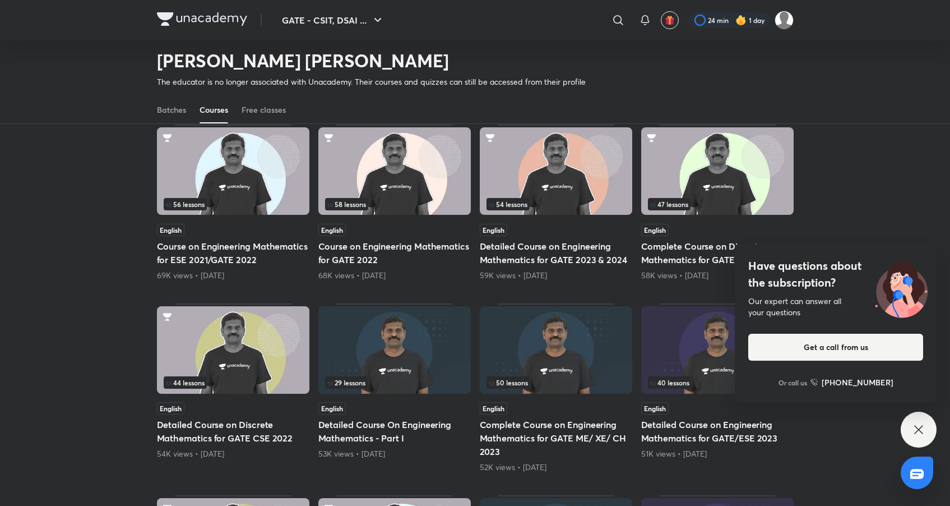
click at [543, 177] on img at bounding box center [556, 170] width 152 height 87
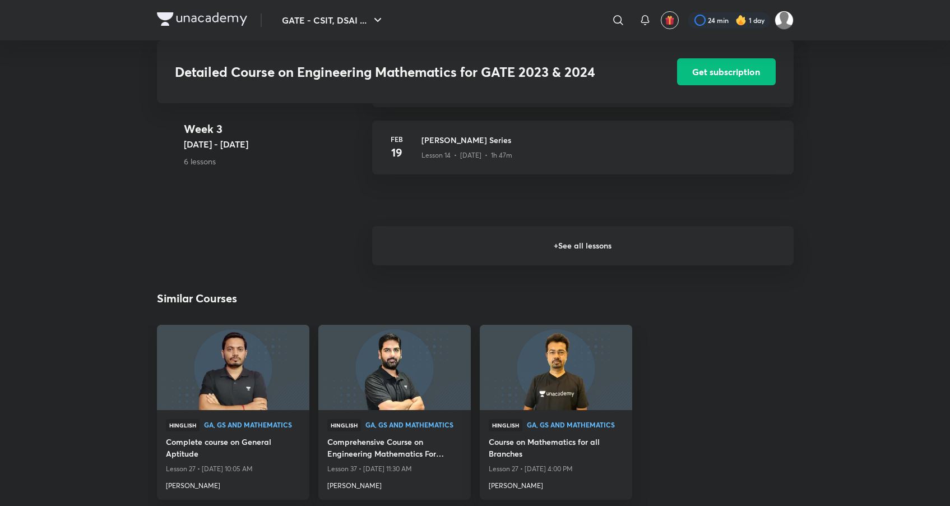
scroll to position [1289, 0]
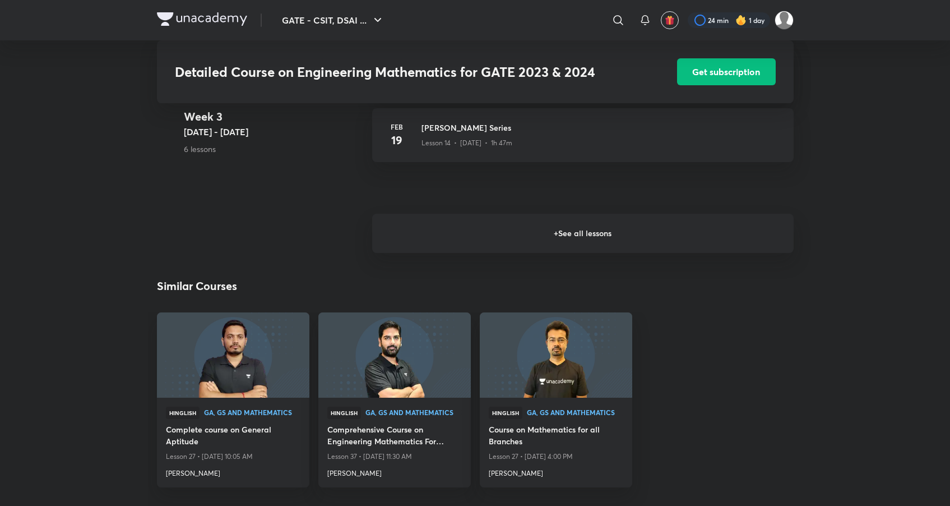
click at [570, 233] on h6 "+ See all lessons" at bounding box center [582, 233] width 421 height 39
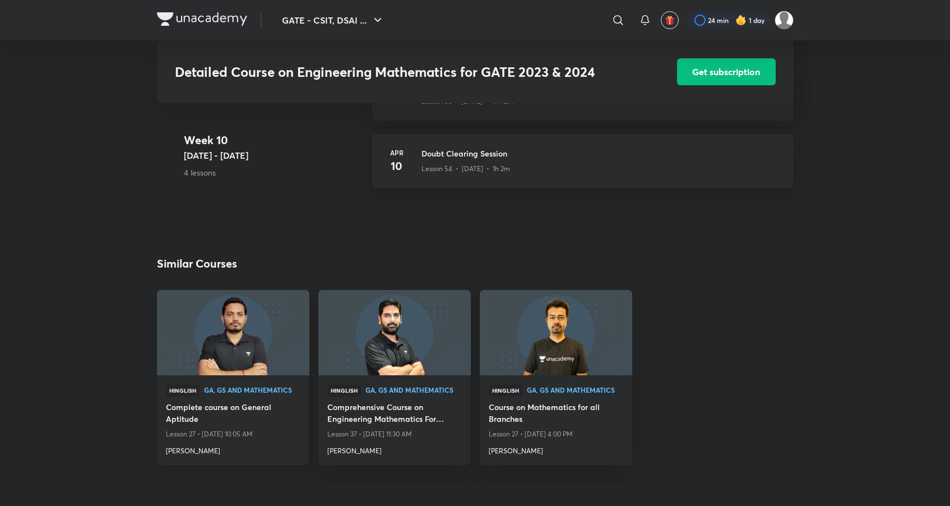
scroll to position [4390, 0]
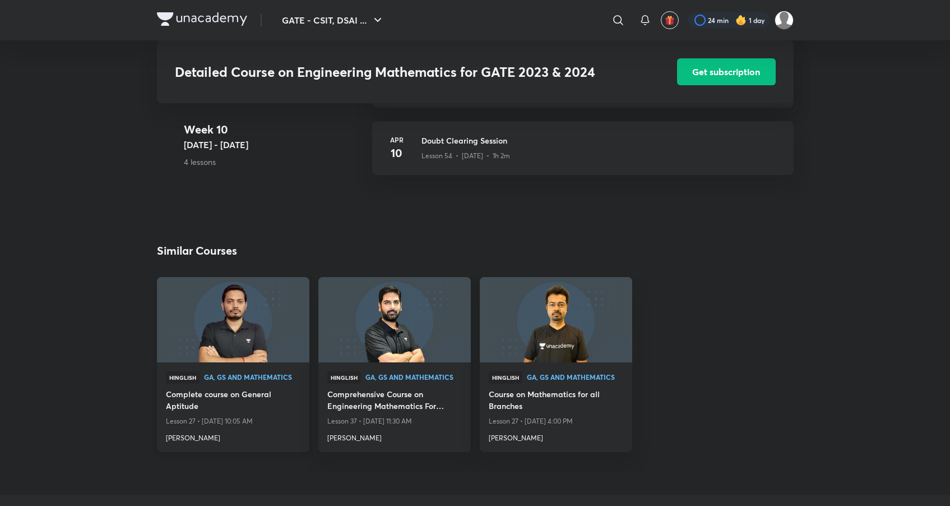
click at [244, 333] on img at bounding box center [232, 319] width 155 height 87
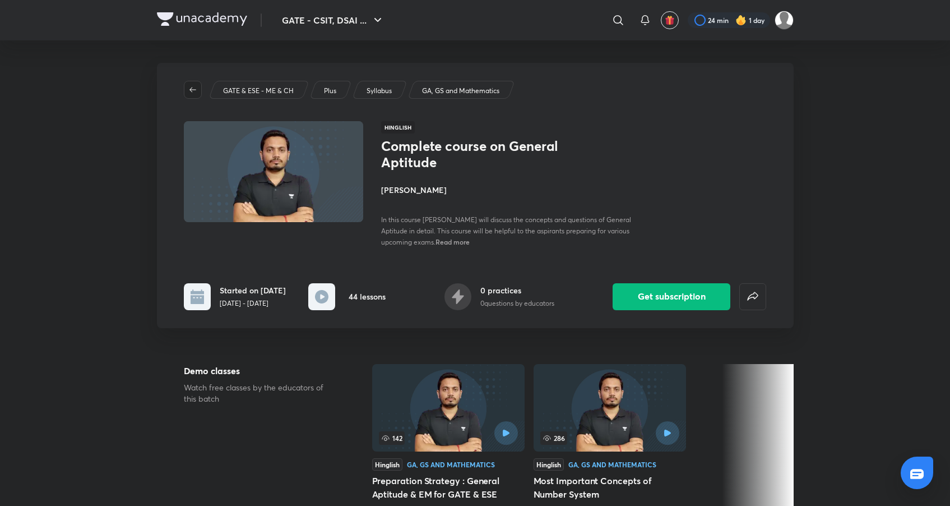
click at [189, 91] on icon "button" at bounding box center [192, 89] width 9 height 9
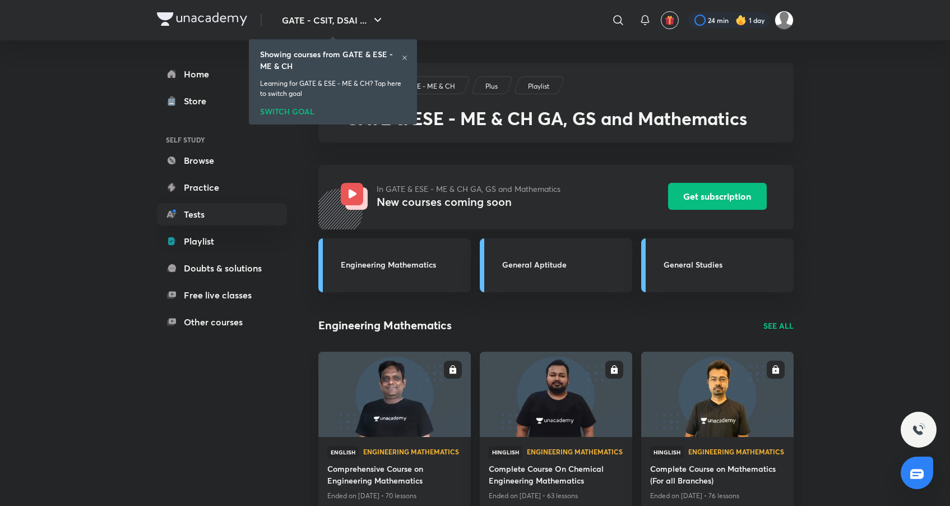
click at [401, 58] on h6 "Showing courses from GATE & ESE - ME & CH" at bounding box center [330, 60] width 141 height 24
click at [405, 57] on icon at bounding box center [404, 57] width 4 height 4
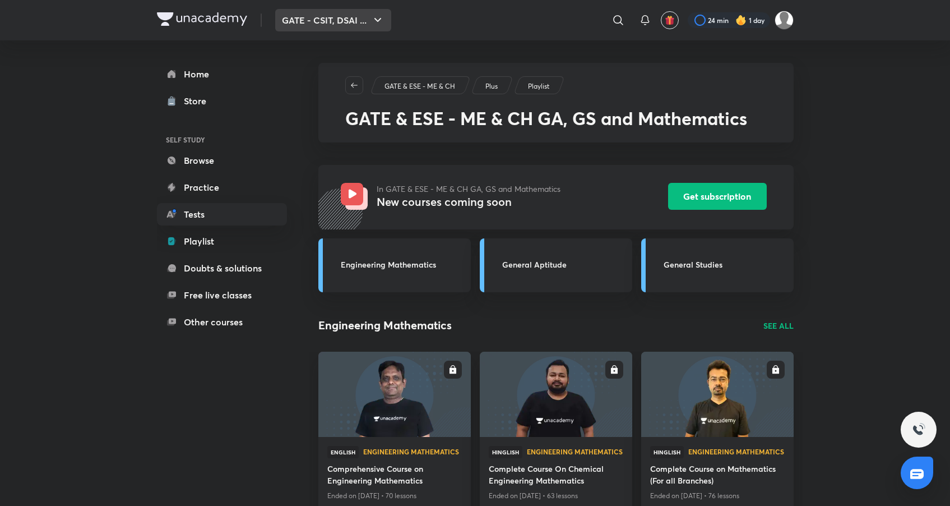
click at [305, 30] on button "GATE - CSIT, DSAI ..." at bounding box center [333, 20] width 116 height 22
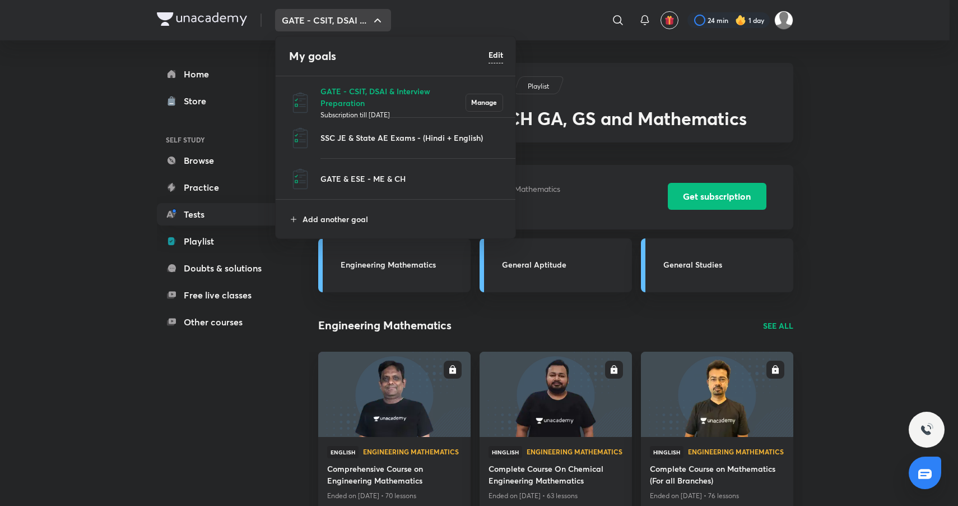
click at [87, 434] on div at bounding box center [479, 253] width 958 height 506
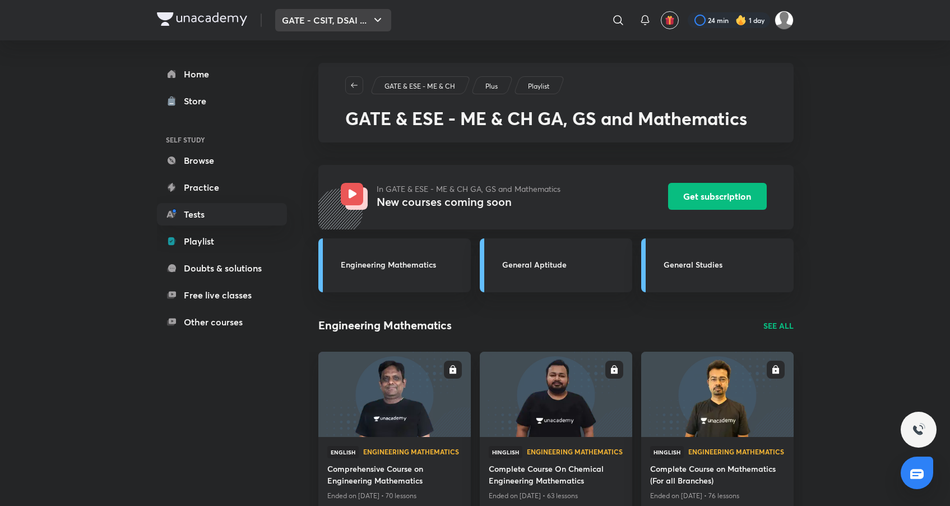
click at [322, 17] on button "GATE - CSIT, DSAI ..." at bounding box center [333, 20] width 116 height 22
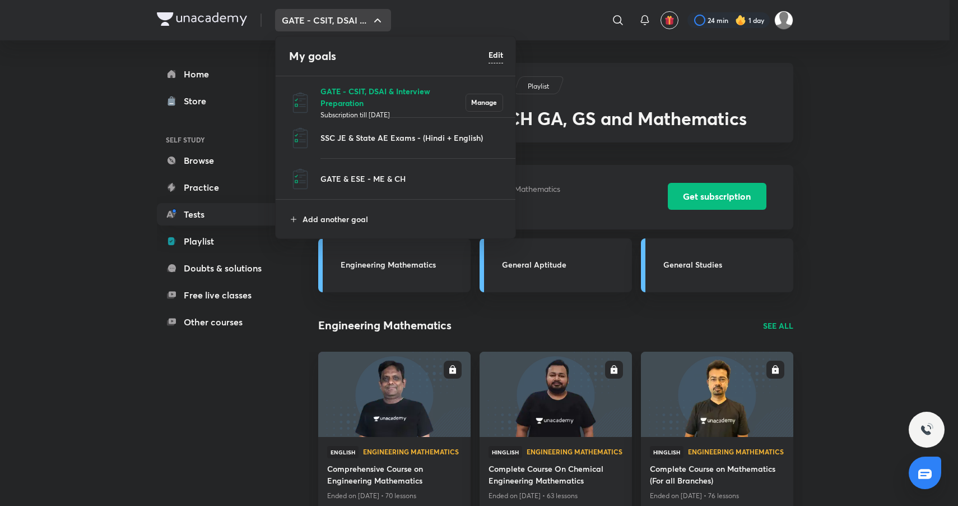
click at [356, 86] on p "GATE - CSIT, DSAI & Interview Preparation" at bounding box center [393, 97] width 145 height 24
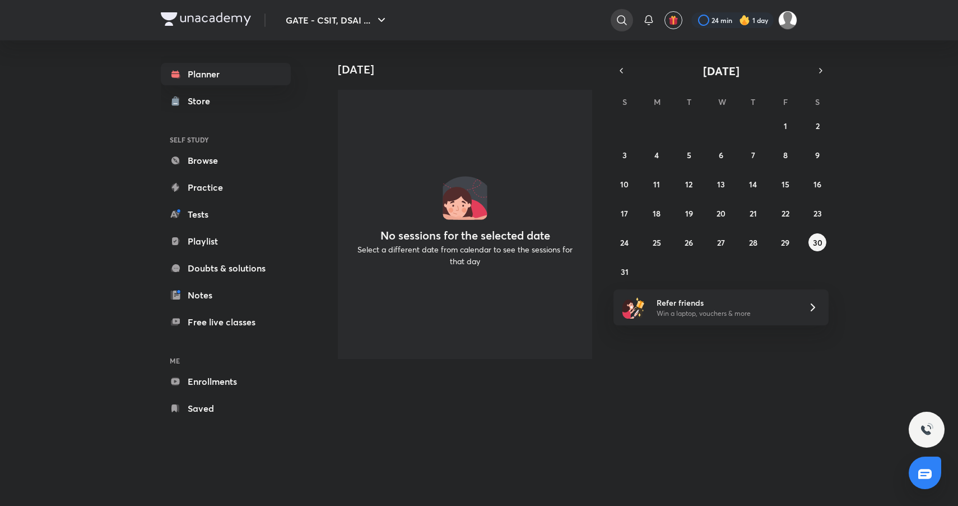
click at [617, 20] on icon at bounding box center [622, 20] width 10 height 10
type input "[PERSON_NAME]"
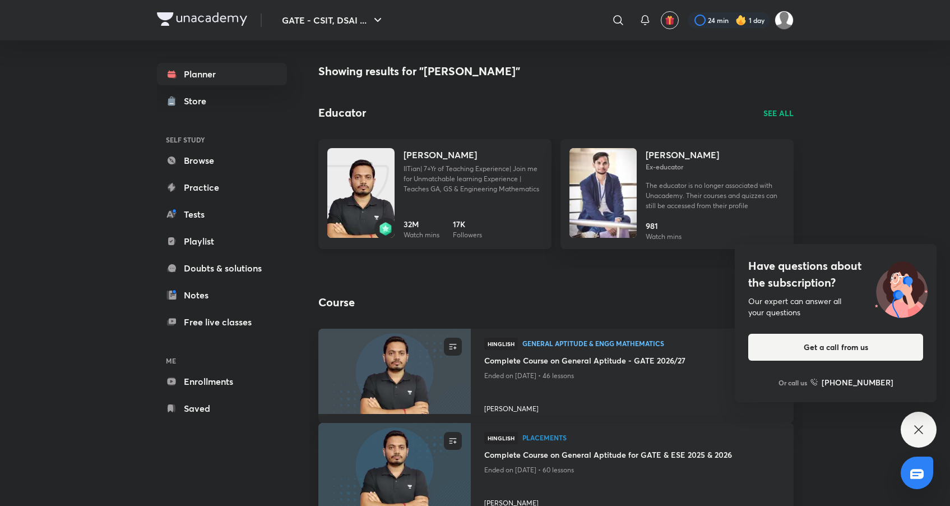
click at [372, 190] on img at bounding box center [360, 204] width 67 height 90
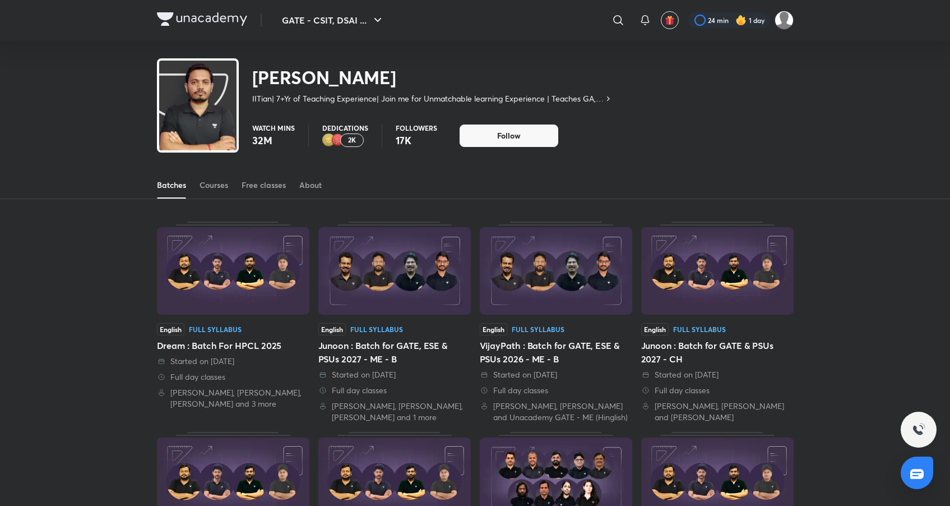
click at [189, 187] on div "Batches Courses Free classes About" at bounding box center [475, 185] width 637 height 27
click at [221, 185] on div "Courses" at bounding box center [214, 184] width 29 height 11
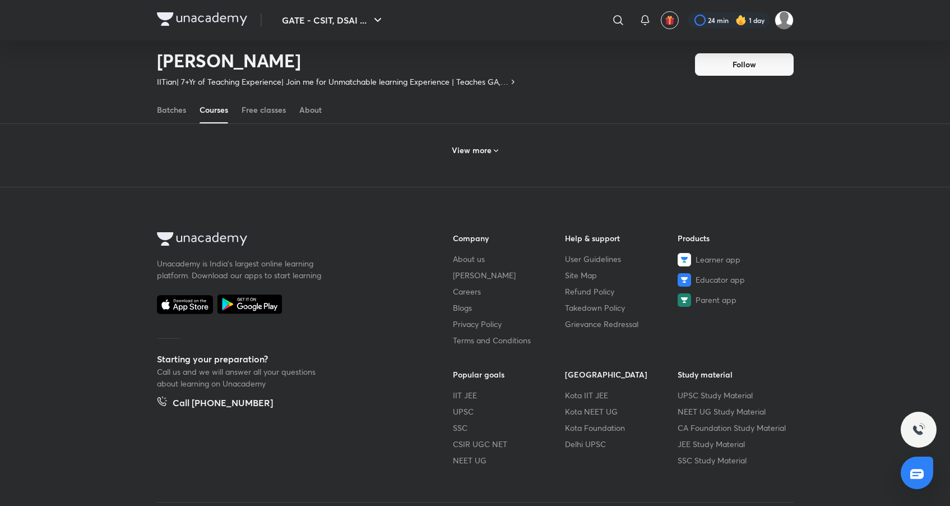
scroll to position [425, 0]
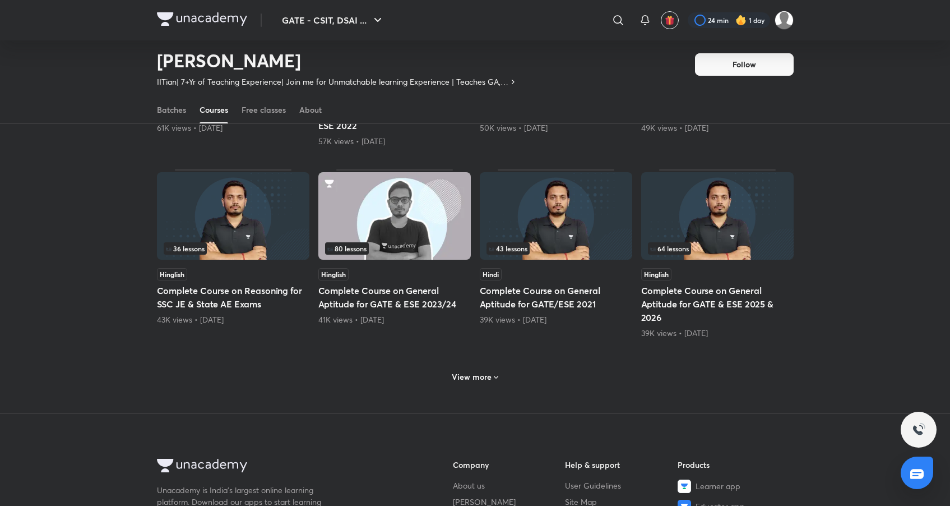
click at [457, 368] on div "View more" at bounding box center [474, 377] width 55 height 18
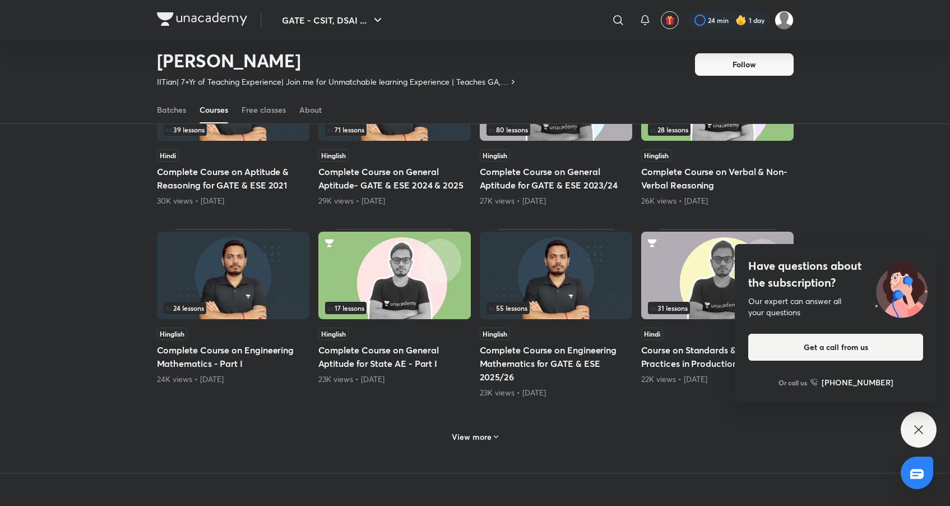
scroll to position [1102, 0]
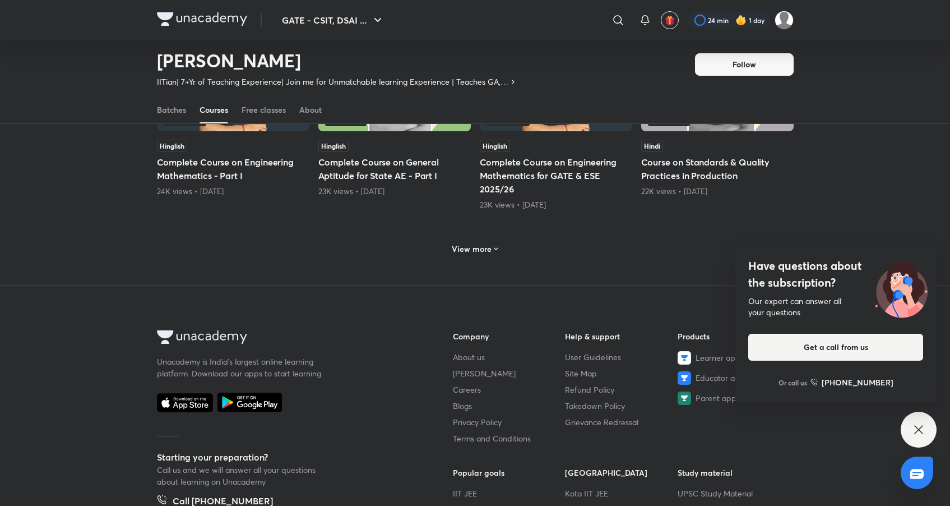
click at [486, 256] on div "View more" at bounding box center [474, 248] width 55 height 18
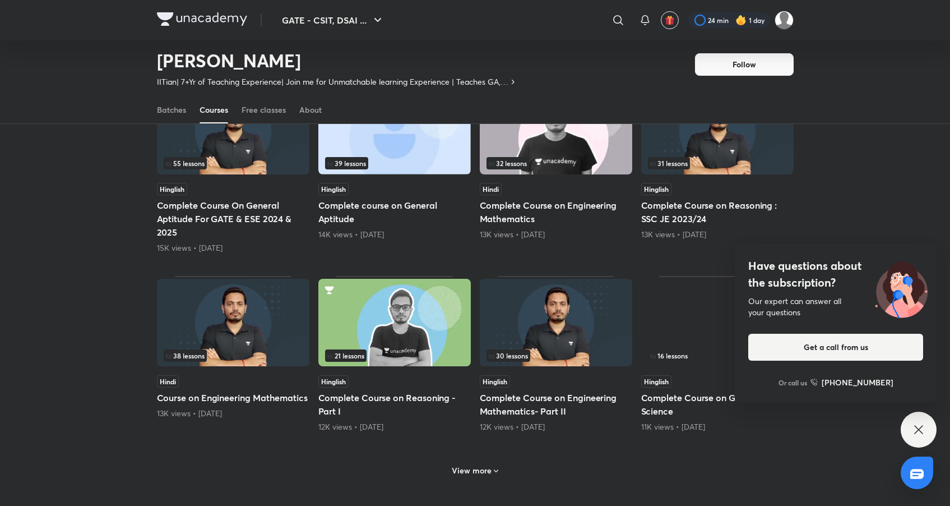
scroll to position [1523, 0]
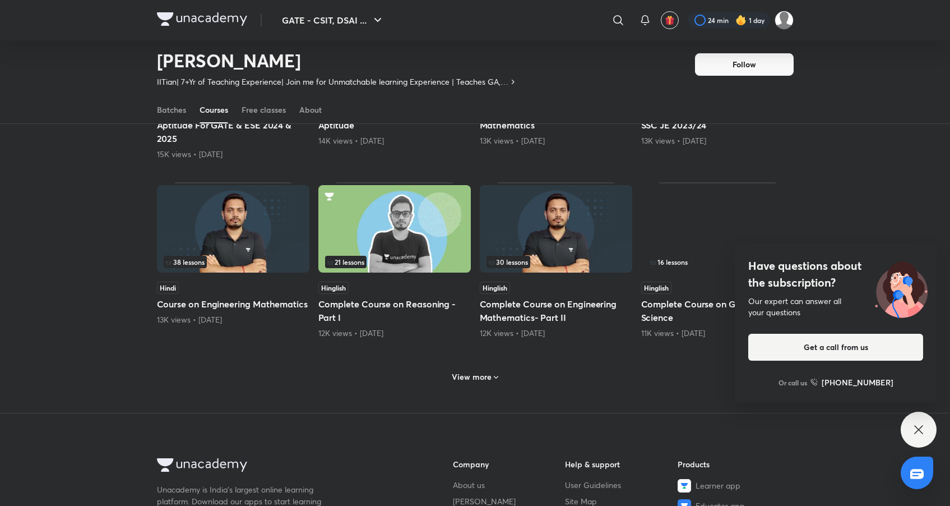
click at [457, 375] on h6 "View more" at bounding box center [472, 376] width 40 height 11
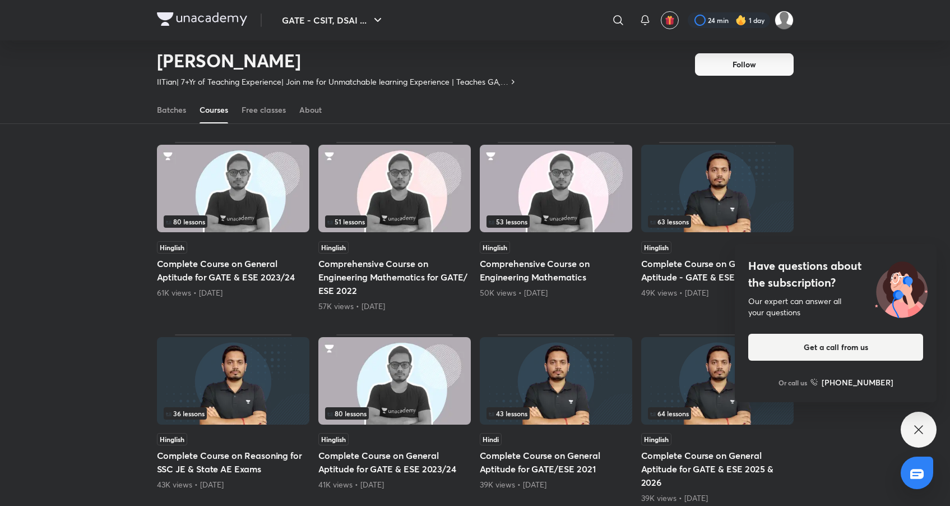
scroll to position [0, 0]
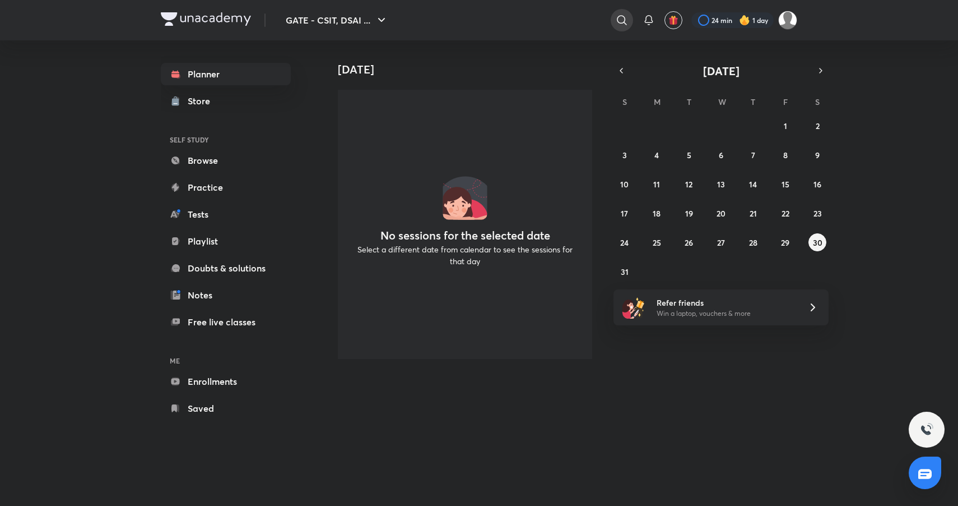
click at [620, 14] on icon at bounding box center [621, 19] width 13 height 13
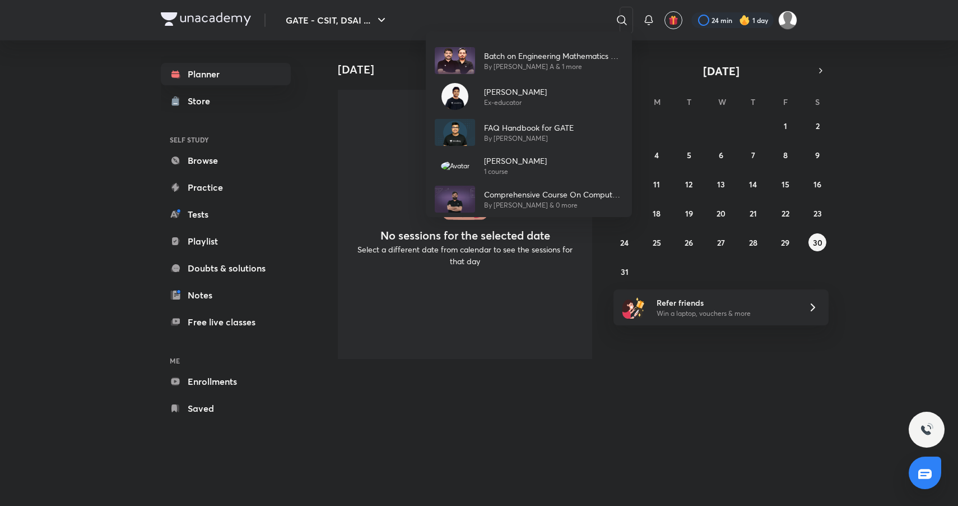
click at [526, 22] on div "Batch on Engineering Mathematics & General Aptitude - GATE (CS & IT) By Shreyas…" at bounding box center [479, 253] width 958 height 506
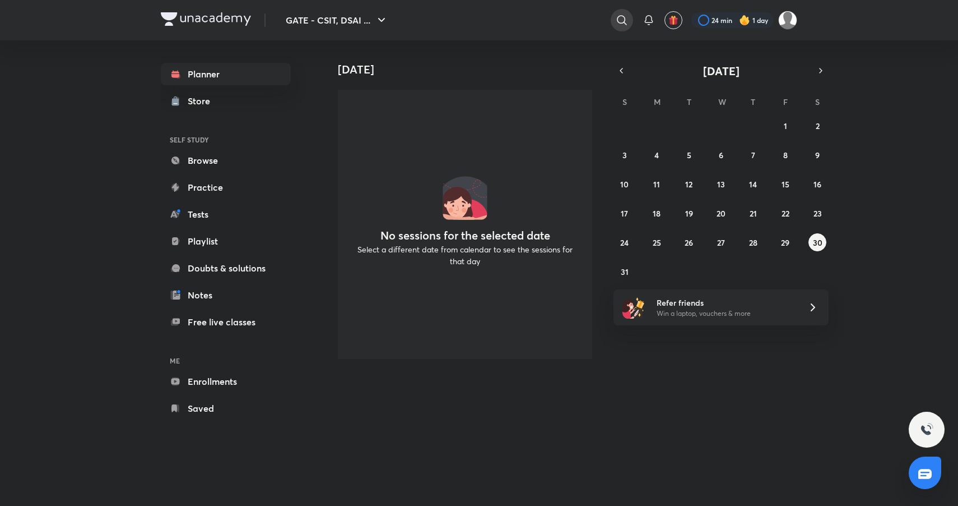
click at [619, 22] on icon at bounding box center [621, 19] width 13 height 13
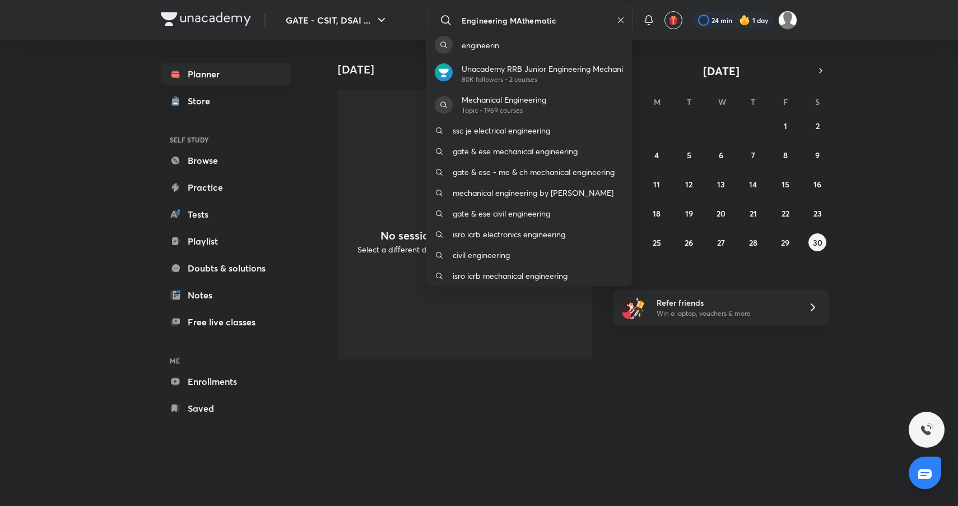
type input "Engineering MAthematics"
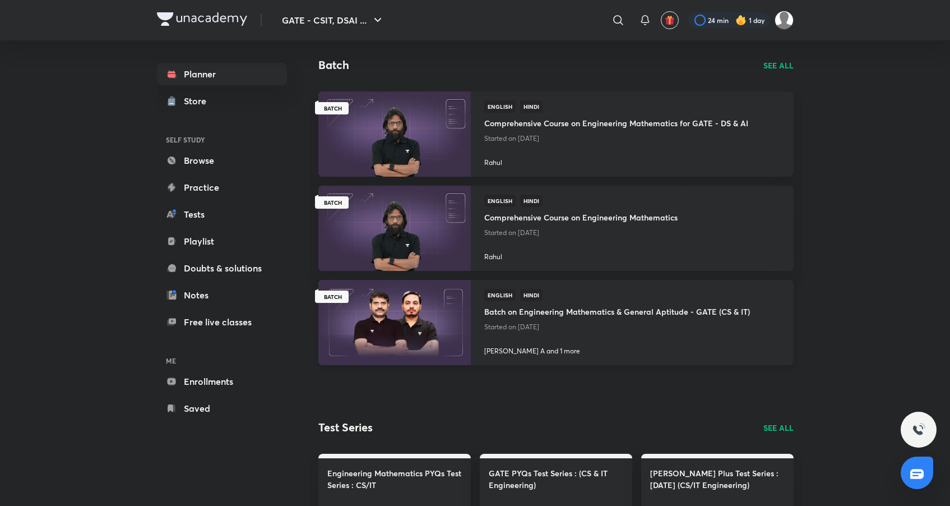
scroll to position [974, 0]
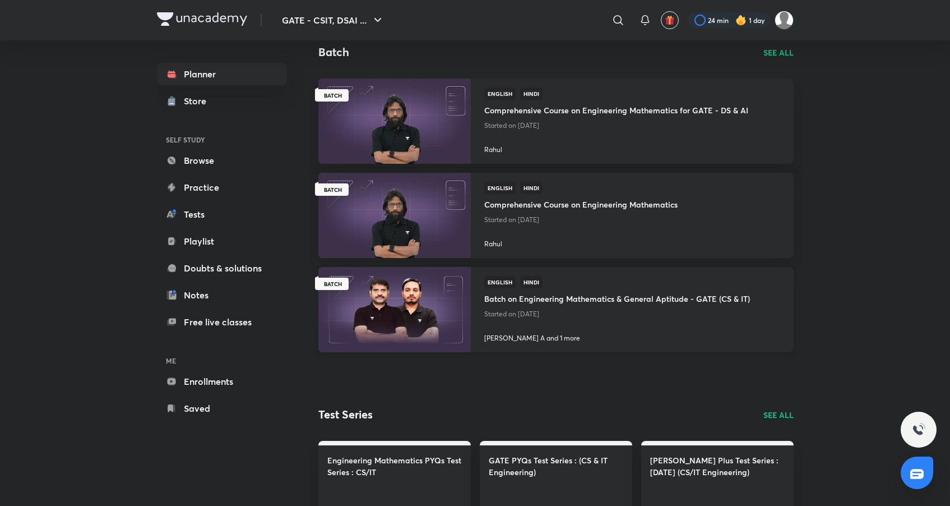
click at [430, 290] on img at bounding box center [394, 309] width 155 height 87
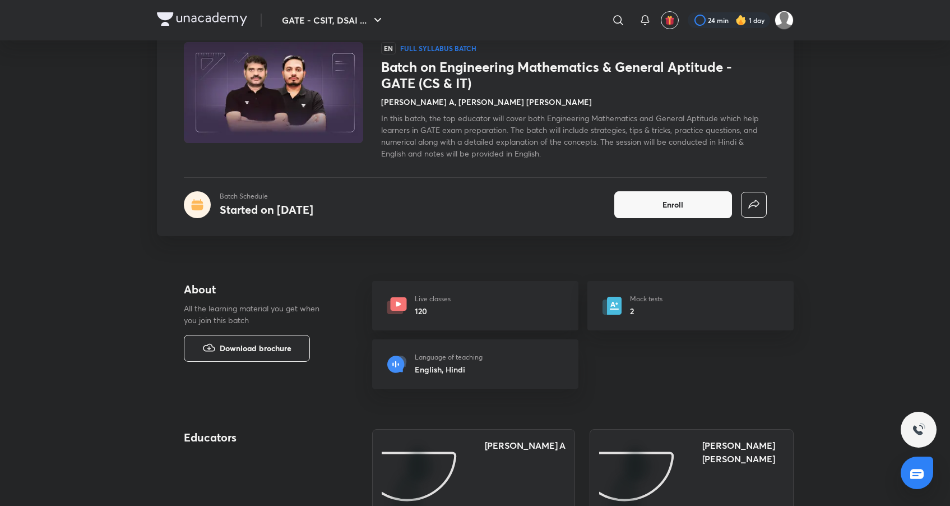
scroll to position [285, 0]
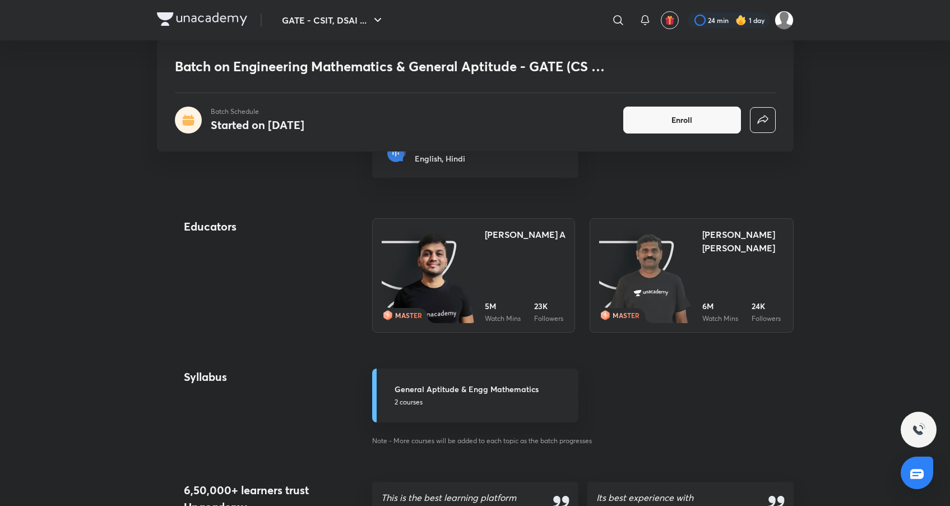
click at [625, 256] on img at bounding box center [650, 278] width 85 height 91
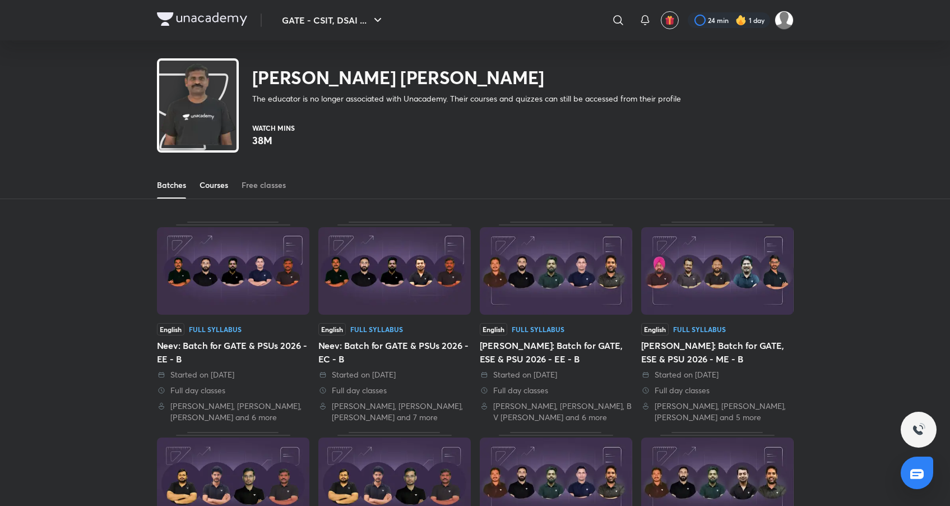
click at [223, 188] on div "Courses" at bounding box center [214, 184] width 29 height 11
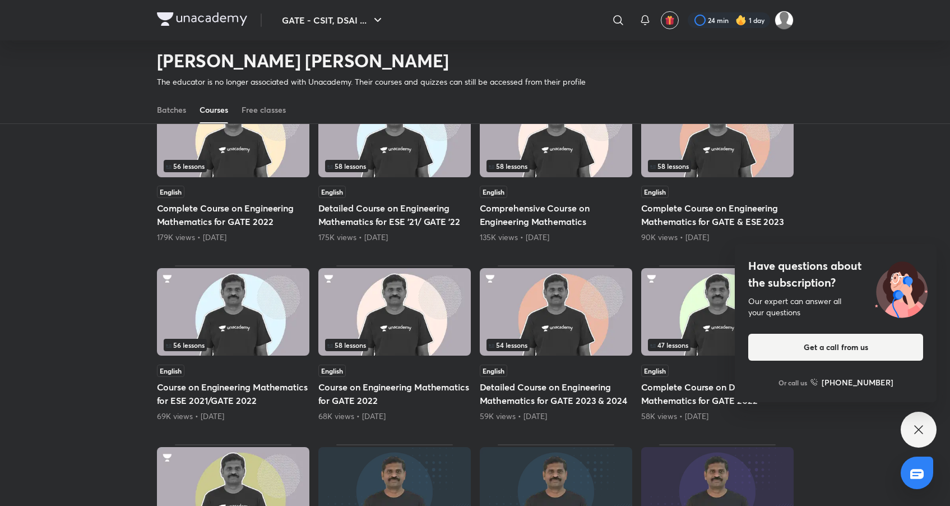
scroll to position [149, 0]
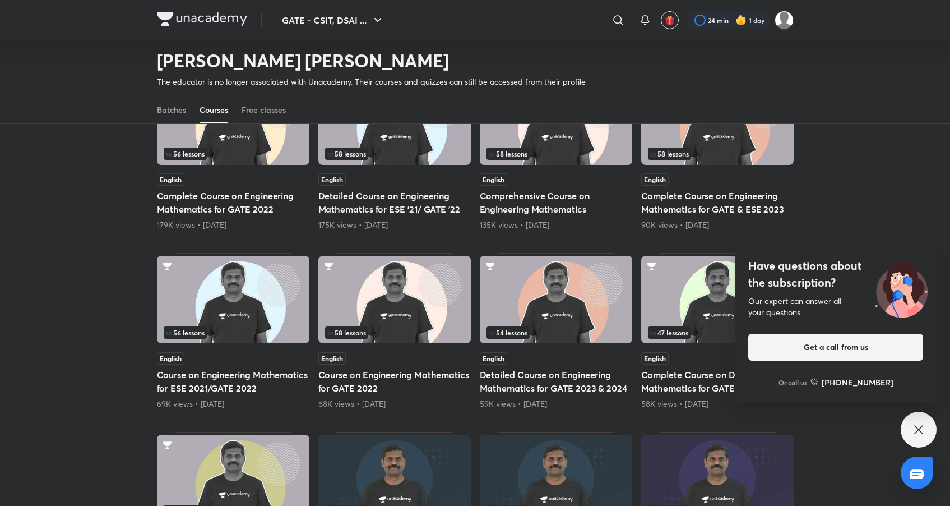
click at [573, 315] on img at bounding box center [556, 299] width 152 height 87
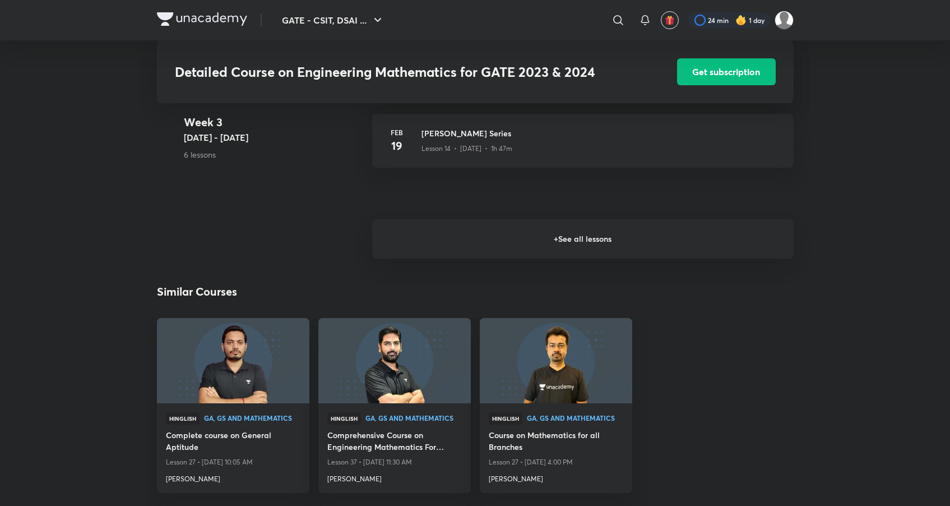
scroll to position [1285, 0]
click at [541, 227] on h6 "+ See all lessons" at bounding box center [582, 236] width 421 height 39
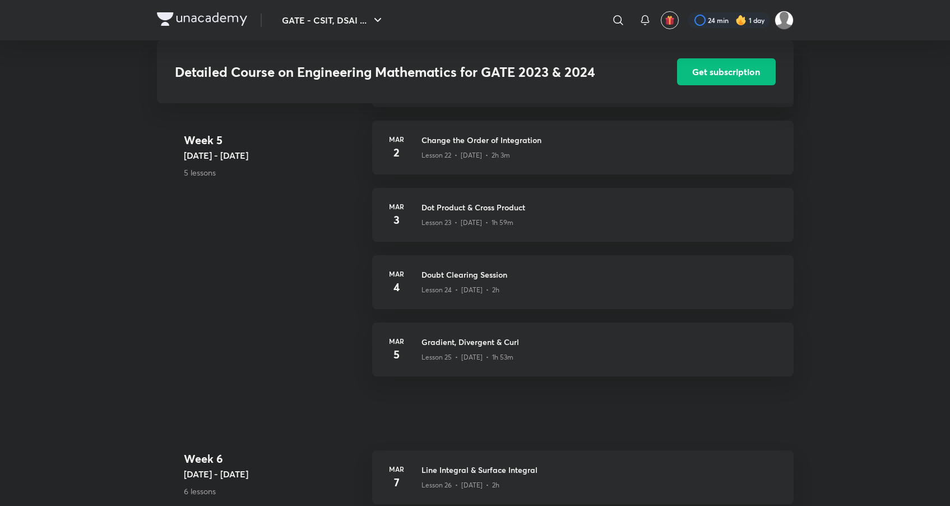
scroll to position [1980, 0]
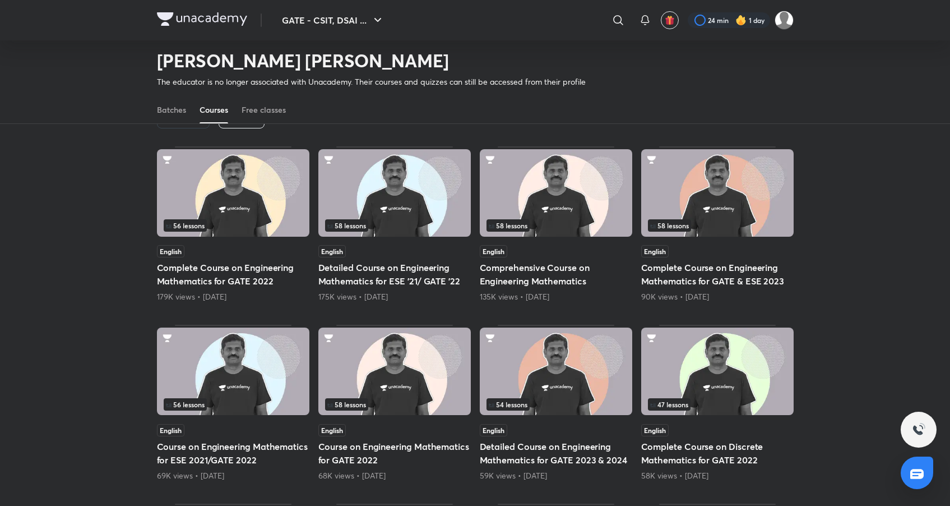
scroll to position [78, 0]
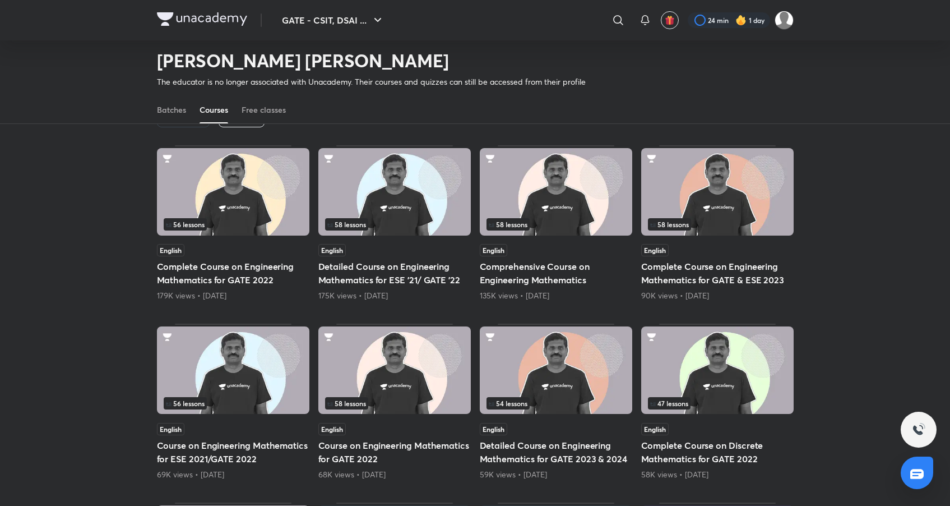
click at [568, 210] on img at bounding box center [556, 191] width 152 height 87
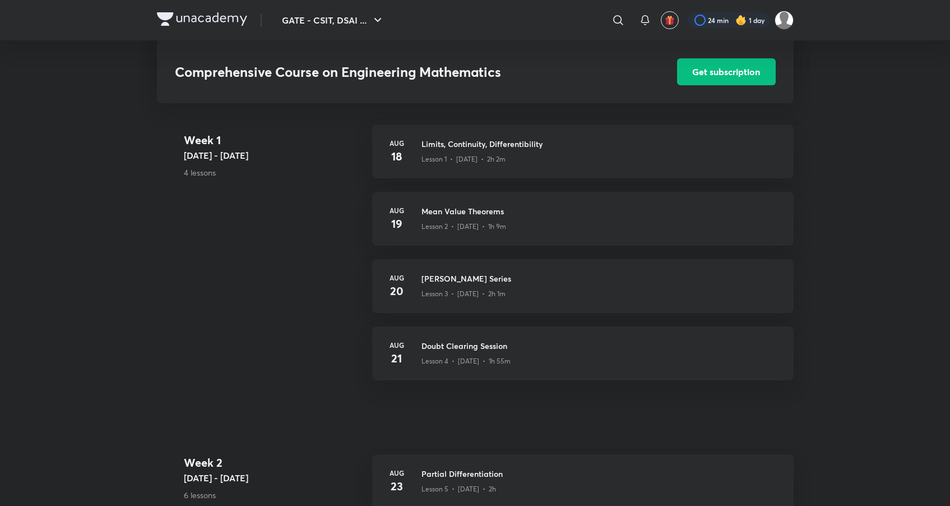
scroll to position [223, 0]
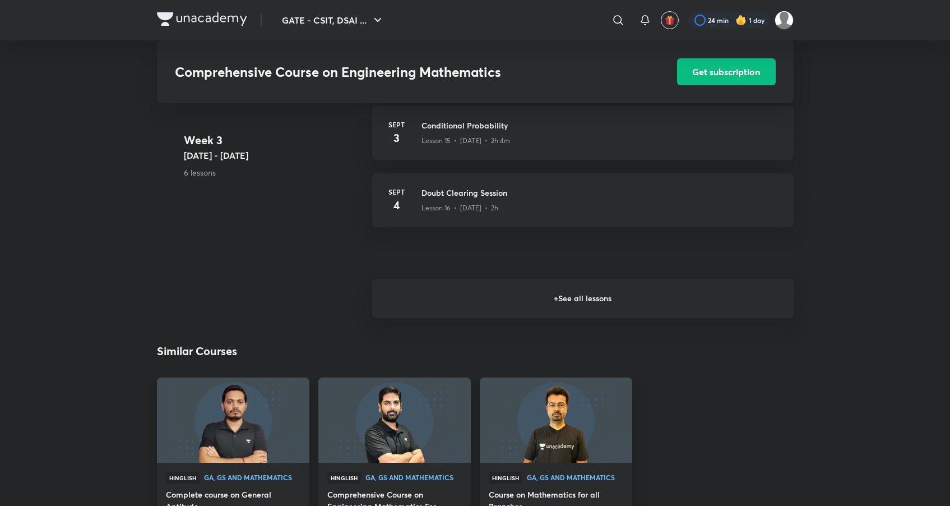
click at [500, 313] on h6 "+ See all lessons" at bounding box center [582, 298] width 421 height 39
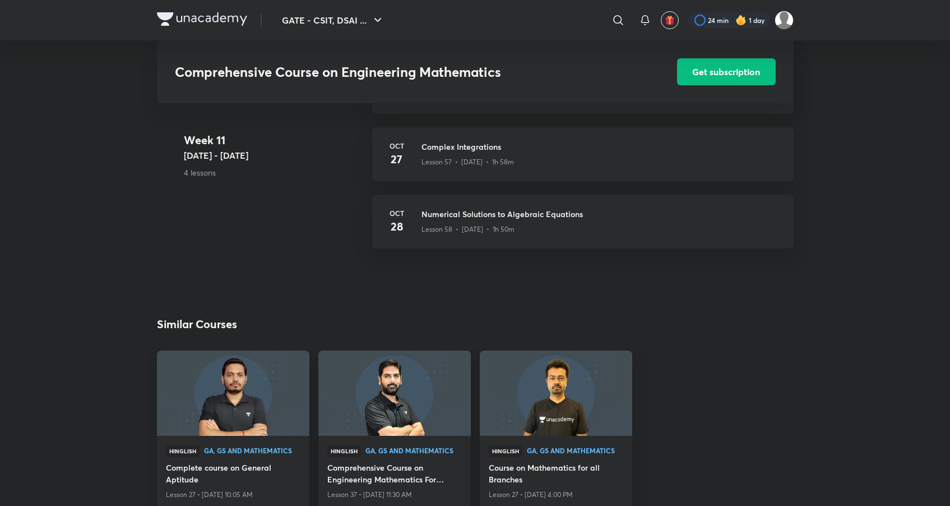
scroll to position [4382, 0]
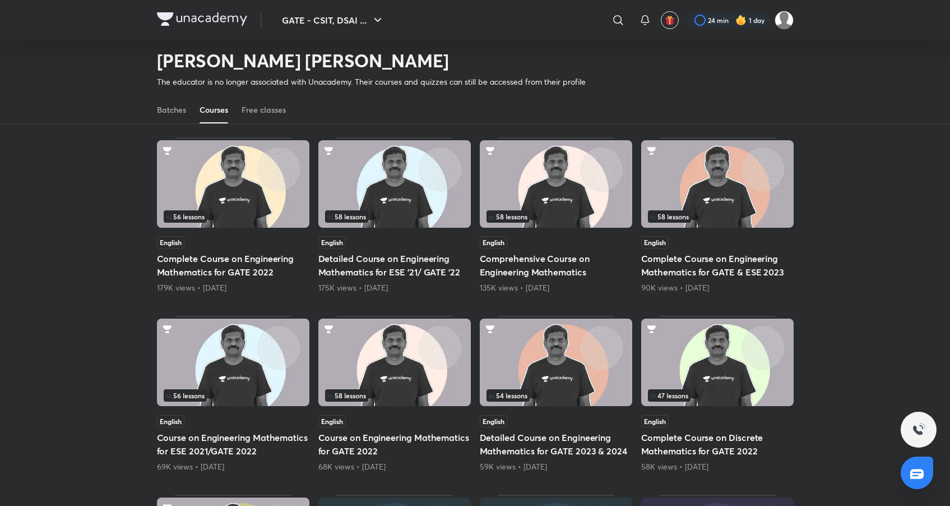
scroll to position [89, 0]
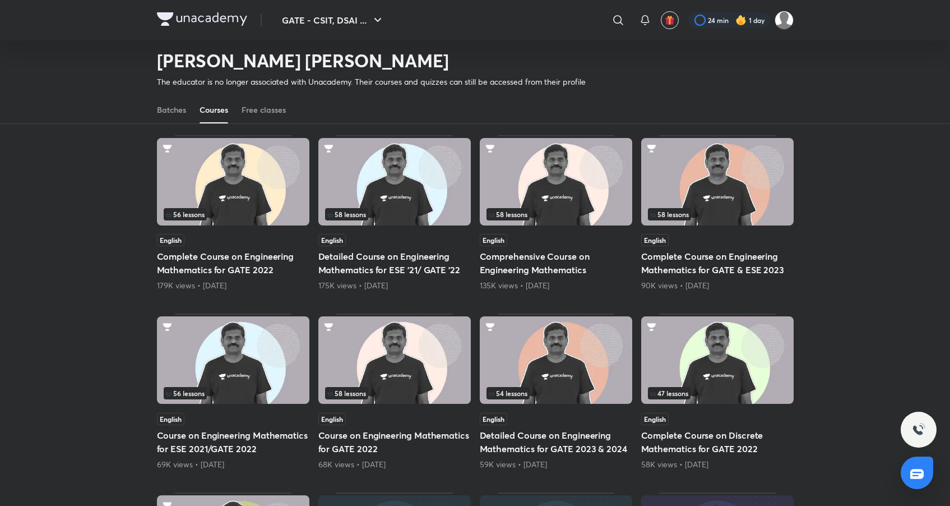
click at [558, 369] on img at bounding box center [556, 359] width 152 height 87
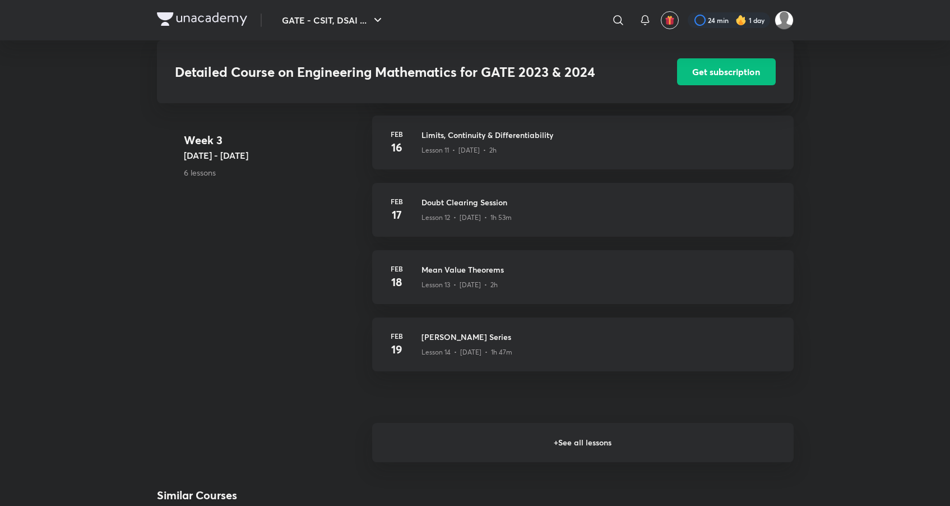
scroll to position [1080, 0]
click at [562, 443] on h6 "+ See all lessons" at bounding box center [582, 442] width 421 height 39
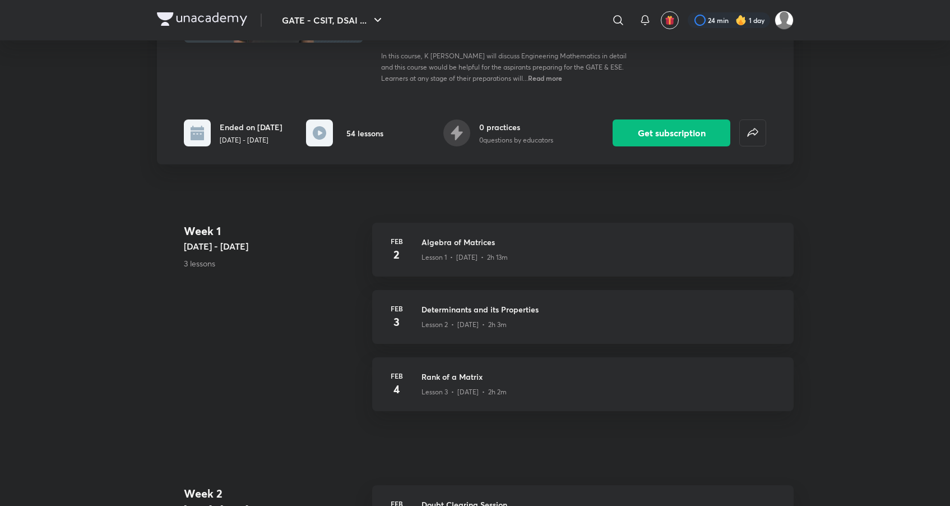
scroll to position [179, 0]
click at [553, 80] on span "Read more" at bounding box center [545, 78] width 34 height 9
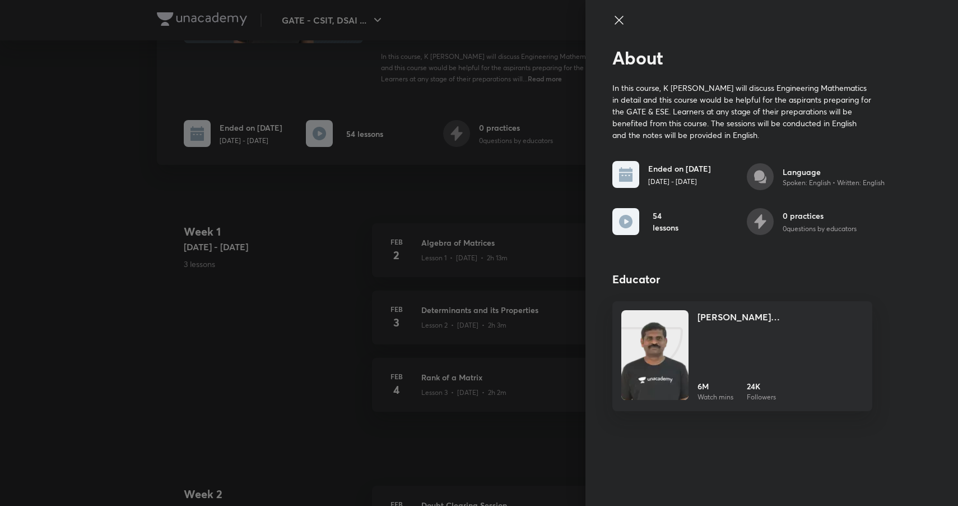
click at [618, 22] on icon at bounding box center [619, 19] width 13 height 13
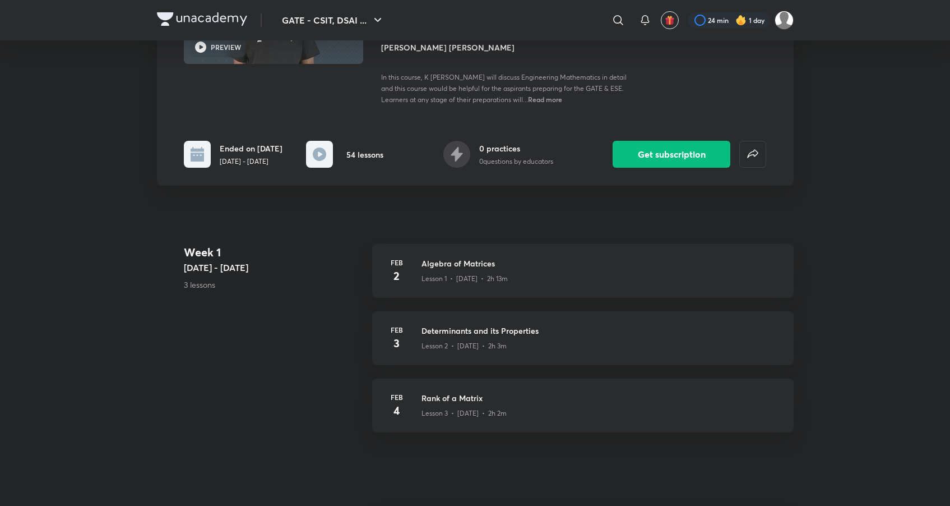
scroll to position [135, 0]
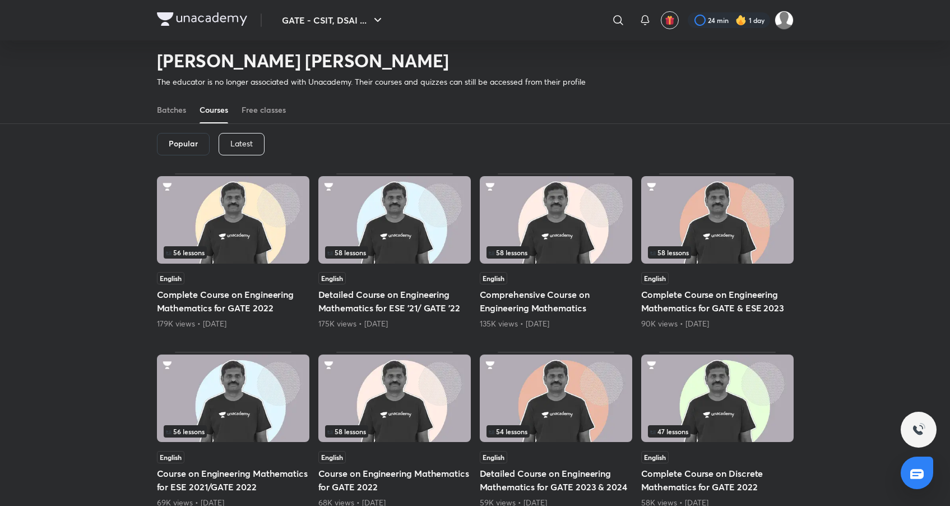
scroll to position [51, 0]
click at [185, 215] on img at bounding box center [233, 218] width 152 height 87
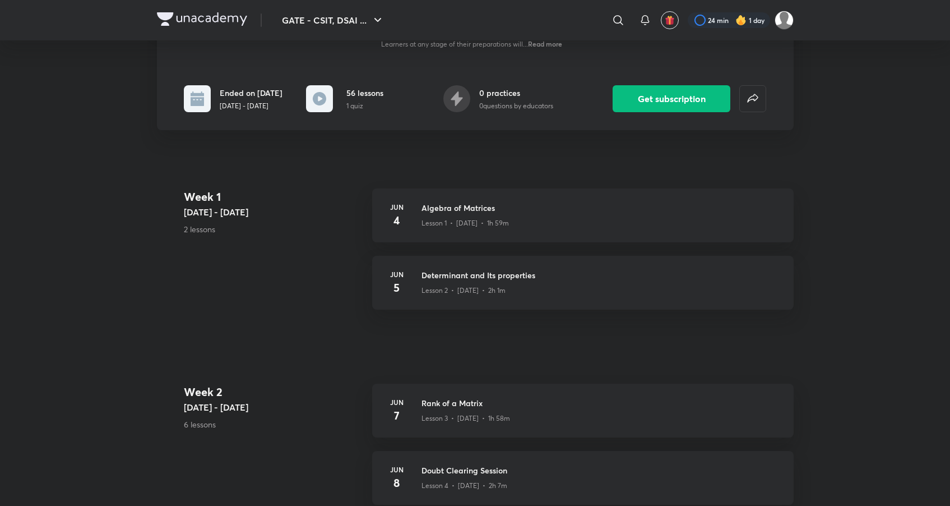
scroll to position [281, 0]
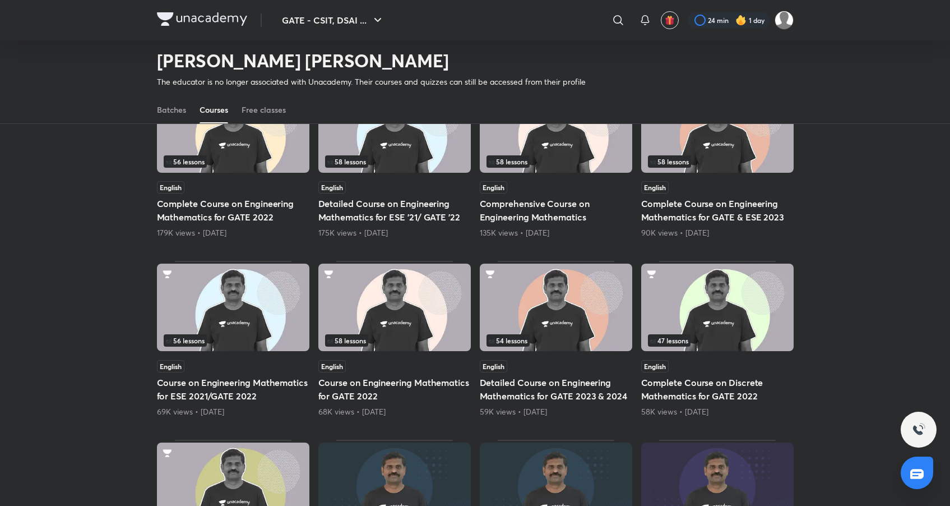
scroll to position [162, 0]
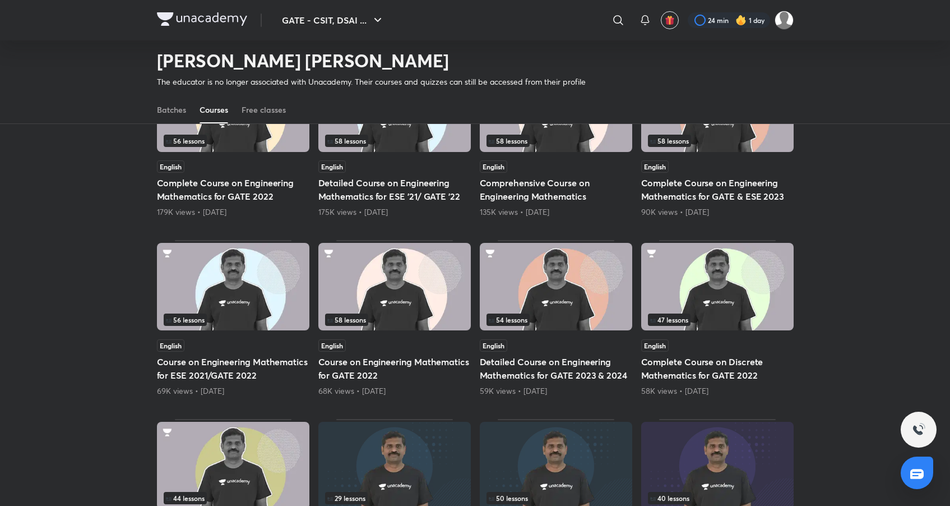
click at [541, 301] on img at bounding box center [556, 286] width 152 height 87
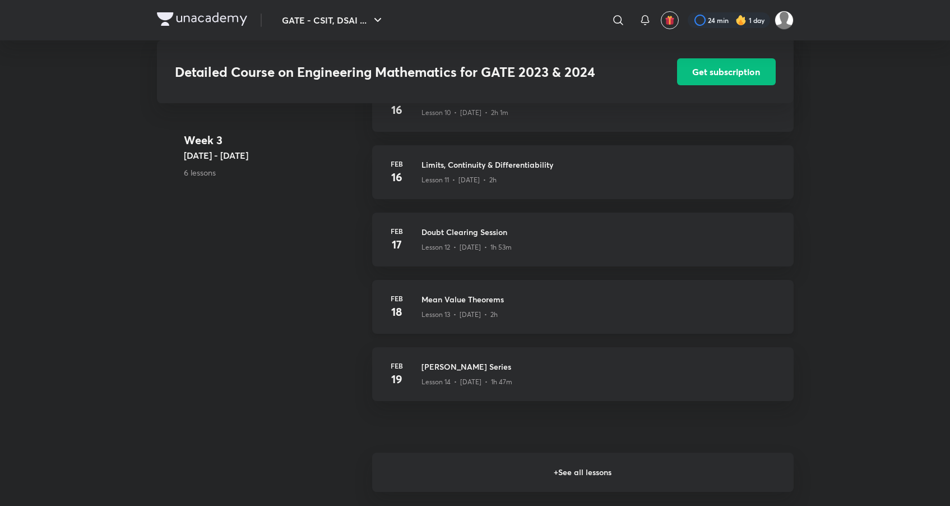
scroll to position [1069, 0]
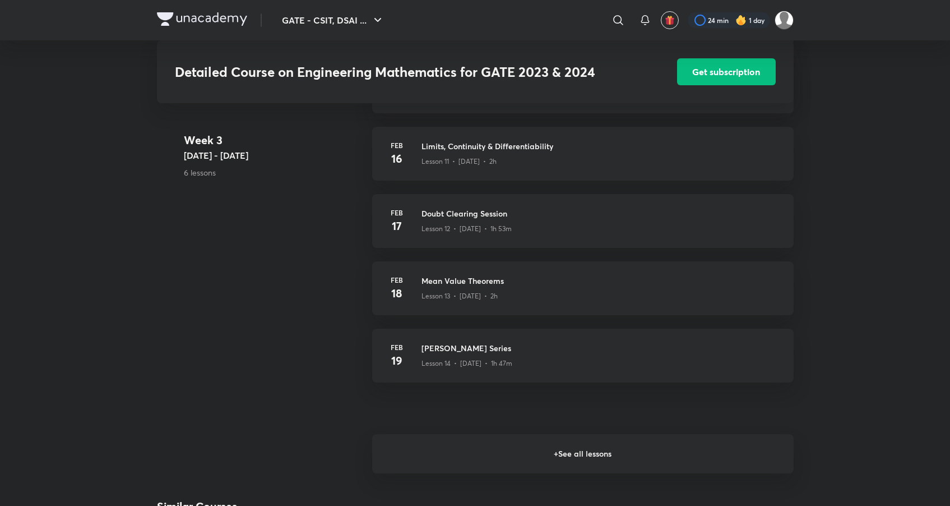
click at [617, 465] on h6 "+ See all lessons" at bounding box center [582, 453] width 421 height 39
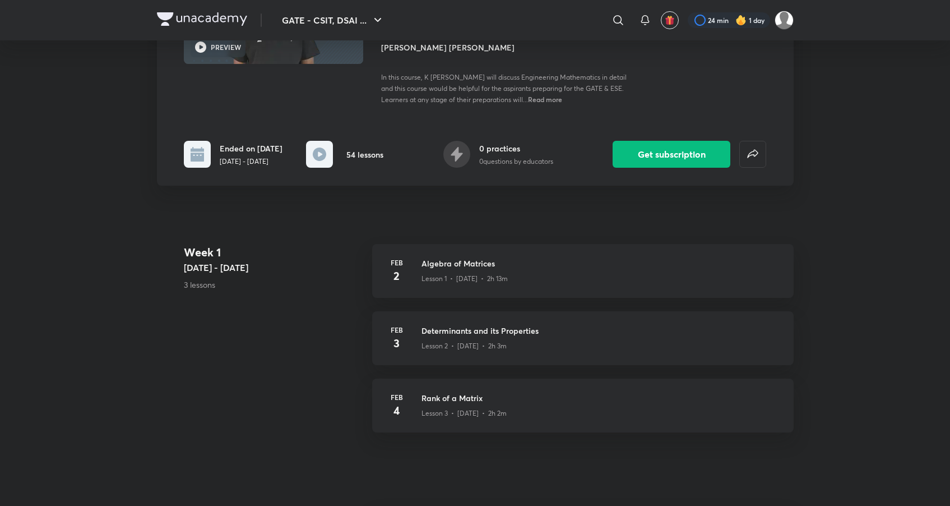
scroll to position [221, 0]
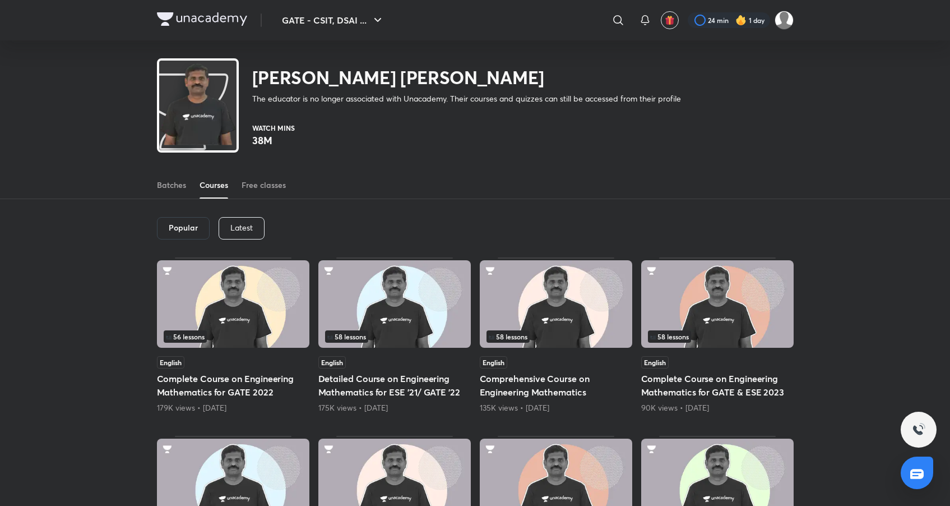
click at [391, 313] on img at bounding box center [394, 303] width 152 height 87
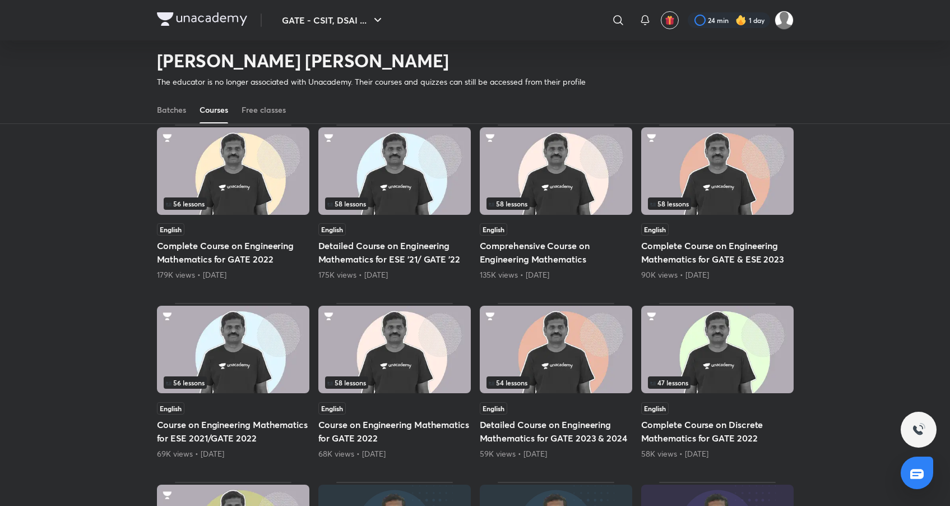
scroll to position [99, 0]
click at [535, 179] on img at bounding box center [556, 171] width 152 height 87
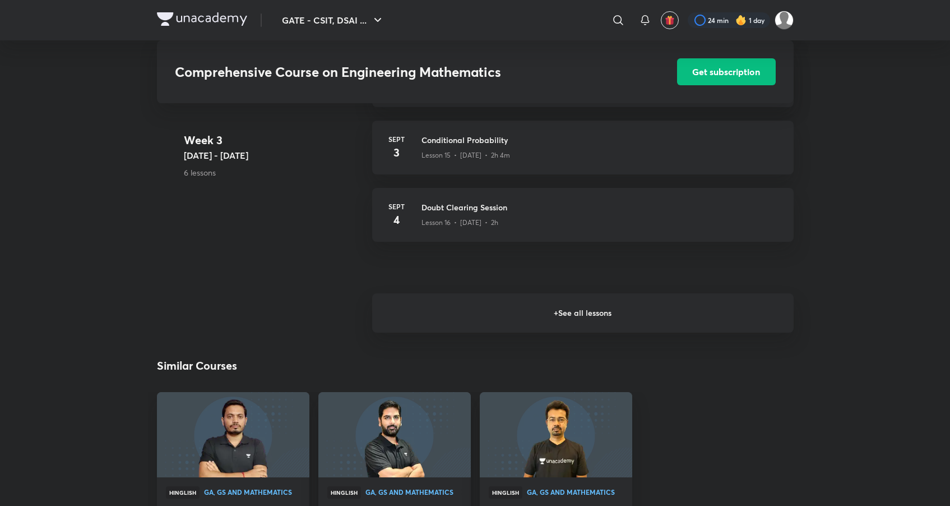
scroll to position [1363, 0]
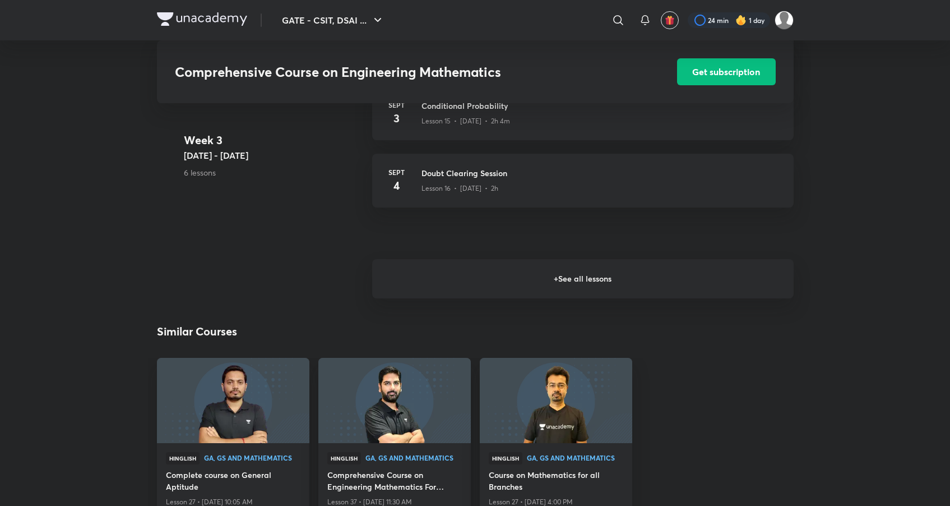
click at [520, 279] on h6 "+ See all lessons" at bounding box center [582, 278] width 421 height 39
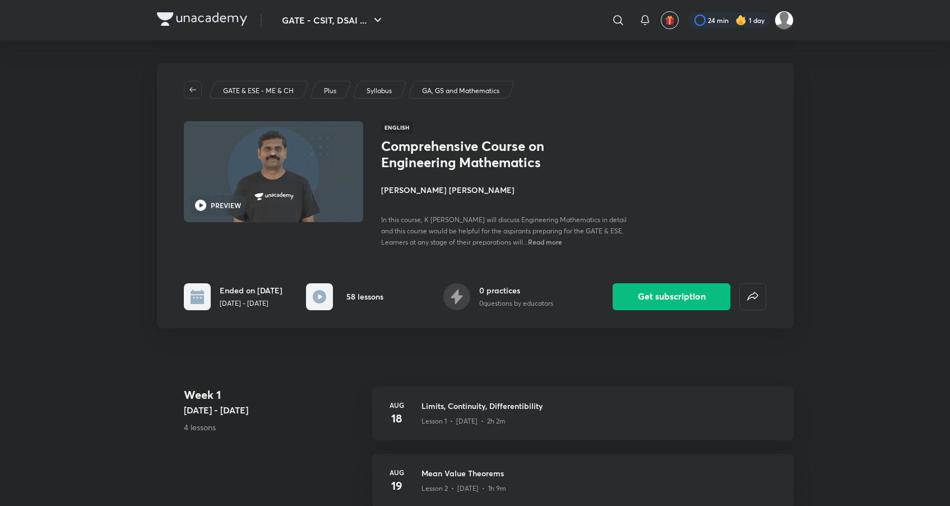
scroll to position [161, 0]
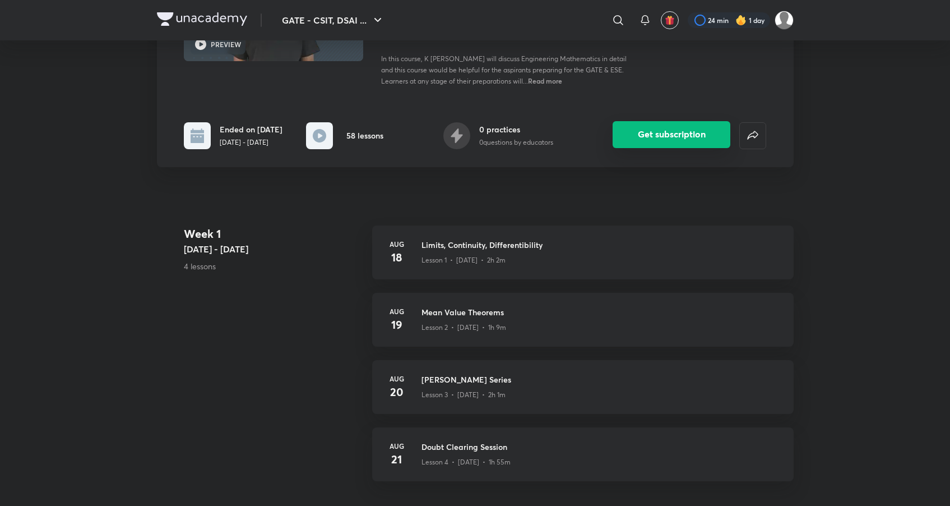
click at [661, 147] on button "Get subscription" at bounding box center [672, 134] width 118 height 27
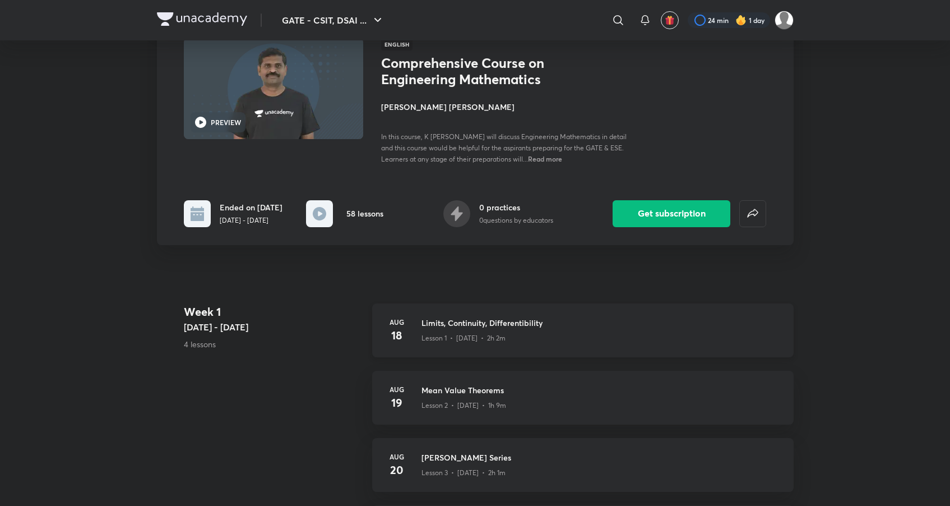
scroll to position [84, 0]
click at [469, 328] on h3 "Limits, Continuity, Differentibility" at bounding box center [600, 322] width 359 height 12
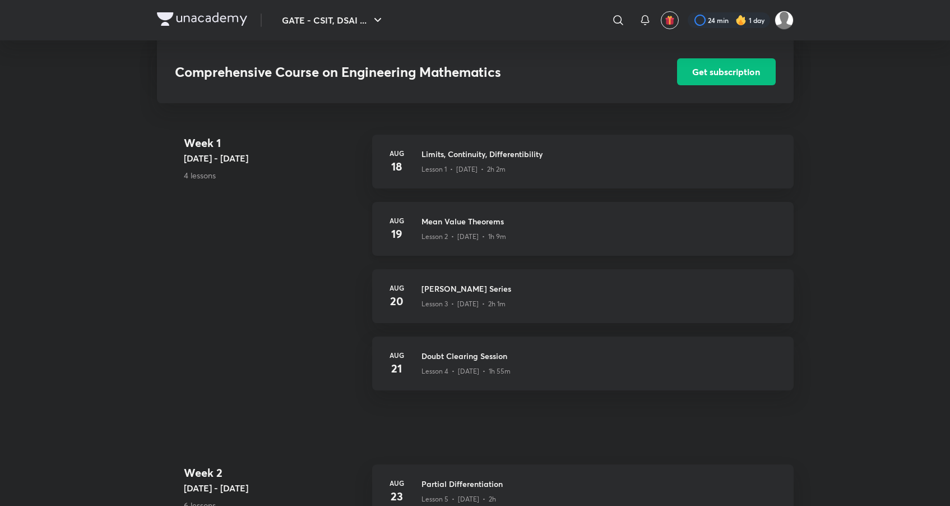
scroll to position [252, 0]
click at [452, 224] on h3 "Mean Value Theorems" at bounding box center [600, 221] width 359 height 12
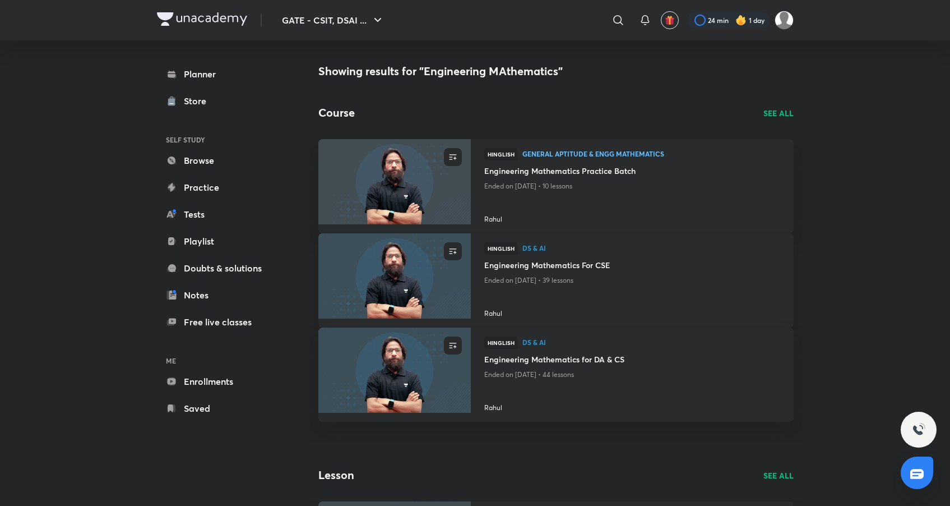
click at [402, 282] on img at bounding box center [394, 275] width 155 height 87
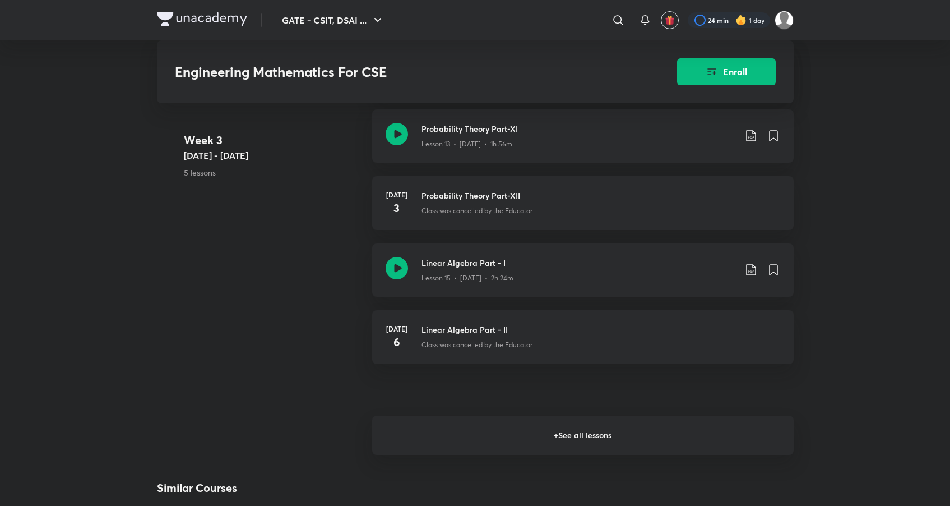
scroll to position [1414, 0]
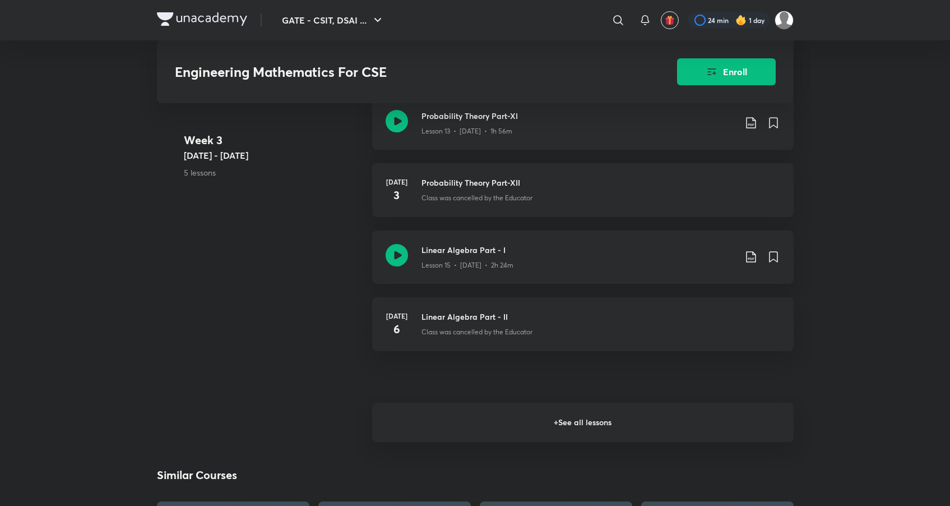
click at [566, 419] on h6 "+ See all lessons" at bounding box center [582, 421] width 421 height 39
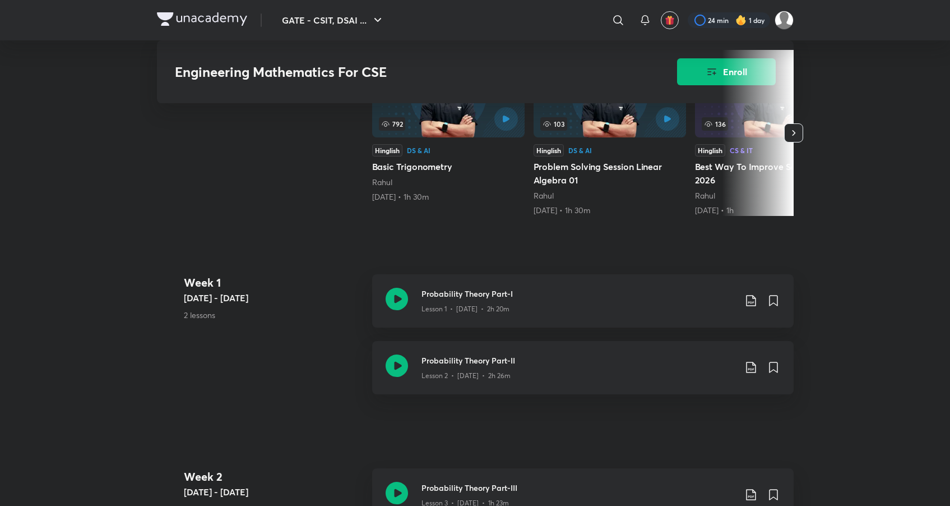
scroll to position [330, 0]
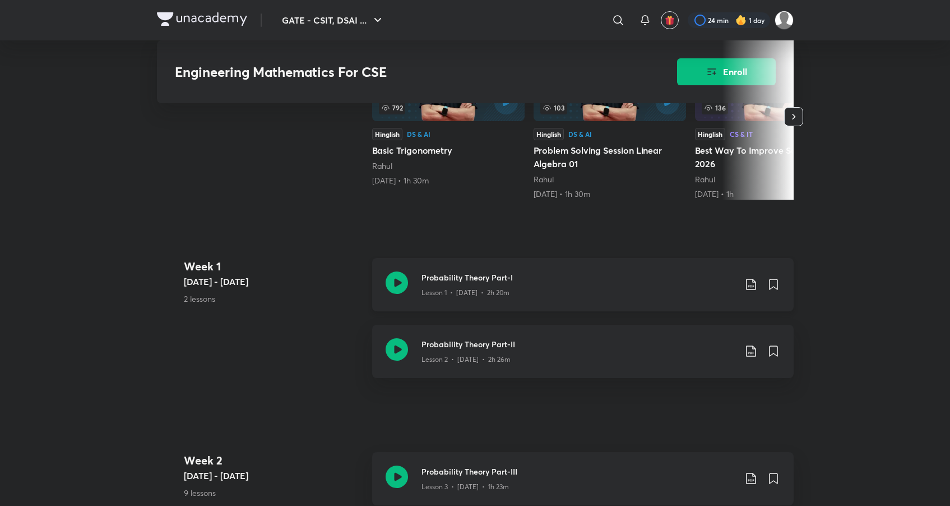
click at [557, 279] on h3 "Probability Theory Part-I" at bounding box center [578, 277] width 314 height 12
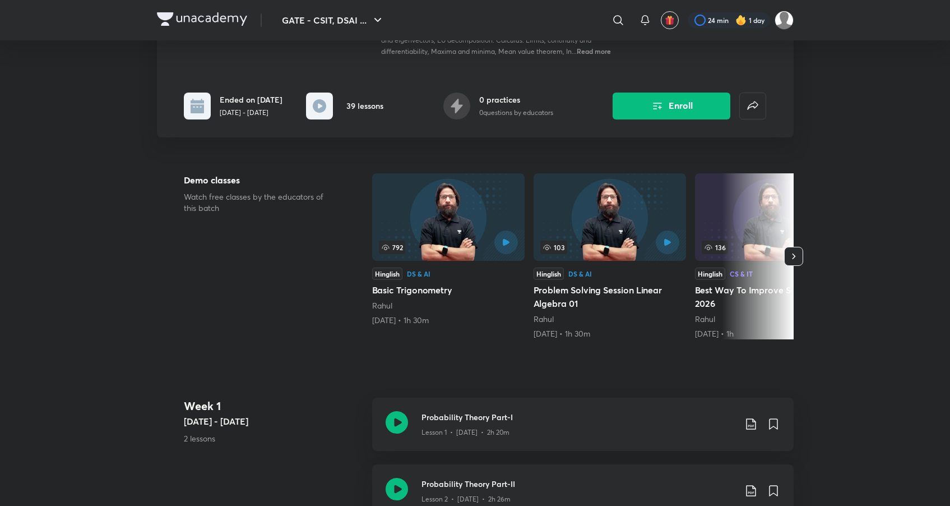
scroll to position [73, 0]
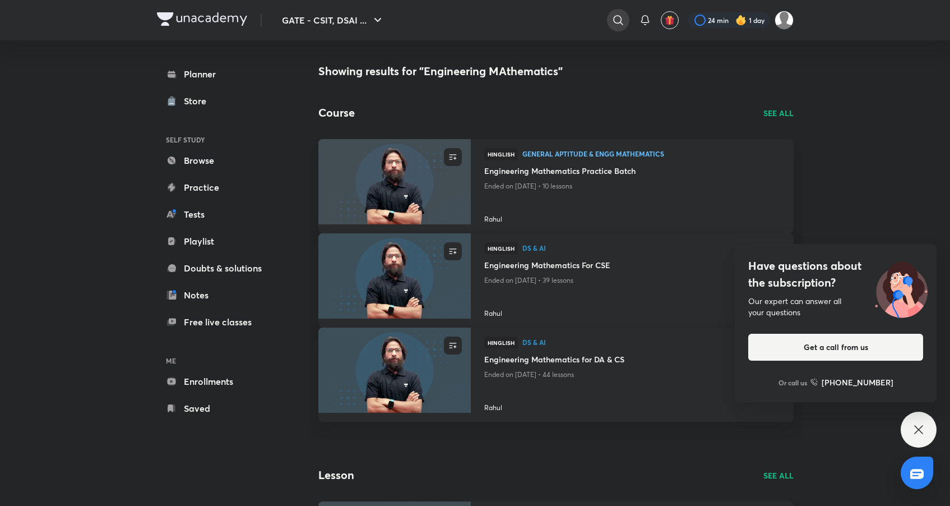
click at [608, 19] on div at bounding box center [618, 20] width 22 height 22
type input "Engineering Mathematics for CSE"
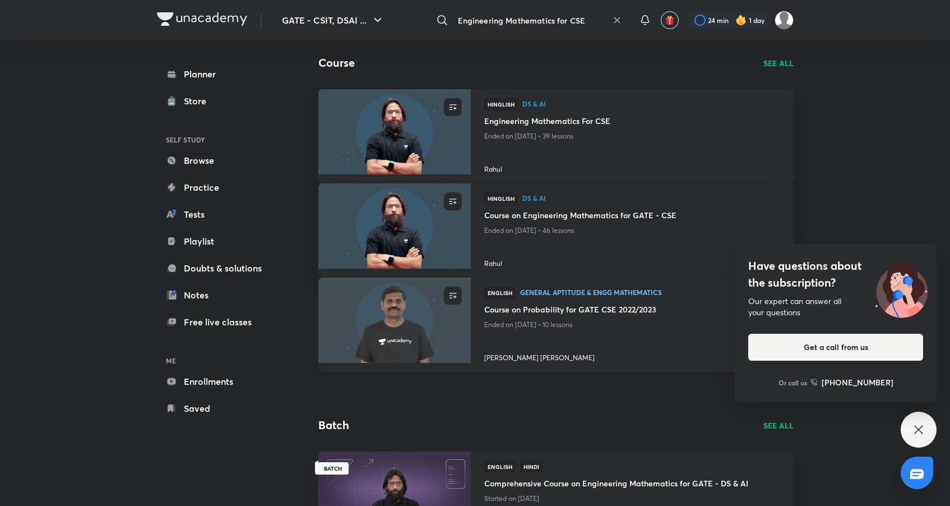
scroll to position [54, 0]
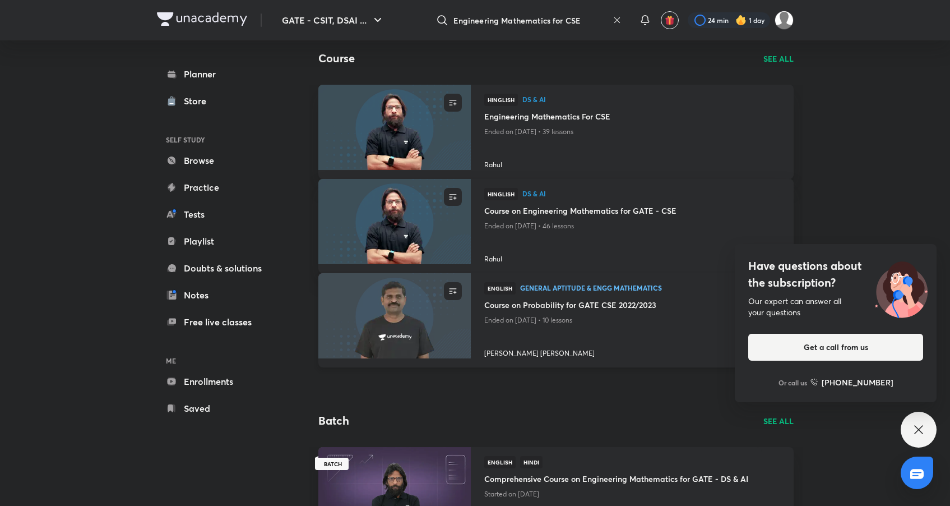
click at [441, 321] on img at bounding box center [394, 315] width 155 height 87
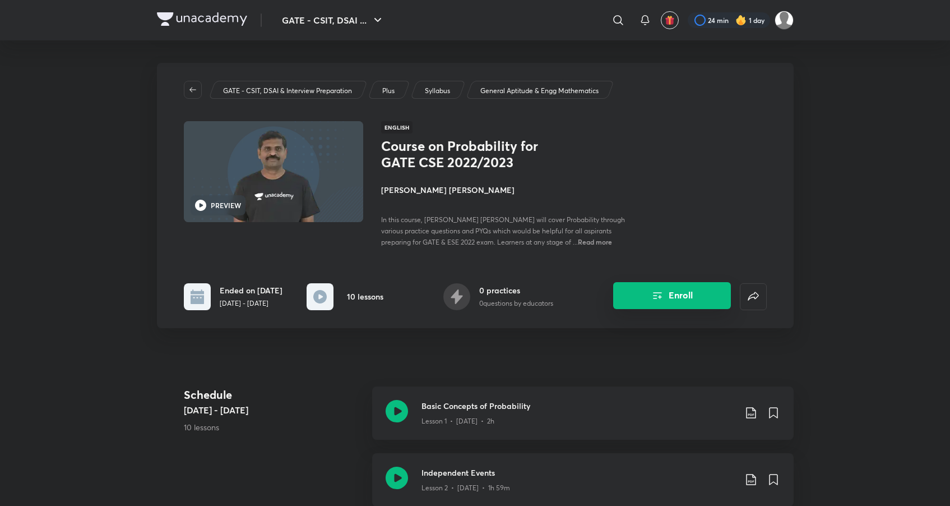
click at [643, 299] on button "Enroll" at bounding box center [672, 295] width 118 height 27
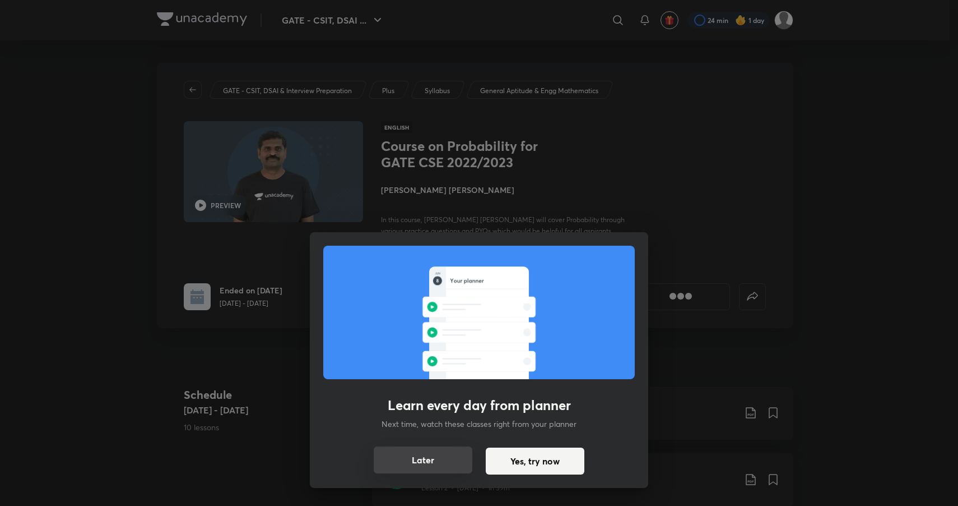
click at [395, 455] on button "Later" at bounding box center [423, 459] width 99 height 27
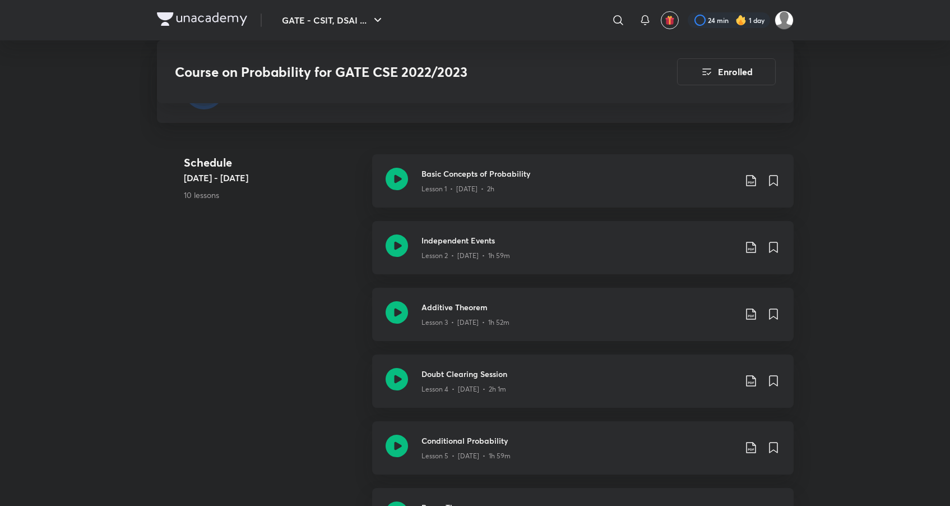
scroll to position [289, 0]
click at [483, 180] on div "Lesson 1 • [DATE] • 2h" at bounding box center [578, 186] width 314 height 15
